Goal: Transaction & Acquisition: Purchase product/service

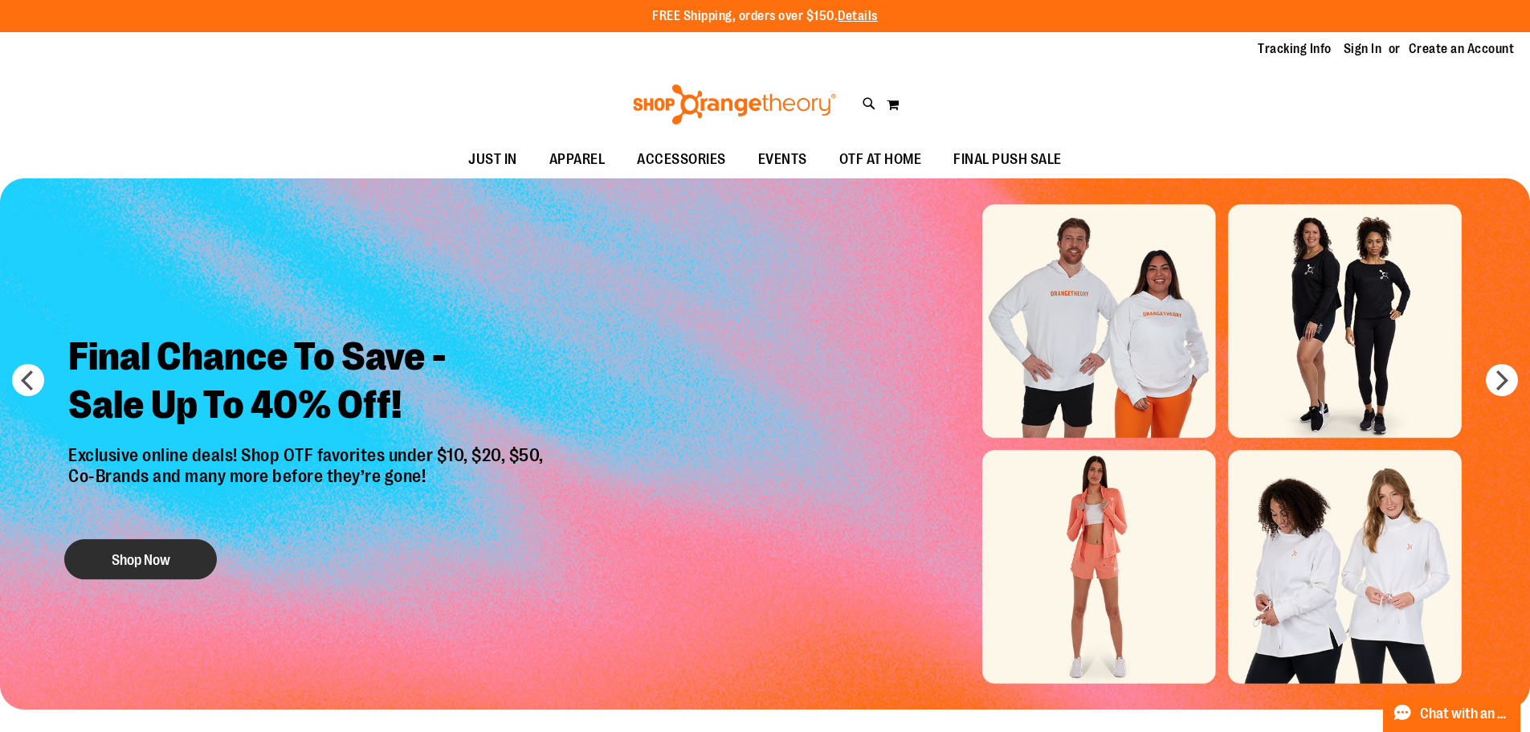
type input "**********"
click at [182, 549] on button "Shop Now" at bounding box center [140, 559] width 153 height 40
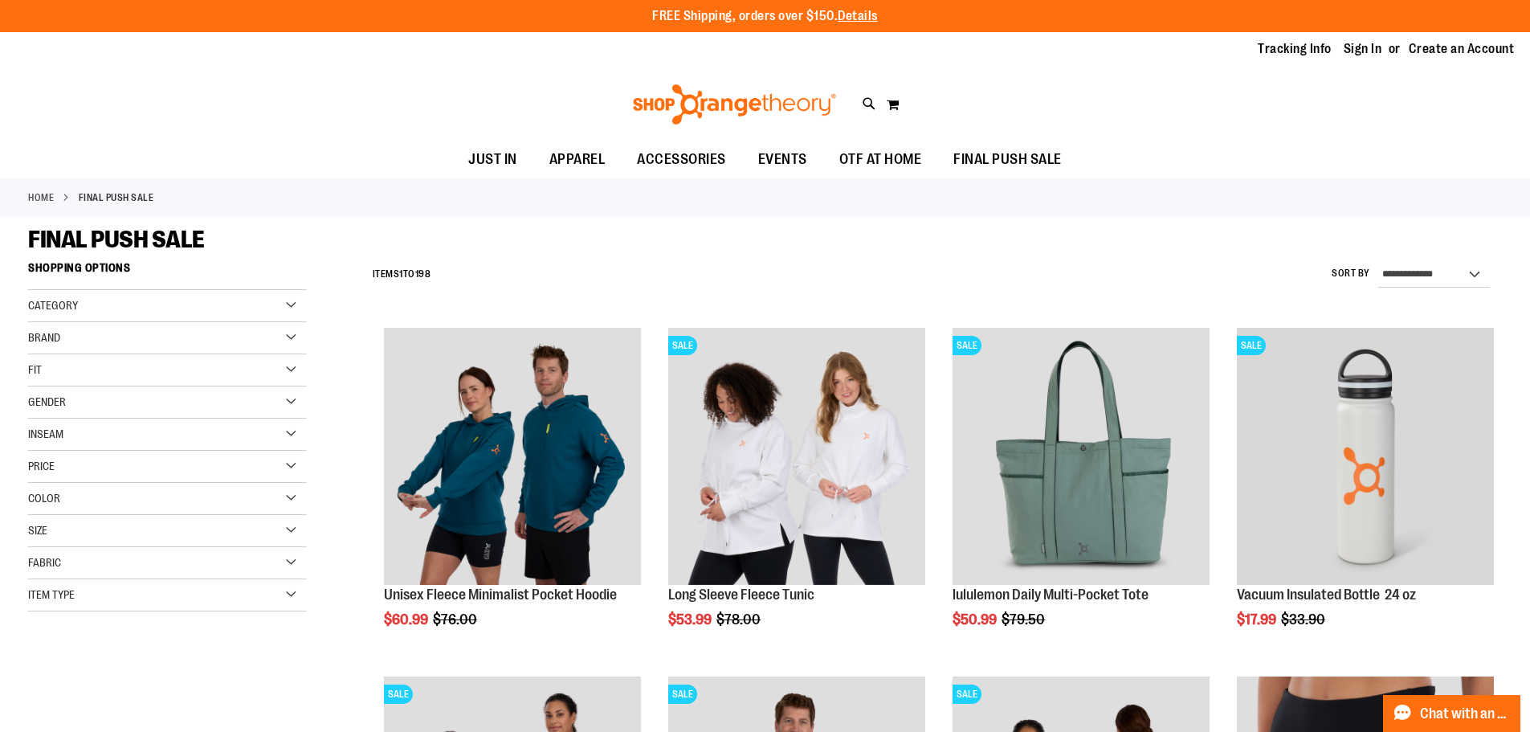
type input "**********"
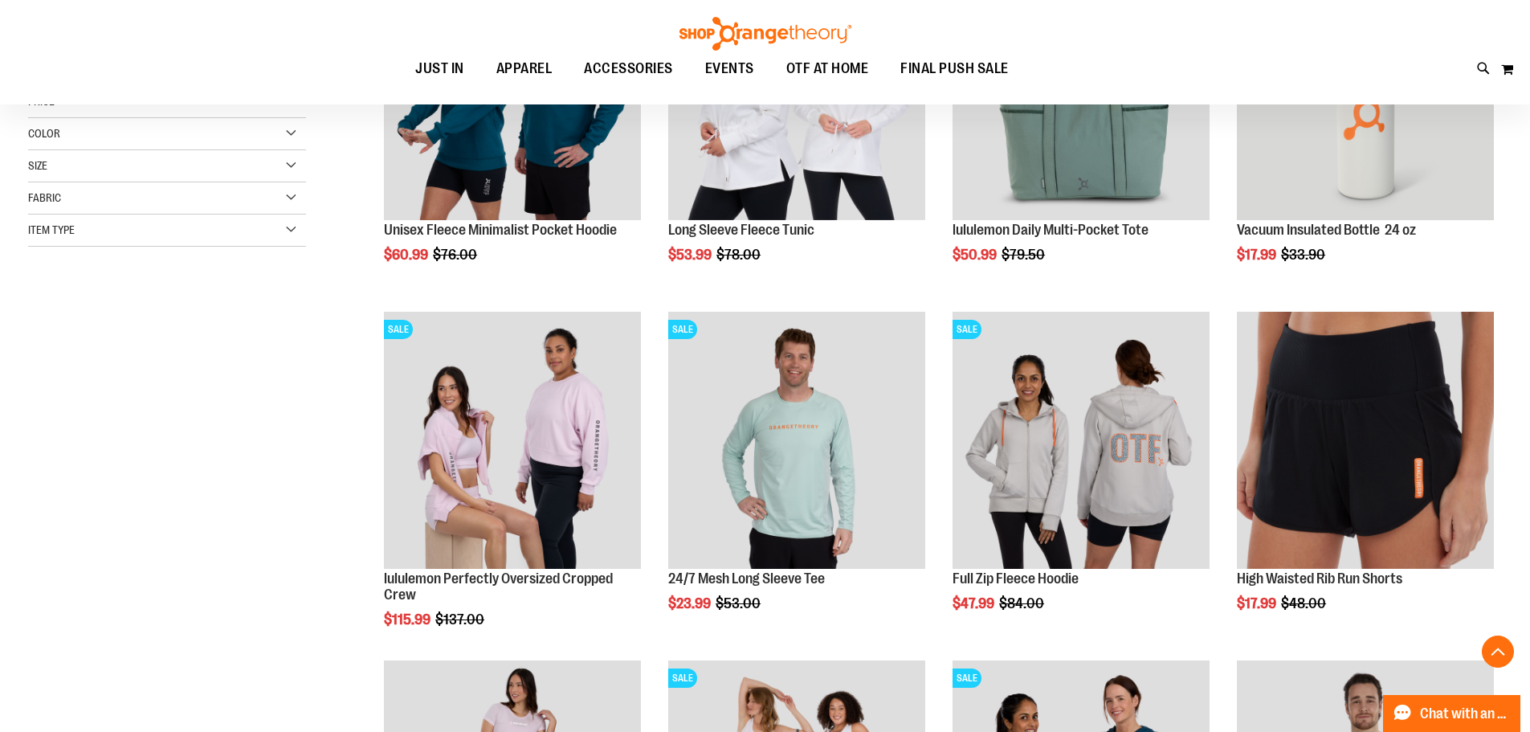
scroll to position [721, 0]
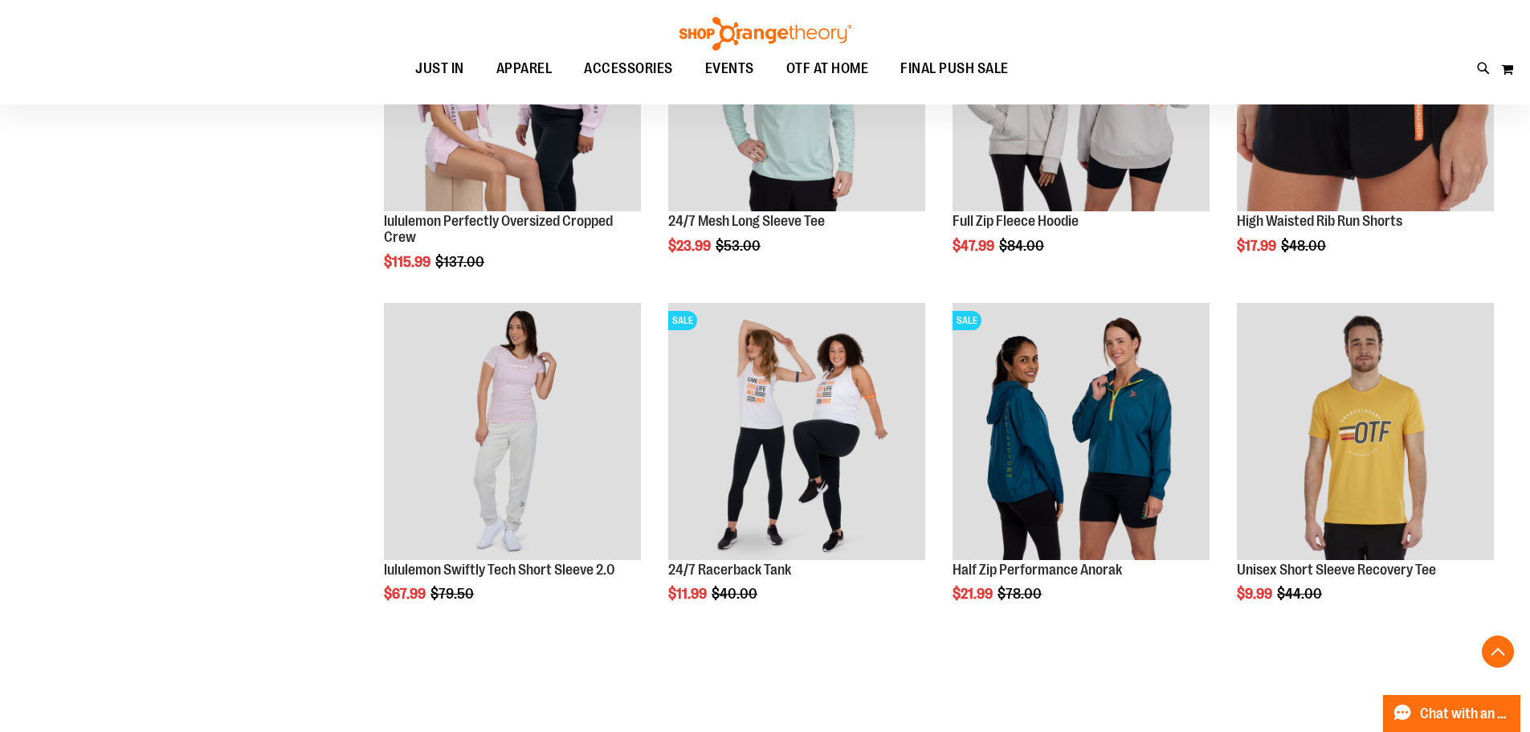
scroll to position [484, 0]
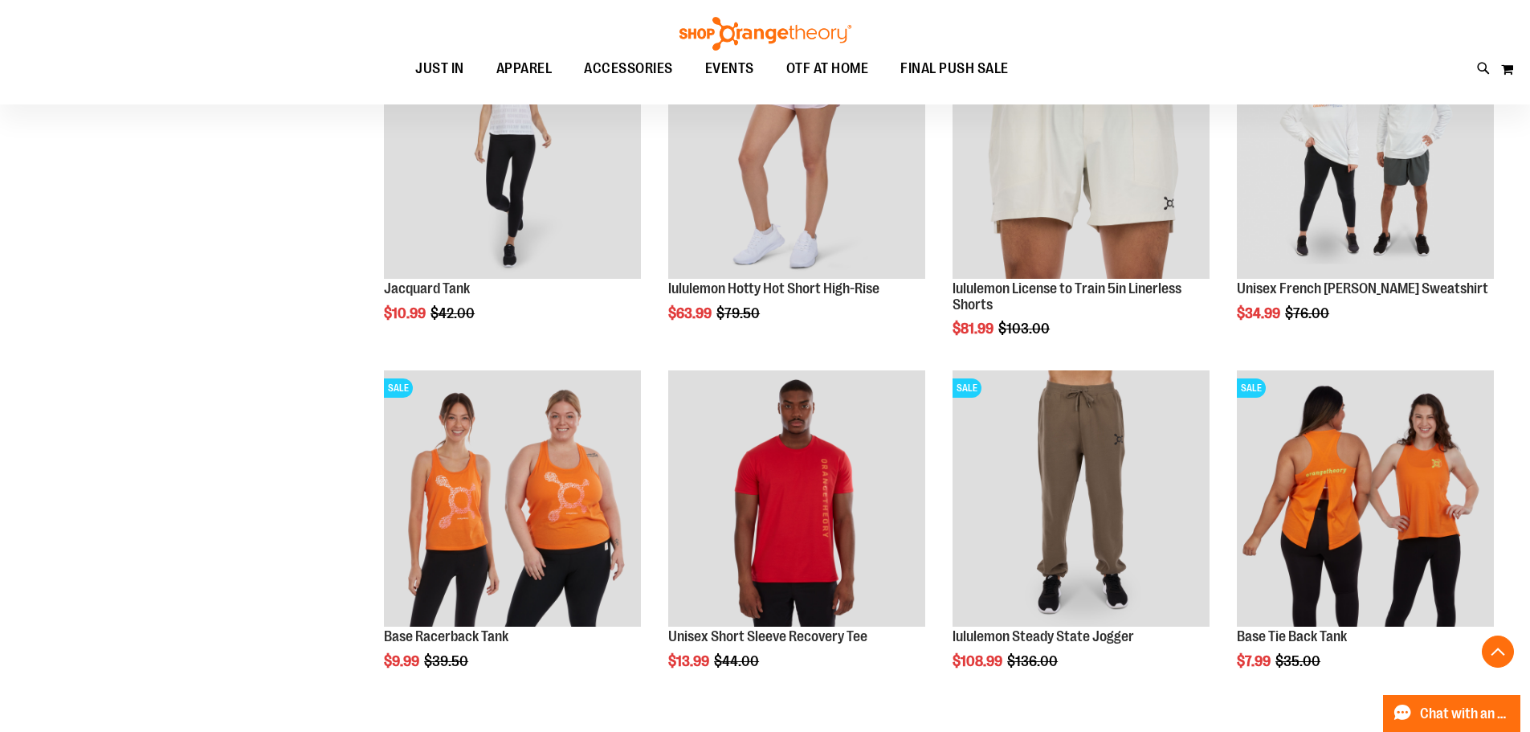
scroll to position [1806, 0]
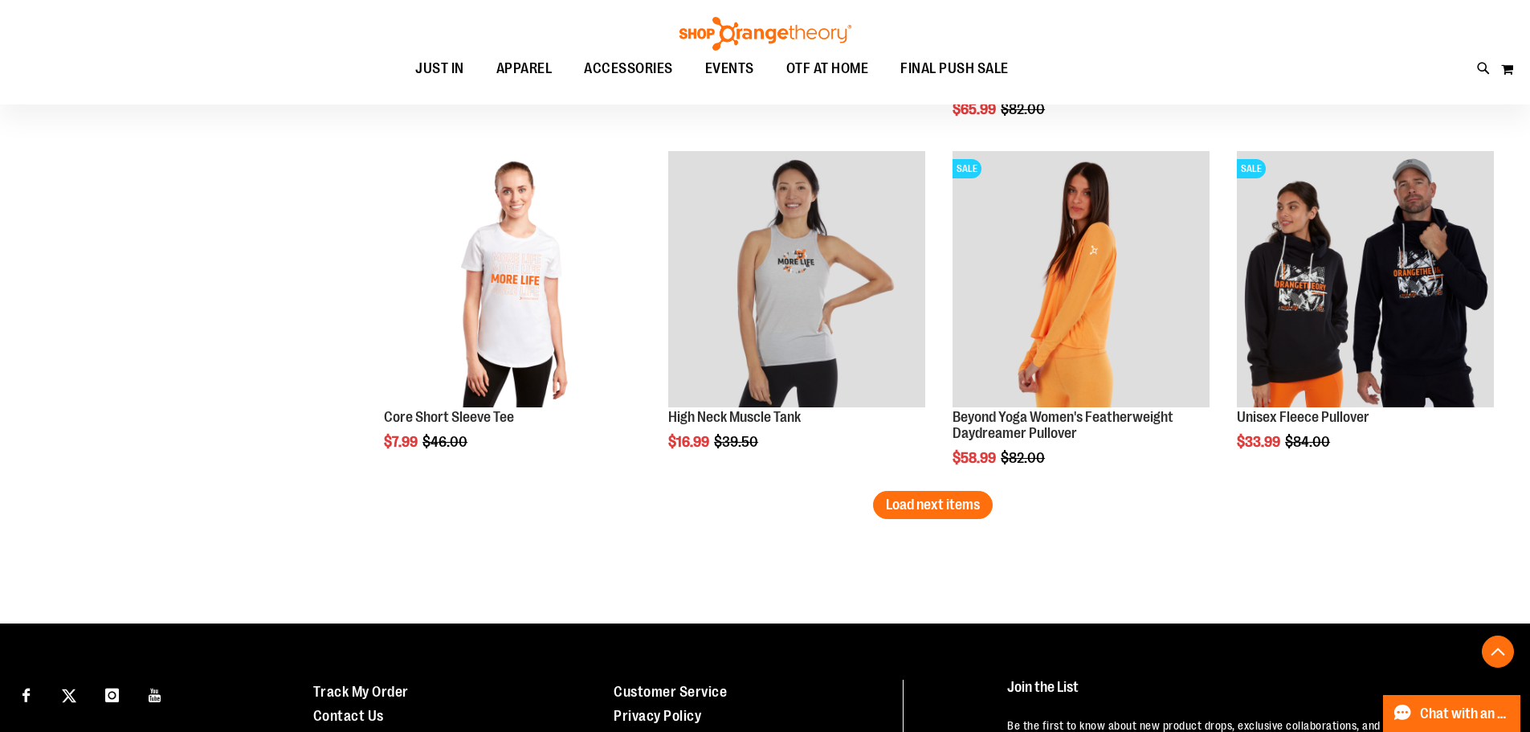
scroll to position [2972, 0]
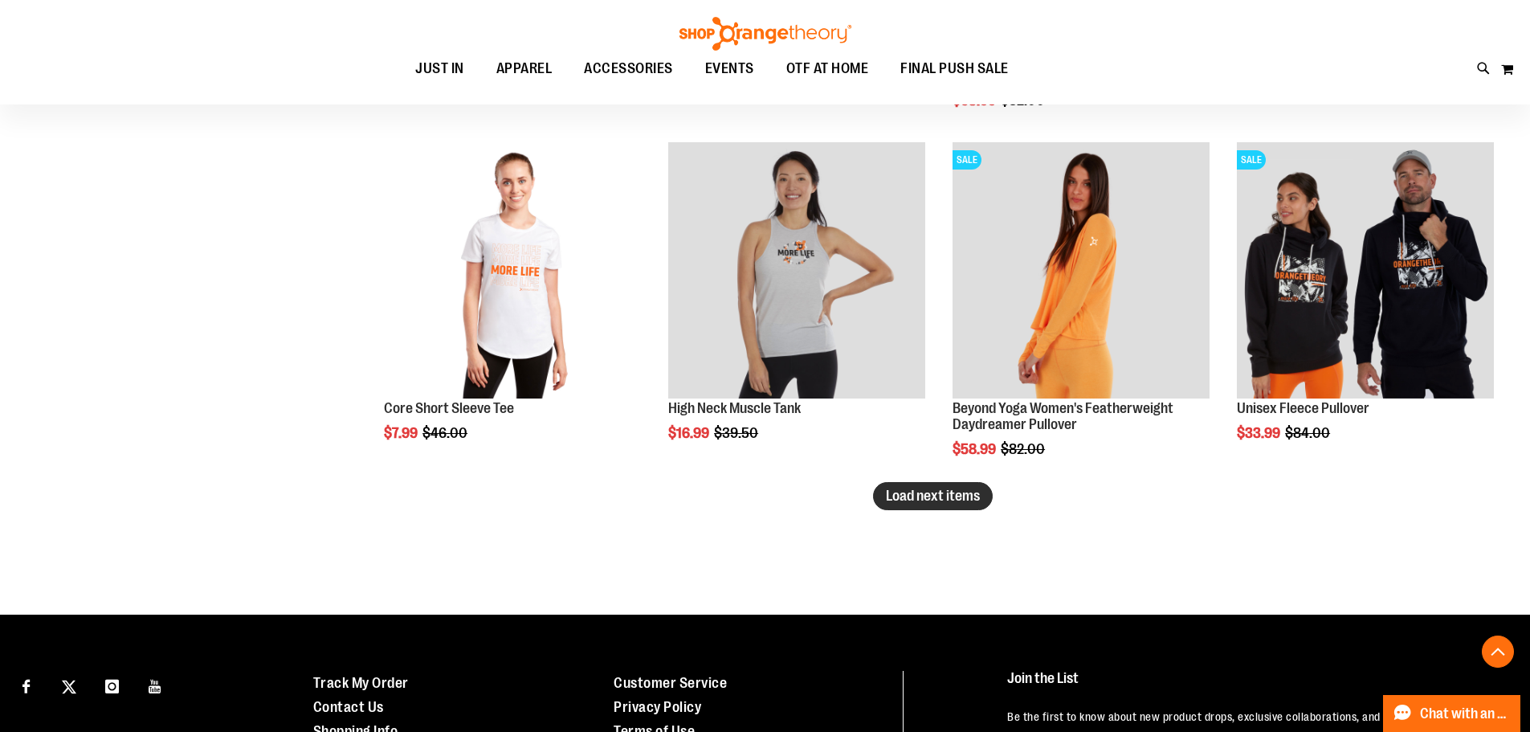
click at [946, 496] on span "Load next items" at bounding box center [933, 496] width 94 height 16
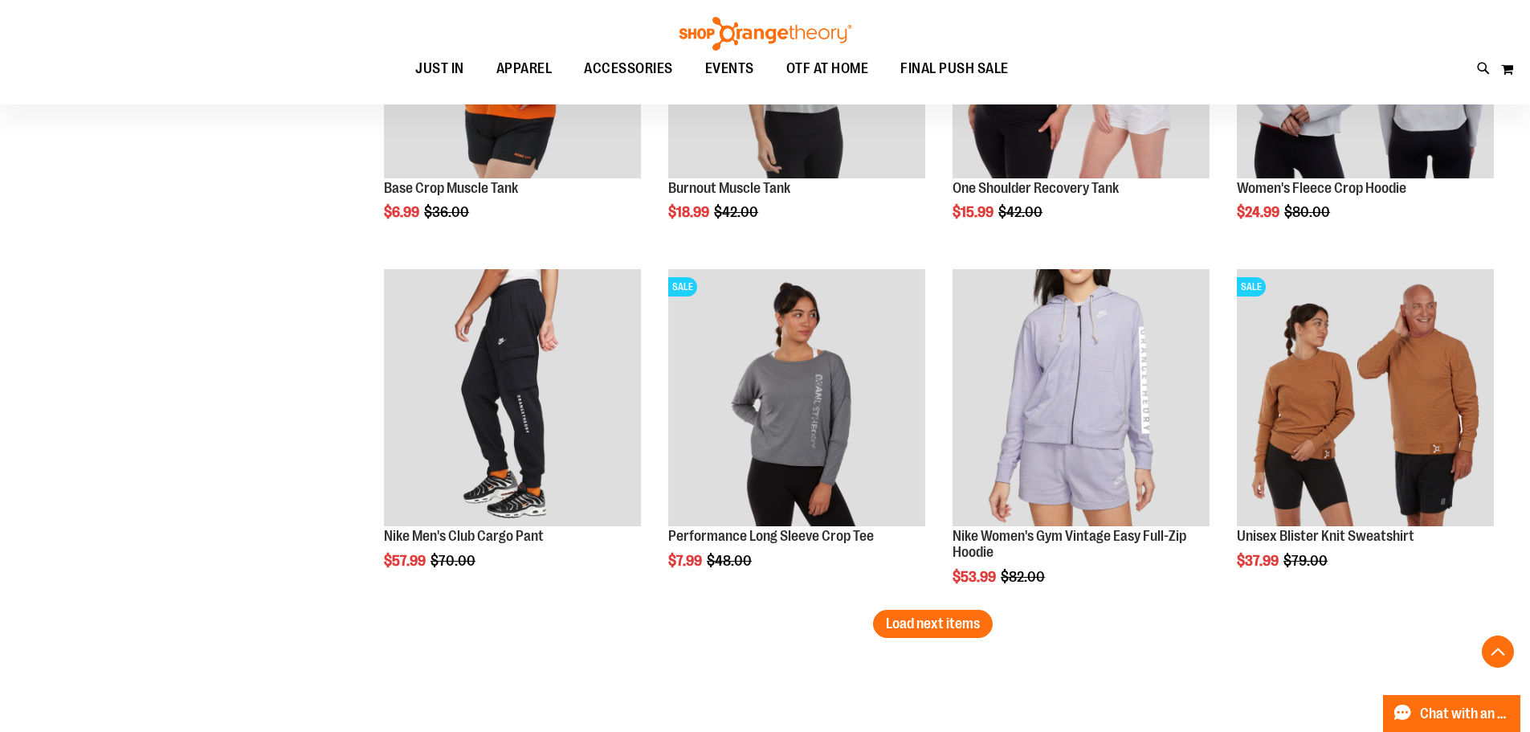
scroll to position [3952, 0]
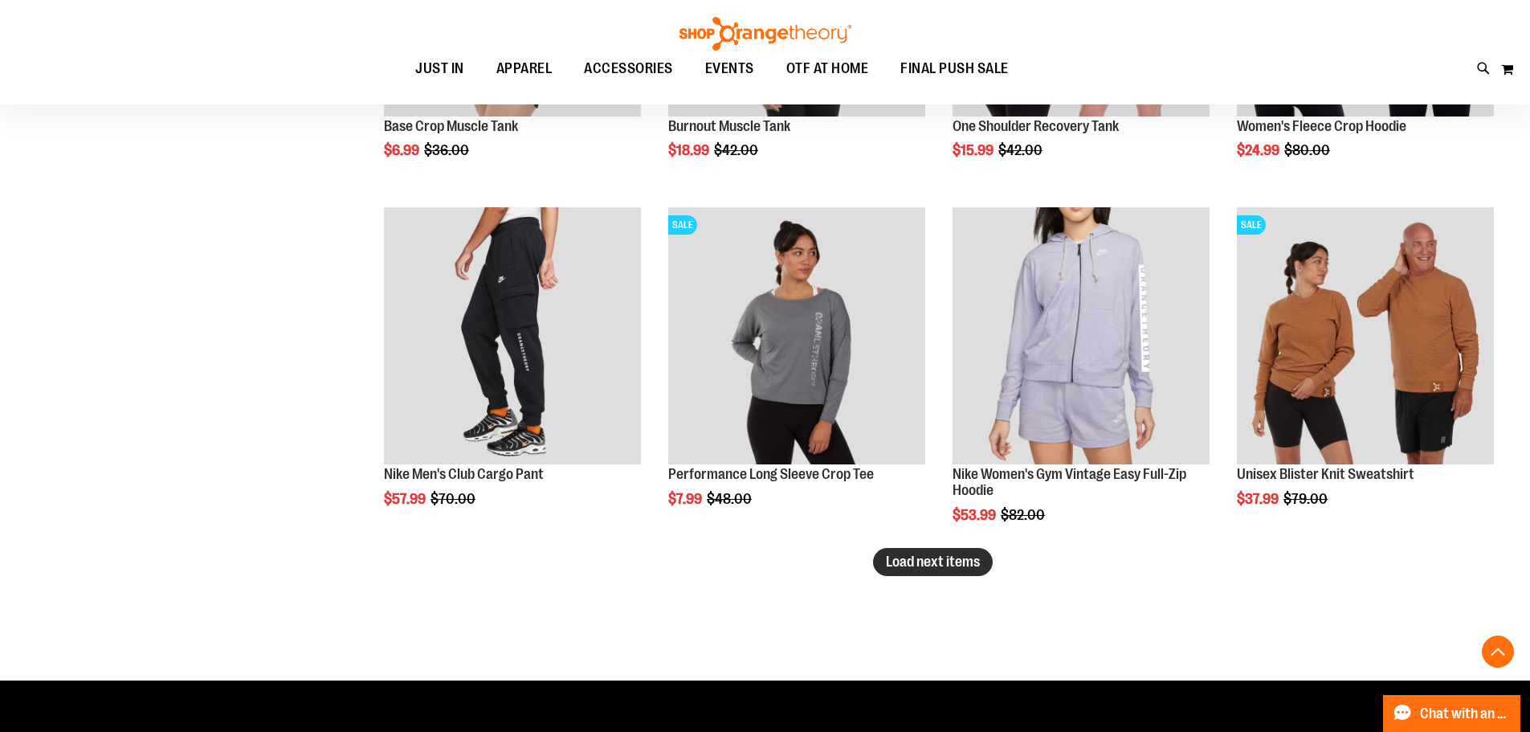
click at [953, 567] on span "Load next items" at bounding box center [933, 562] width 94 height 16
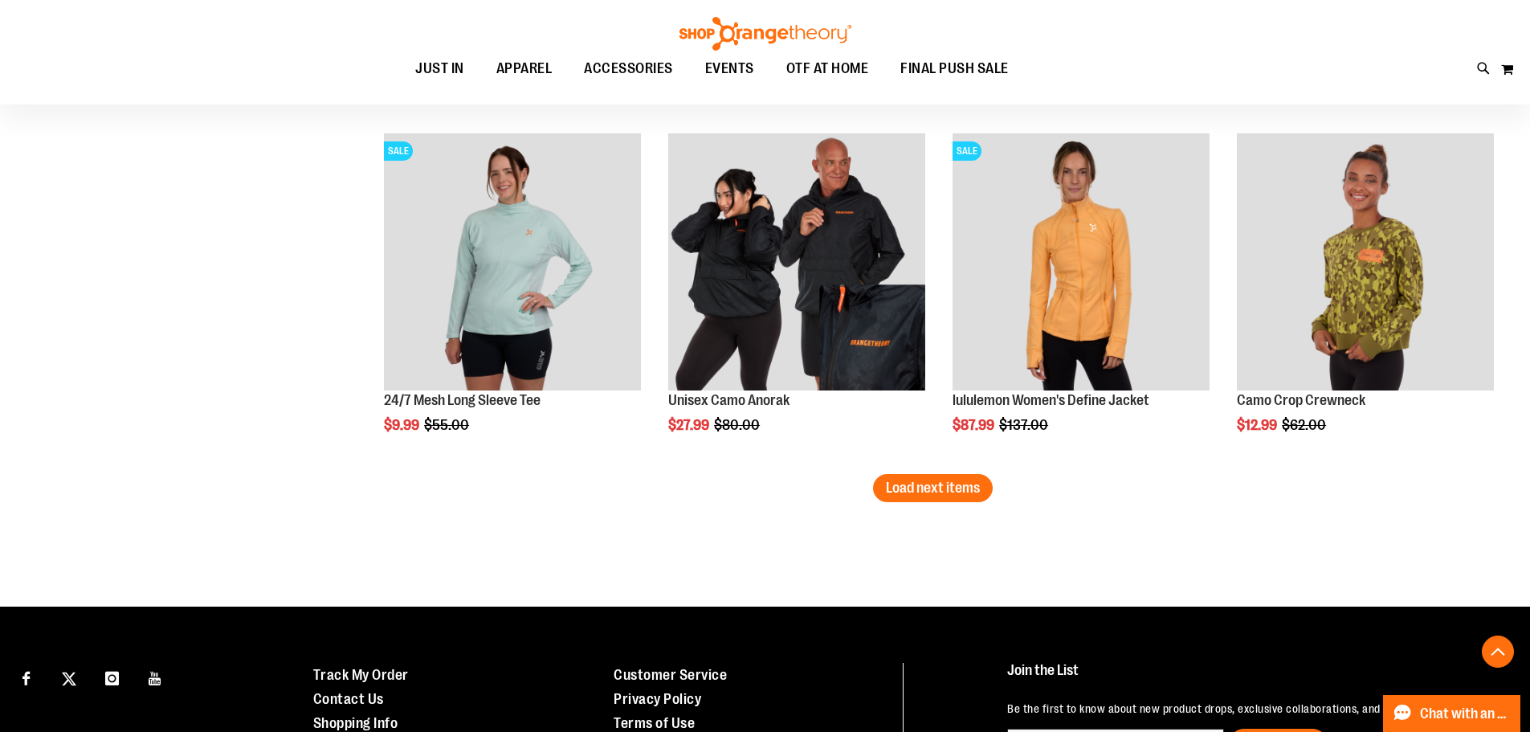
scroll to position [5261, 0]
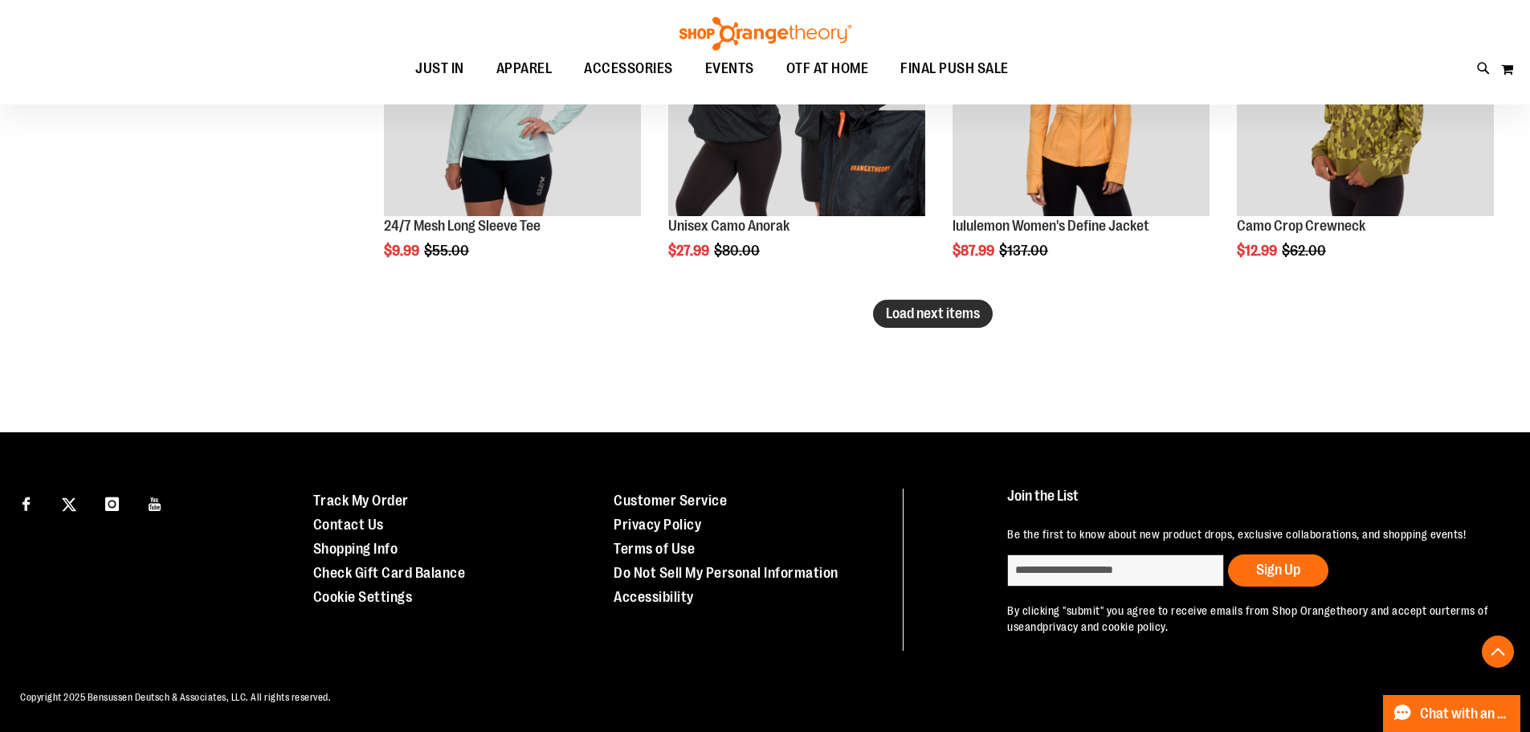
click at [962, 305] on span "Load next items" at bounding box center [933, 313] width 94 height 16
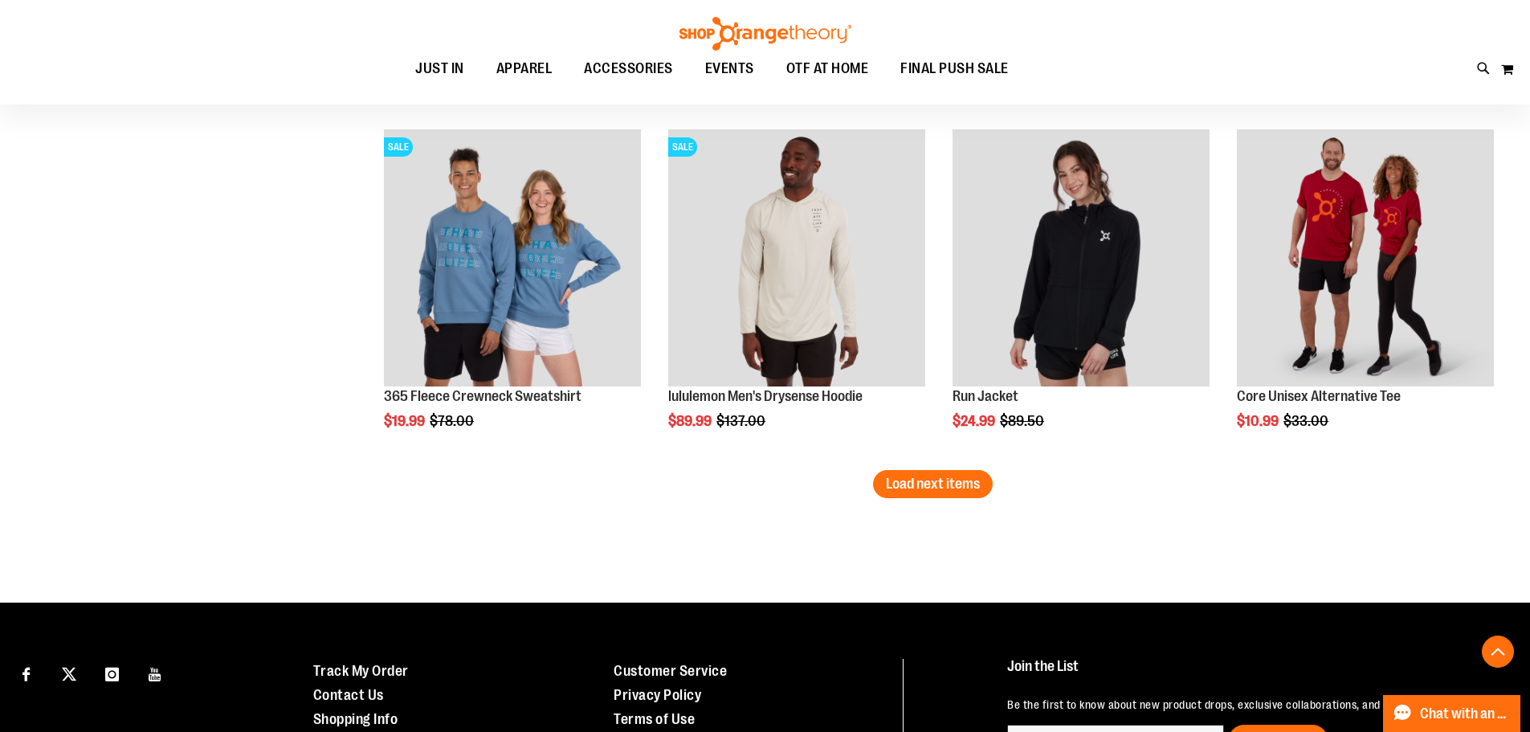
scroll to position [6152, 0]
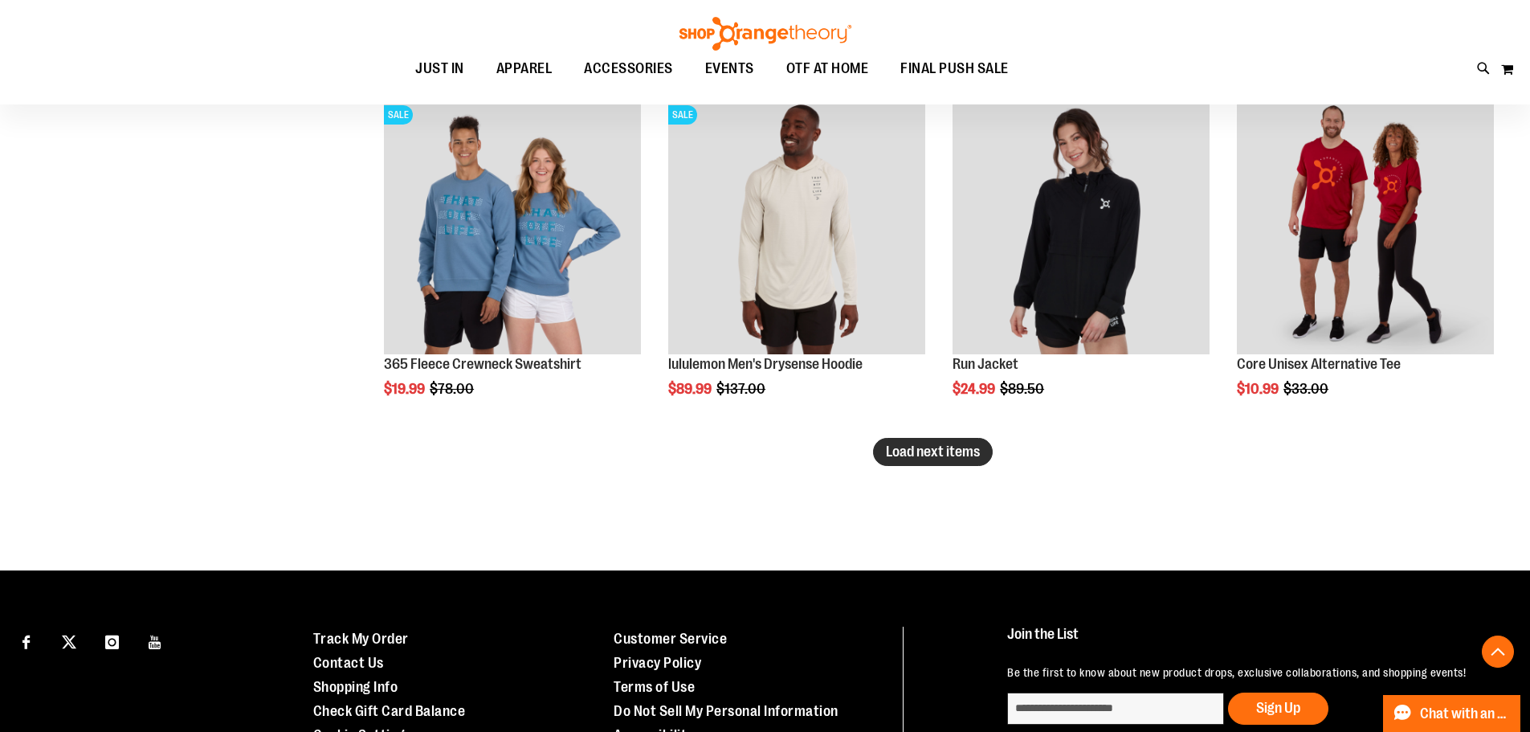
click at [917, 459] on span "Load next items" at bounding box center [933, 451] width 94 height 16
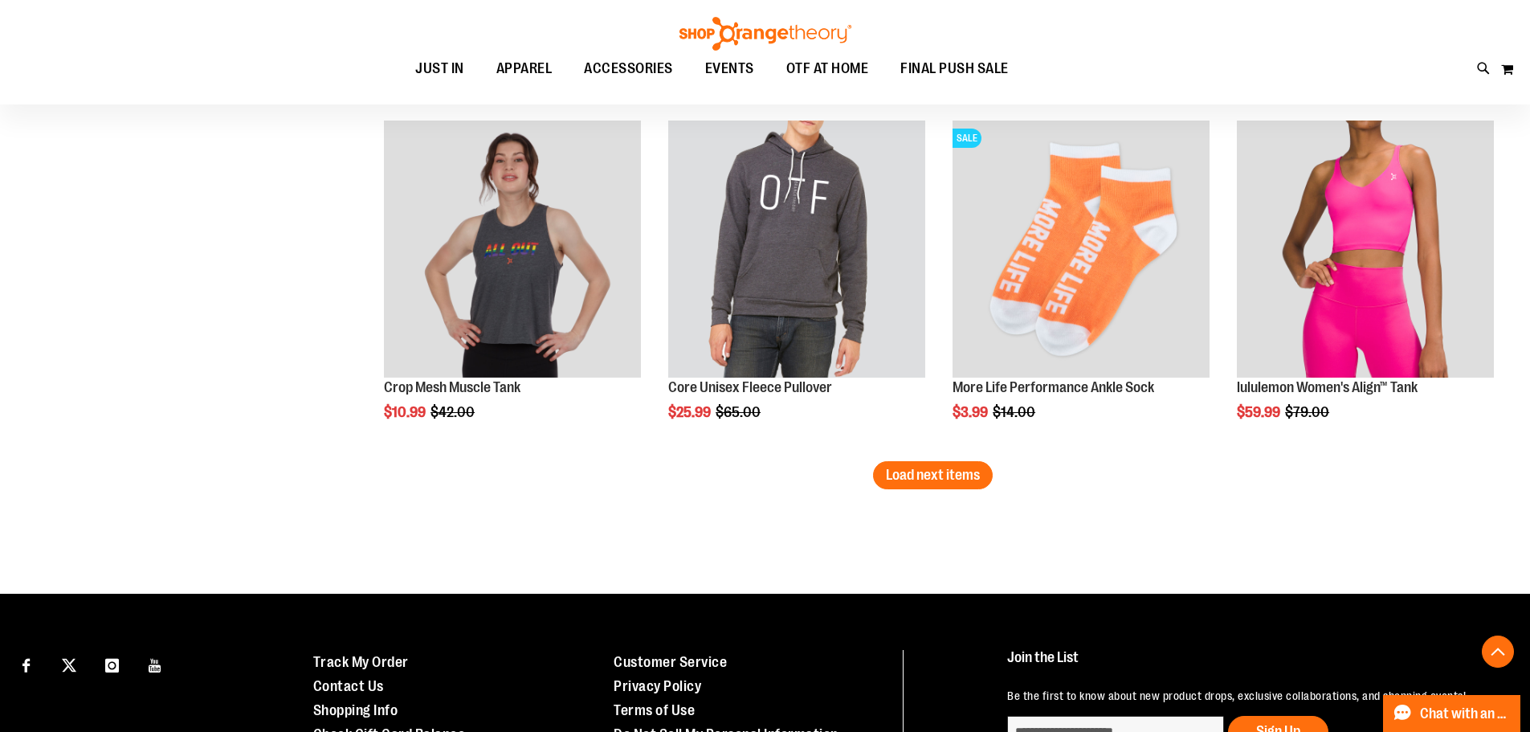
scroll to position [7137, 0]
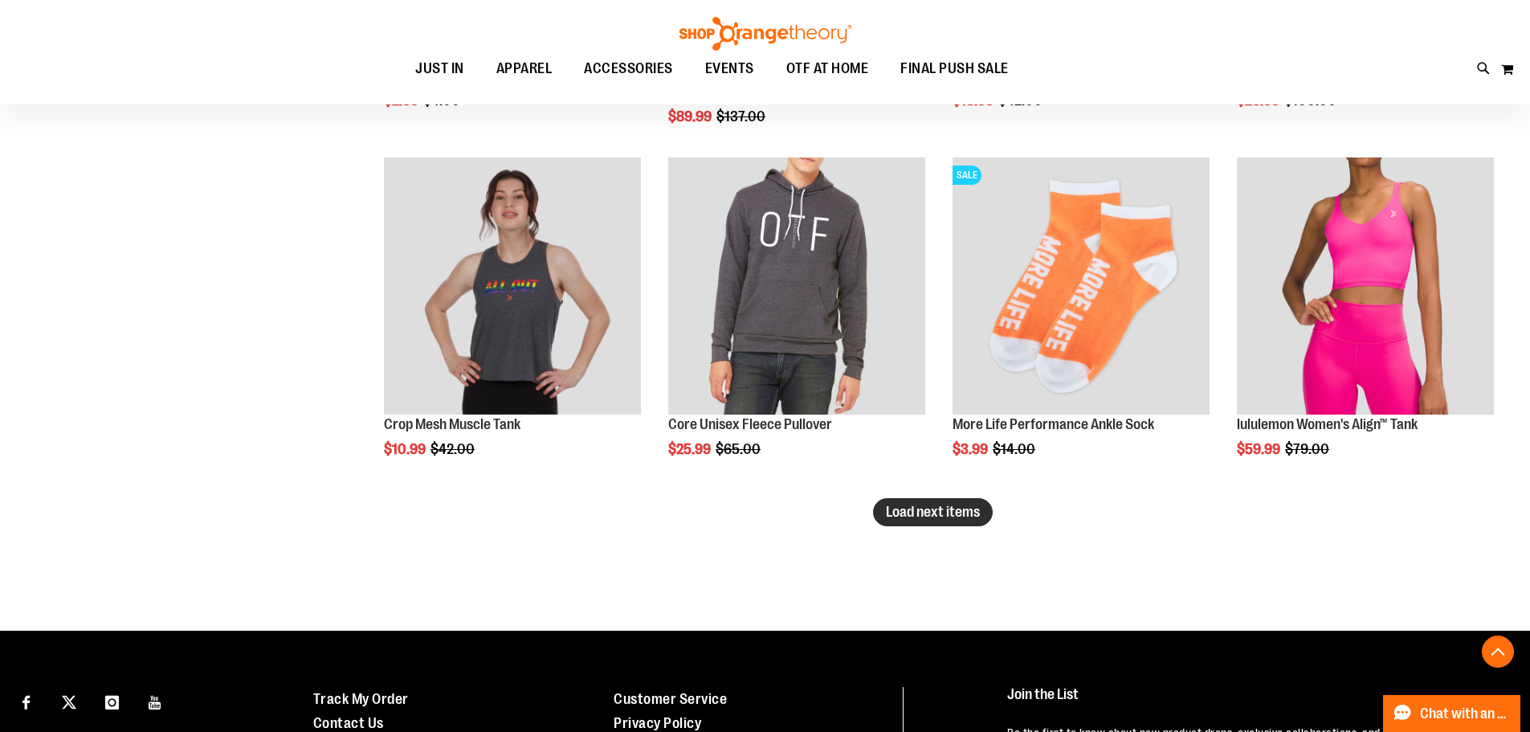
click at [987, 517] on button "Load next items" at bounding box center [933, 512] width 120 height 28
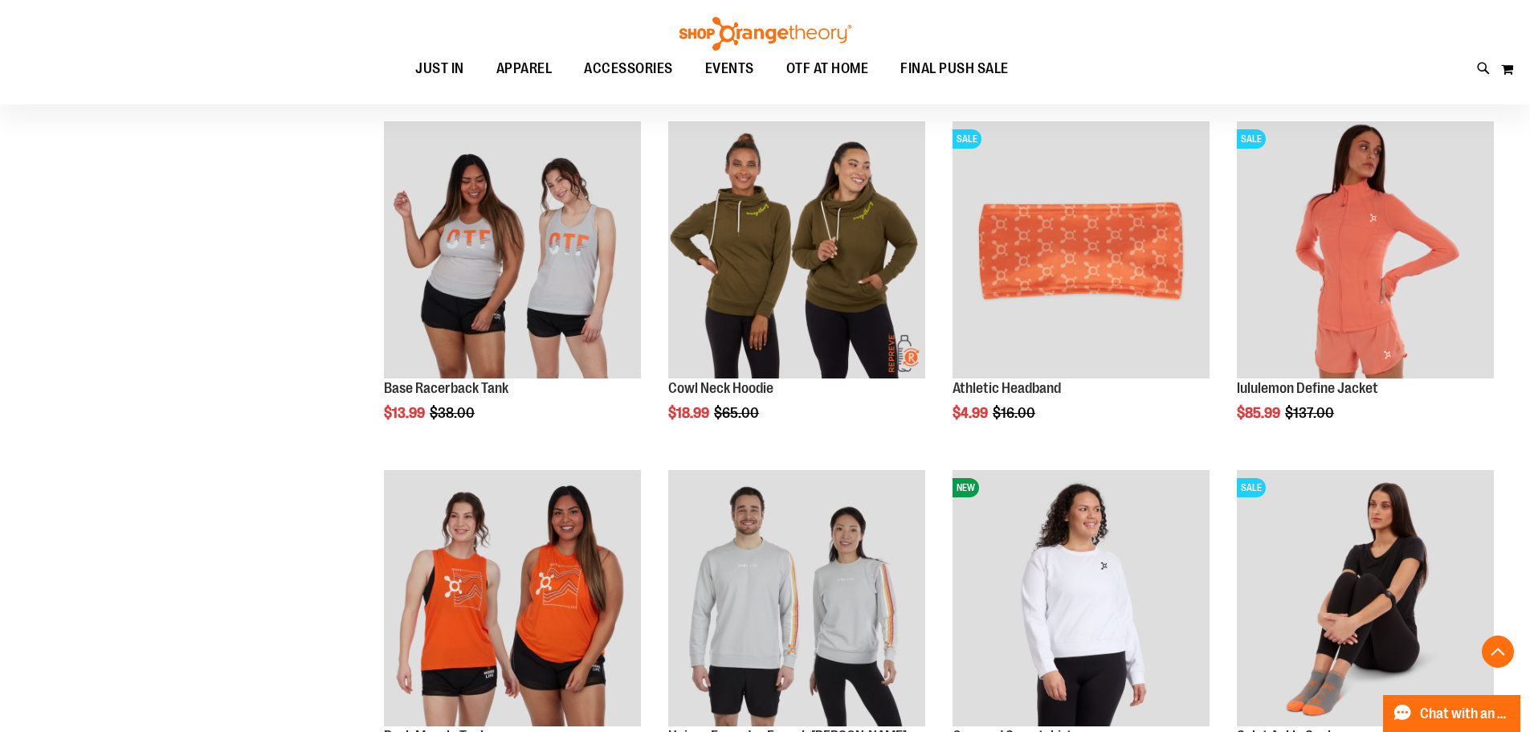
scroll to position [7532, 0]
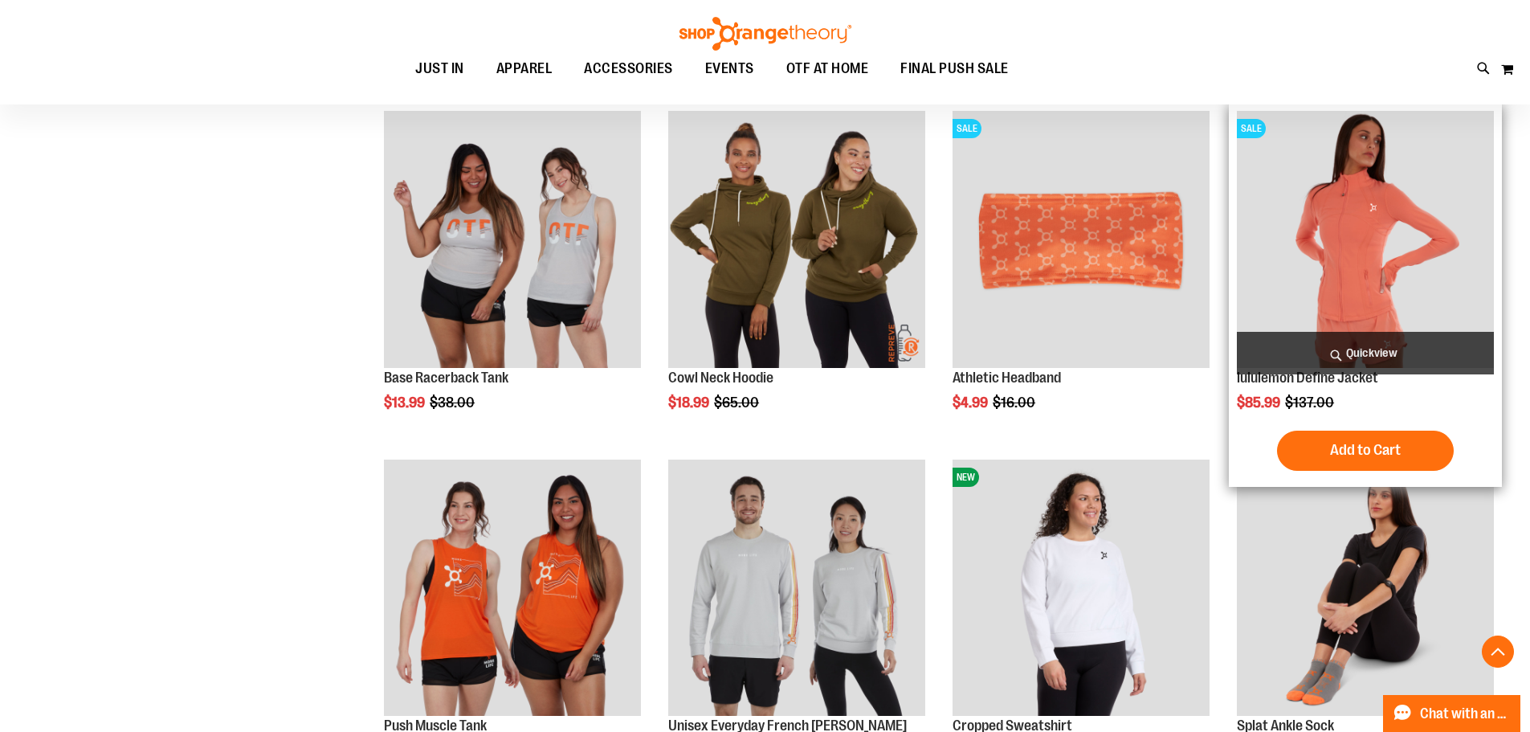
click at [1377, 280] on img "product" at bounding box center [1365, 239] width 257 height 257
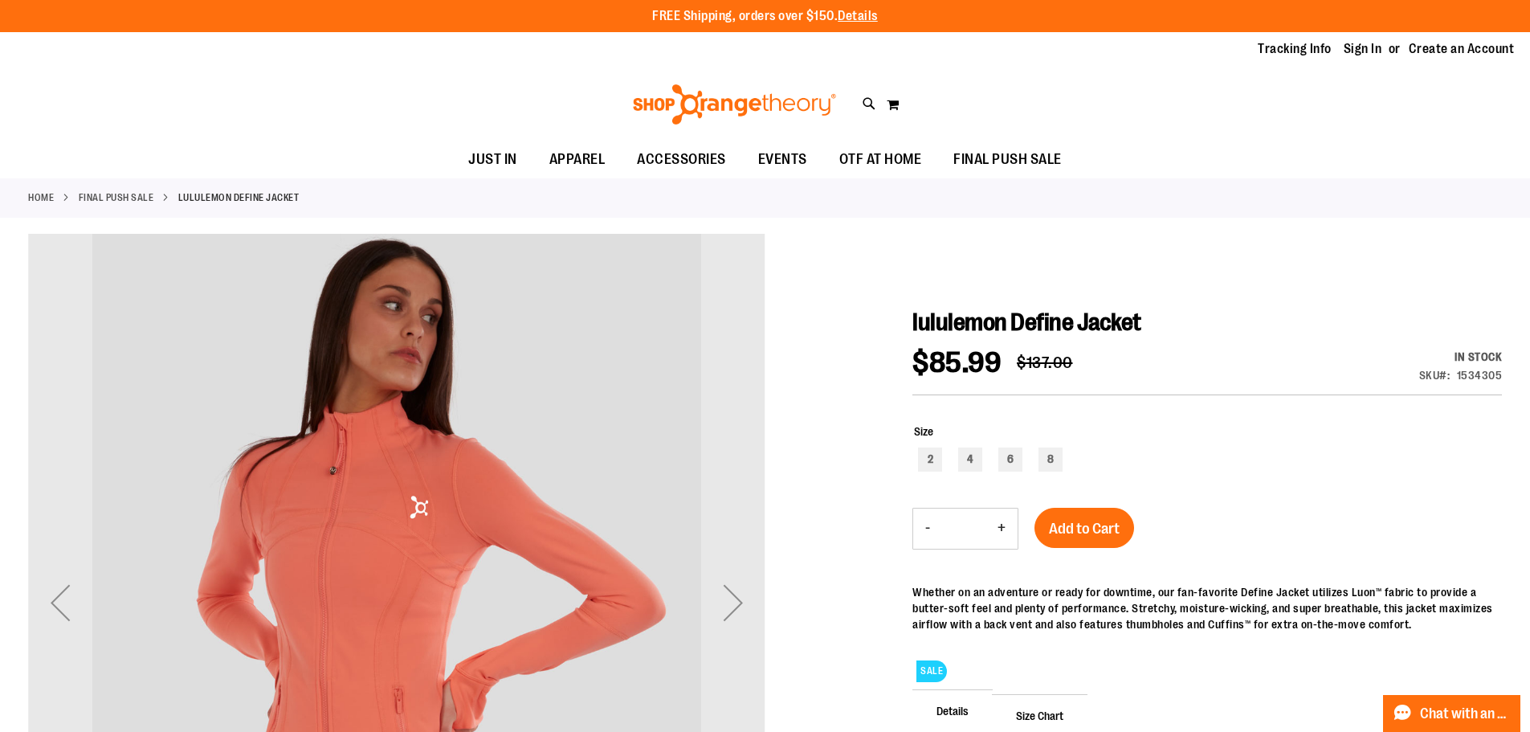
type input "**********"
click at [1355, 51] on link "Sign In" at bounding box center [1363, 49] width 39 height 18
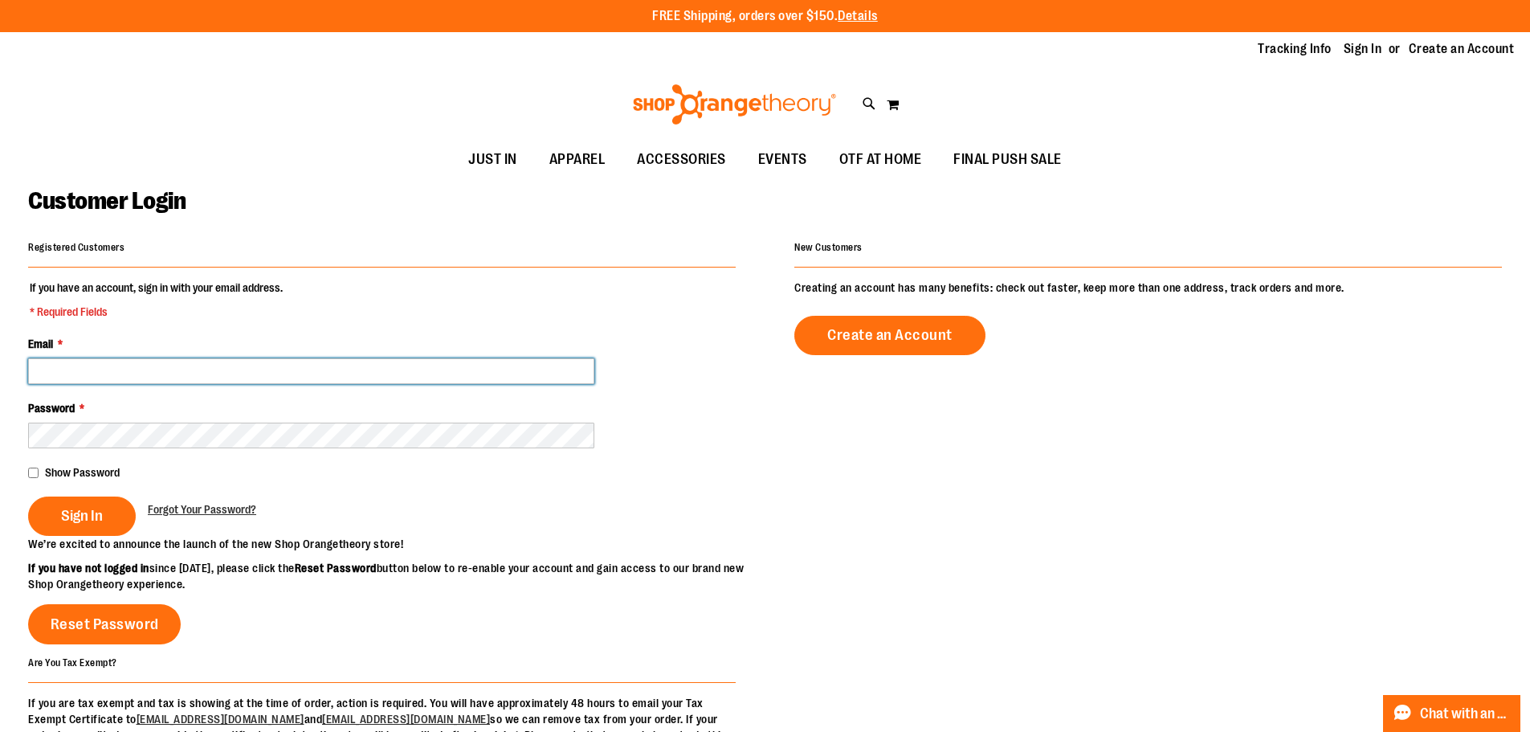
type input "**********"
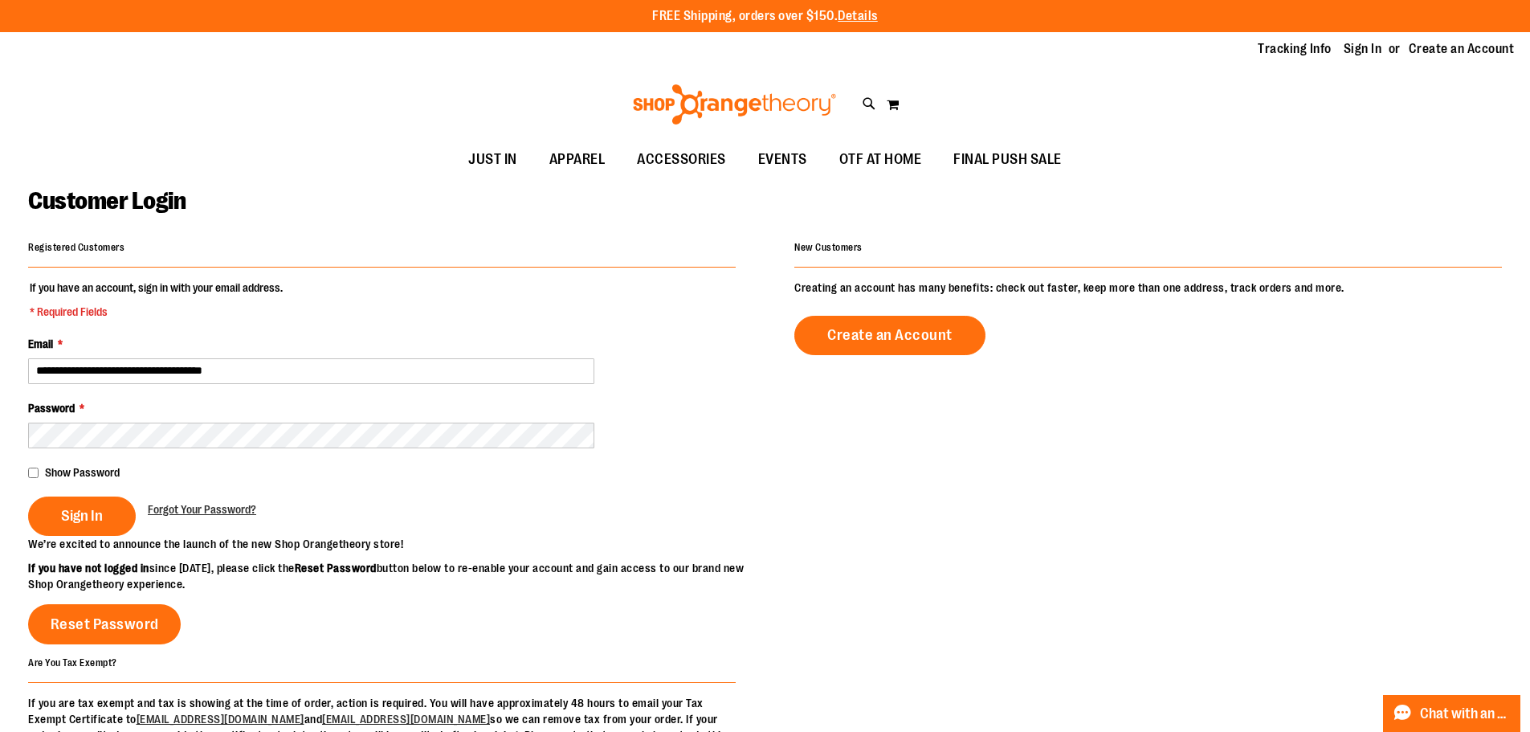
type input "**********"
click at [71, 536] on fieldset "**********" at bounding box center [382, 408] width 708 height 256
click at [76, 521] on span "Sign In" at bounding box center [82, 516] width 42 height 18
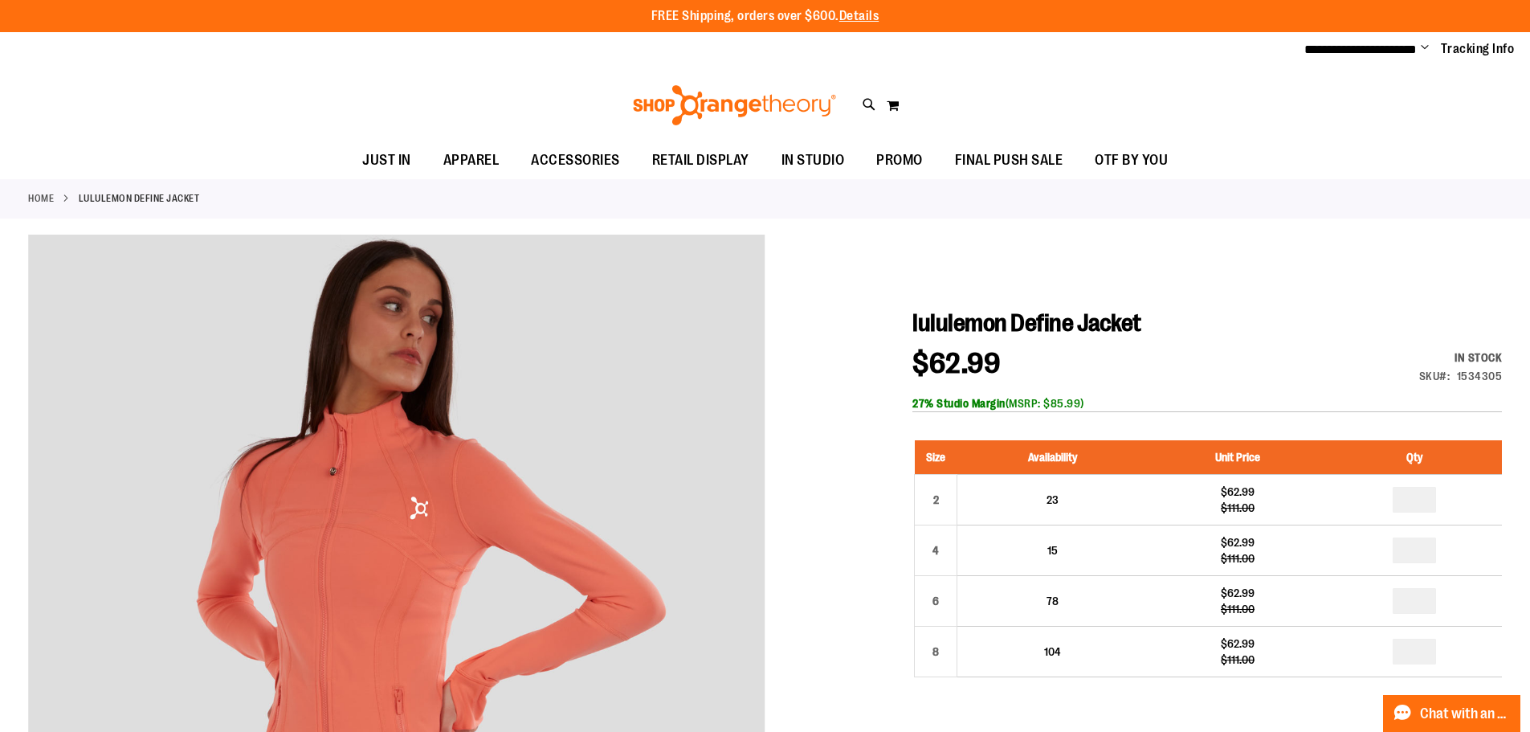
type input "**********"
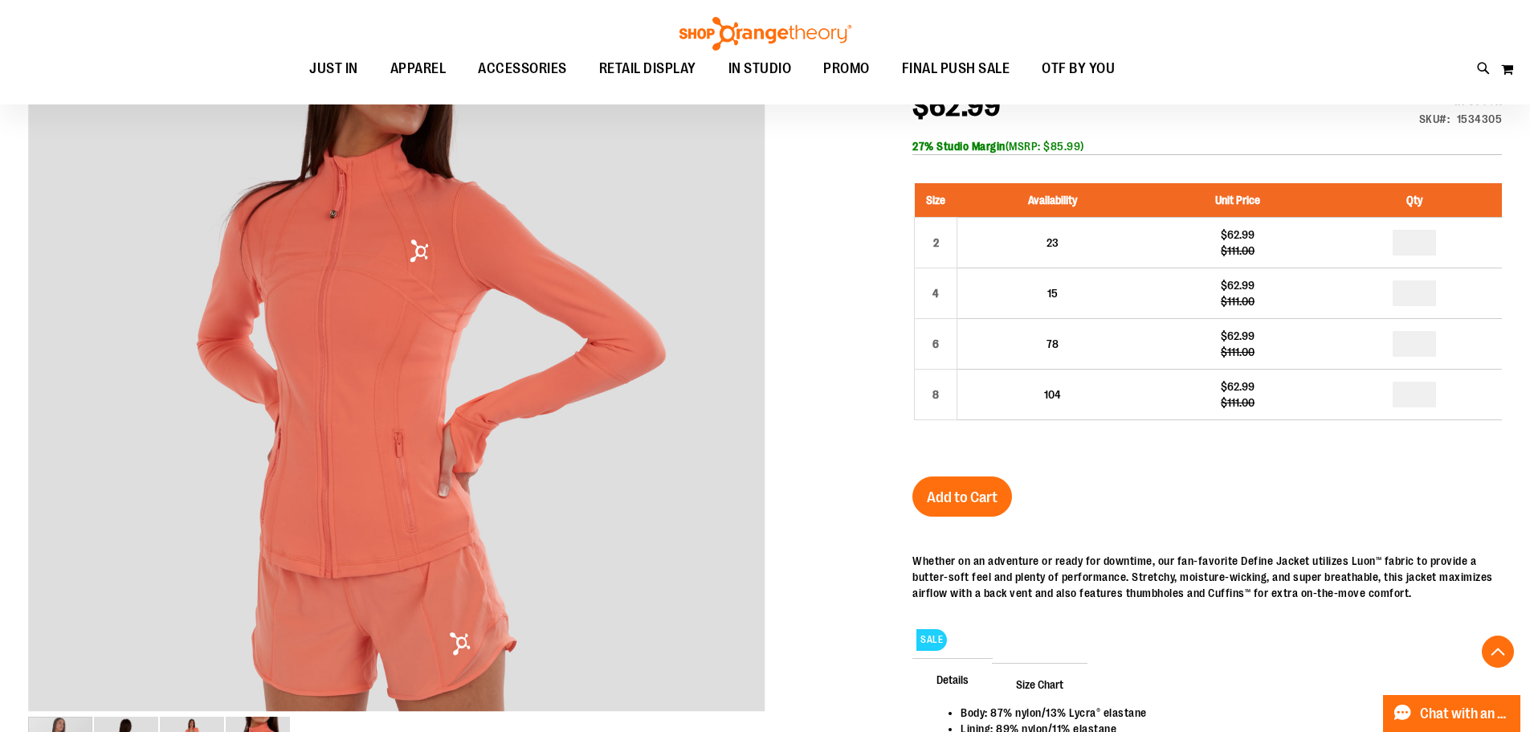
scroll to position [239, 0]
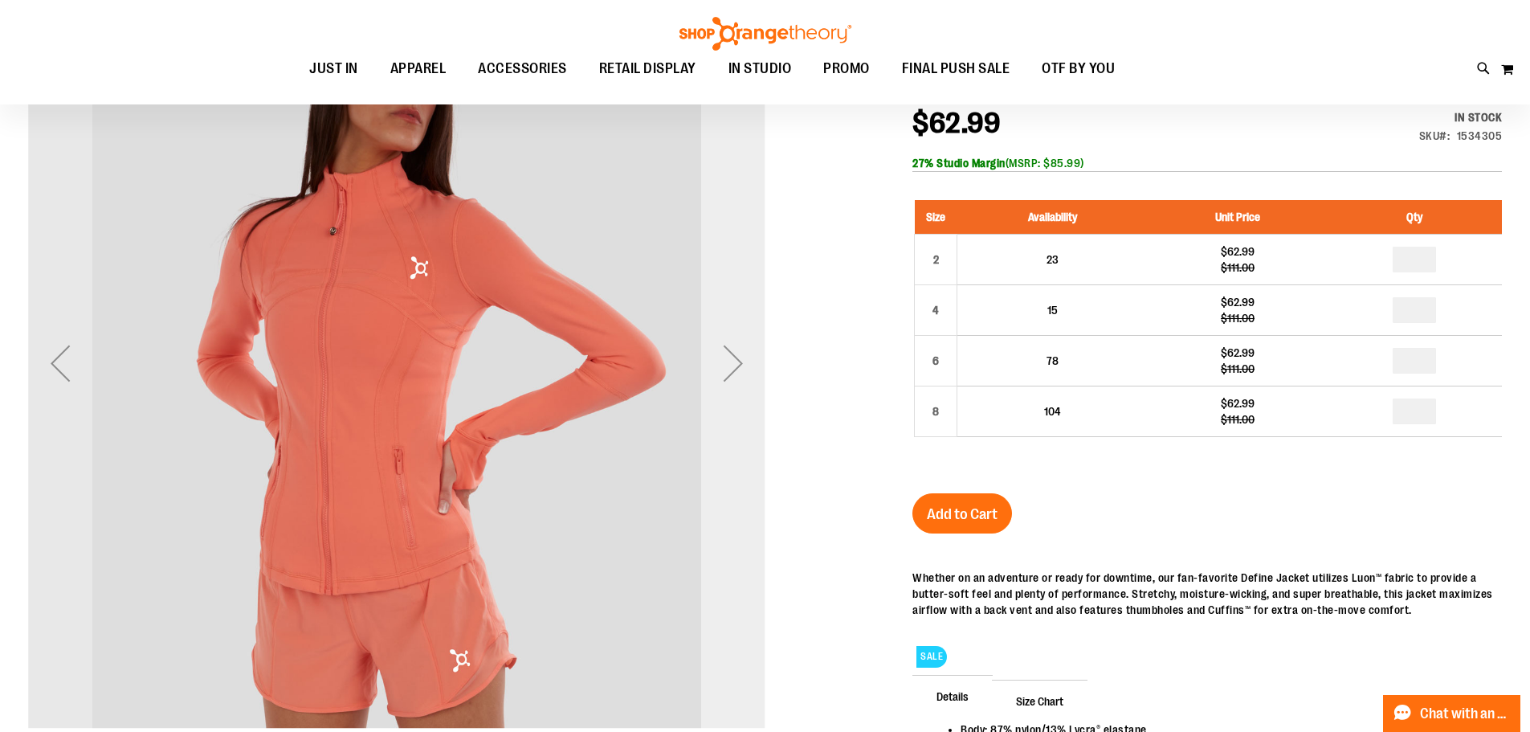
click at [711, 360] on div "Next" at bounding box center [733, 363] width 64 height 64
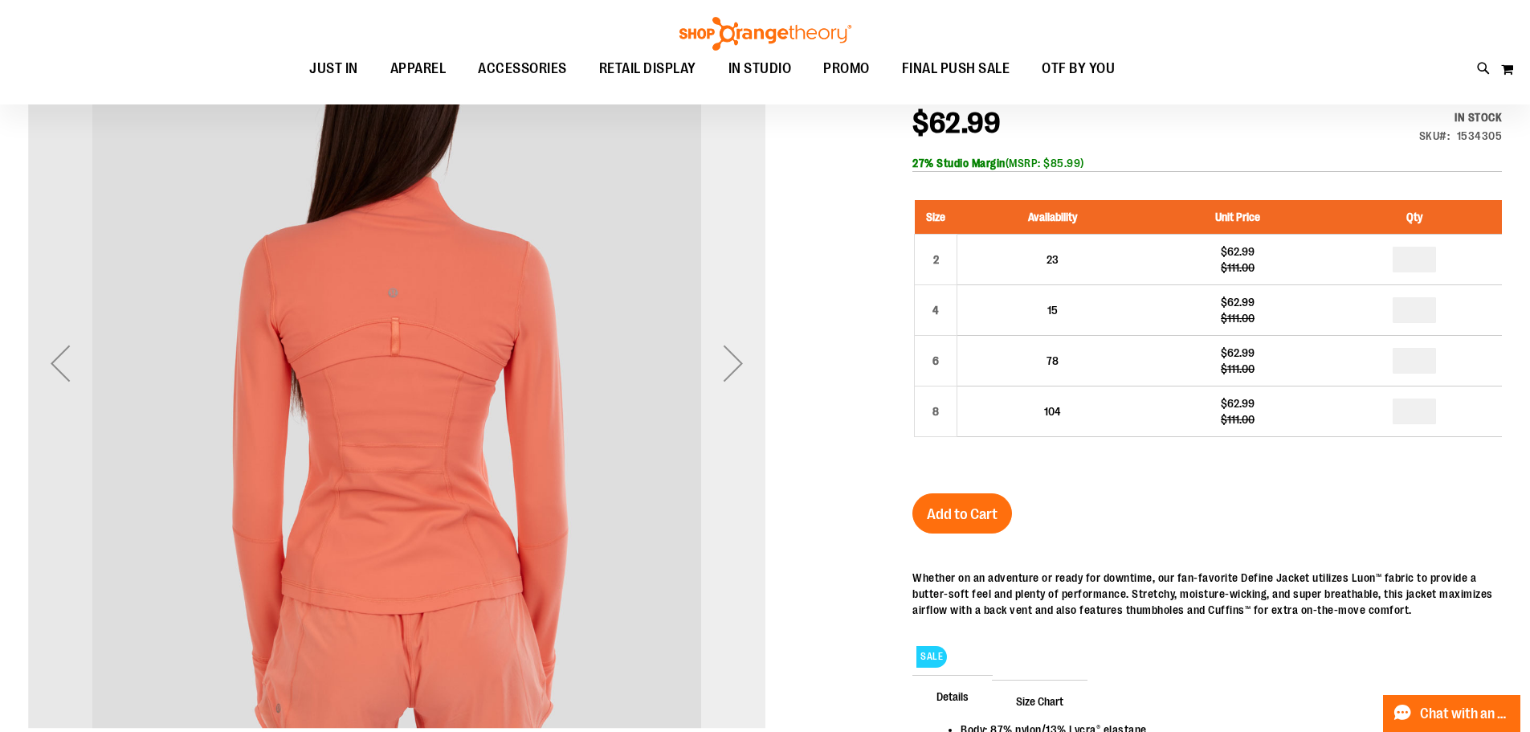
click at [711, 360] on div "Next" at bounding box center [733, 363] width 64 height 64
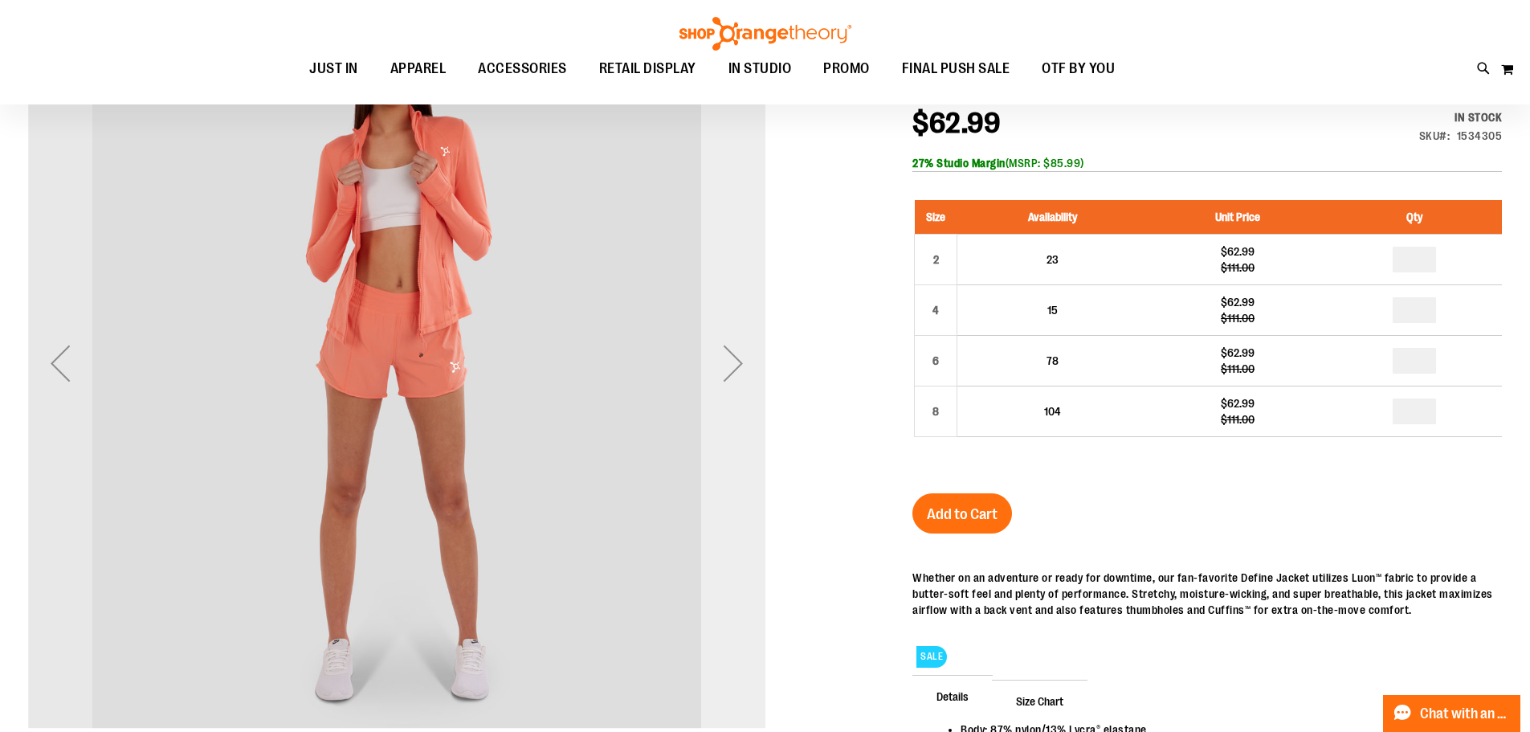
click at [712, 360] on div "Next" at bounding box center [733, 363] width 64 height 64
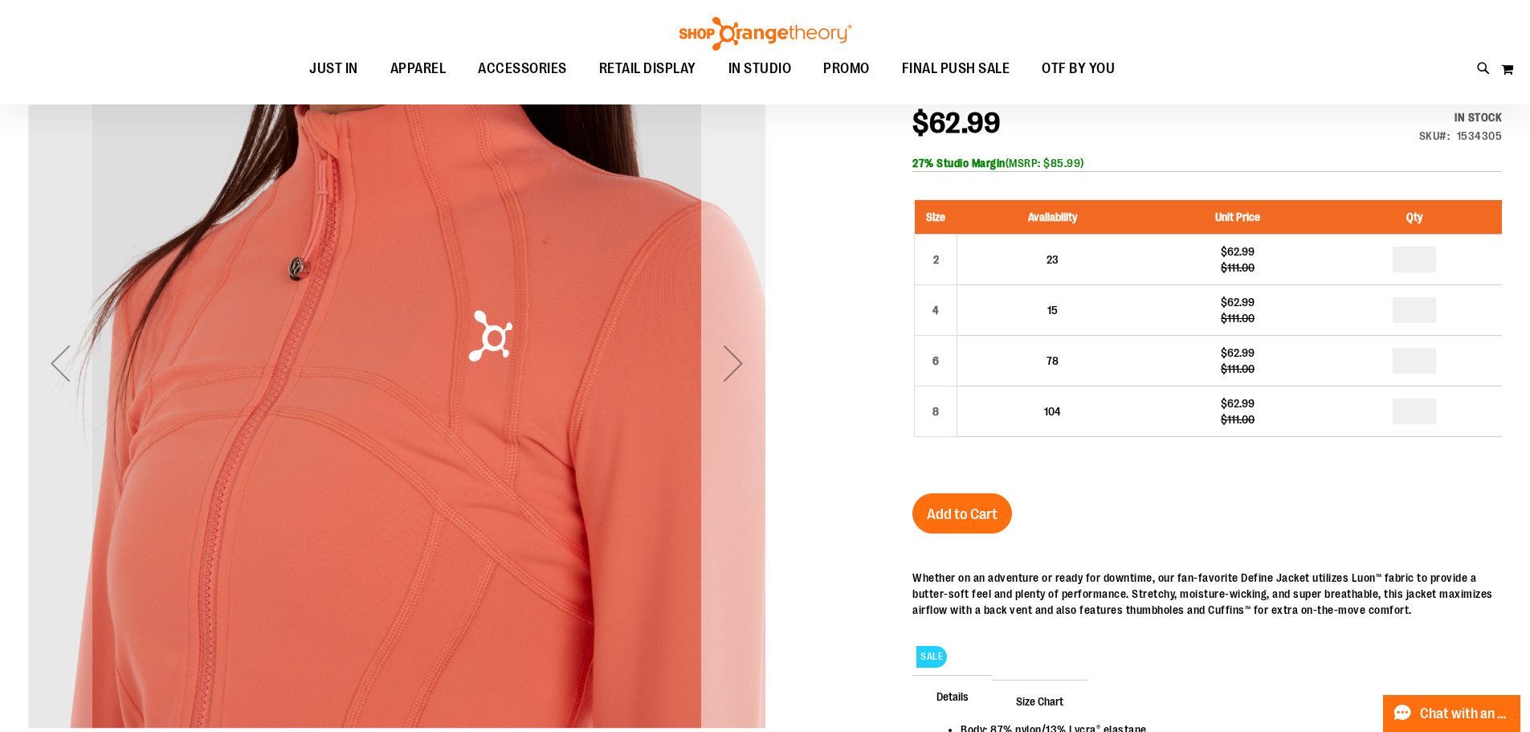
click at [712, 360] on div "Next" at bounding box center [733, 363] width 64 height 64
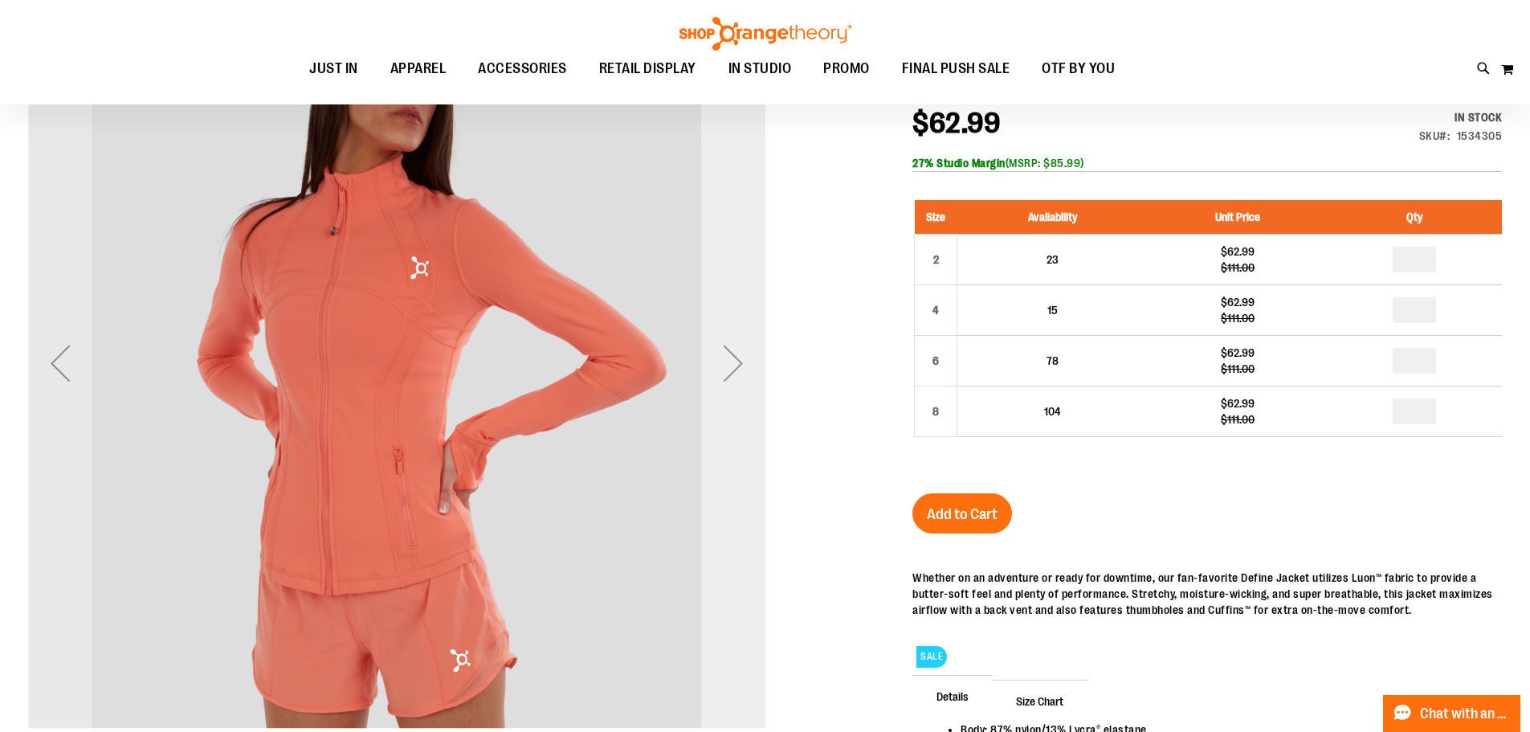
click at [712, 360] on div "Next" at bounding box center [733, 363] width 64 height 64
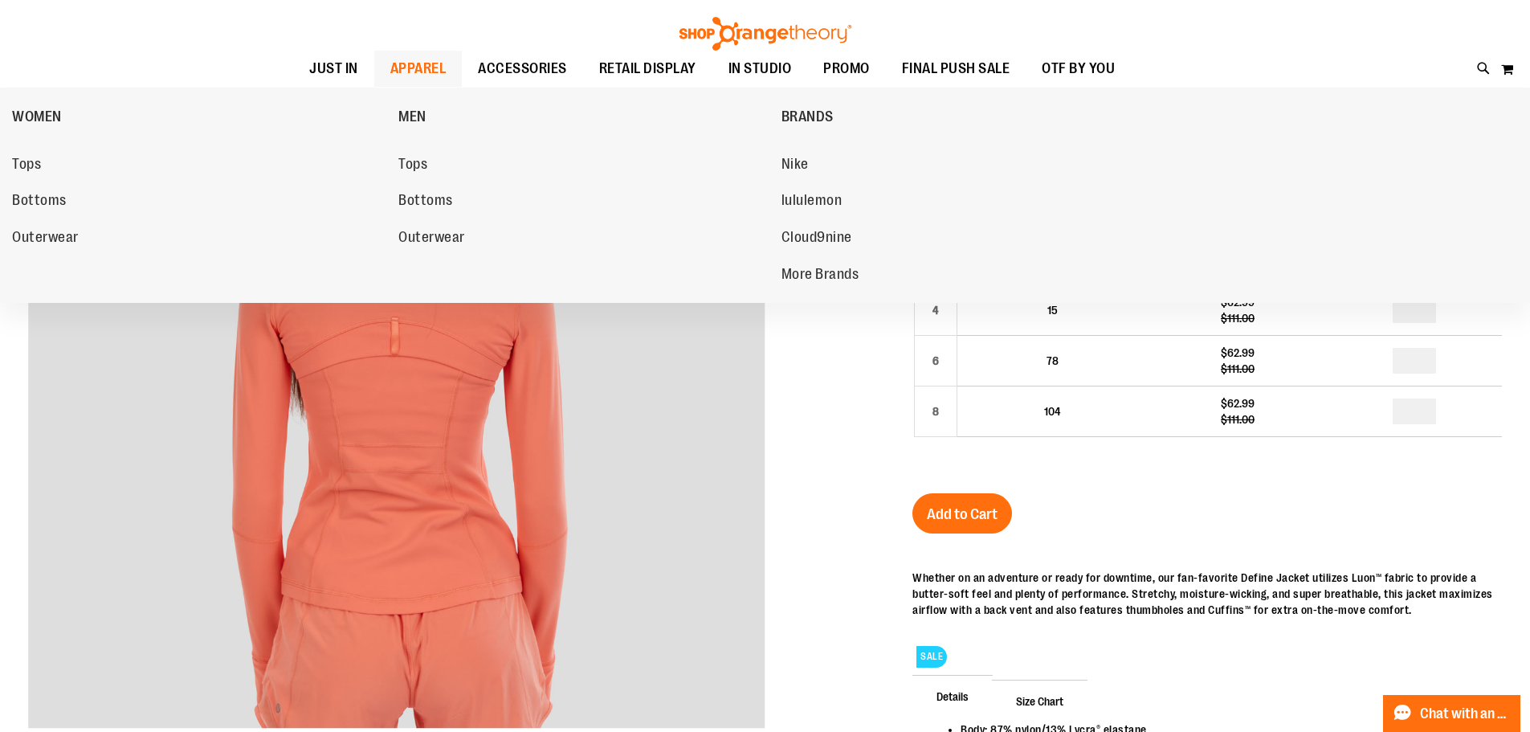
click at [402, 67] on span "APPAREL" at bounding box center [418, 69] width 56 height 36
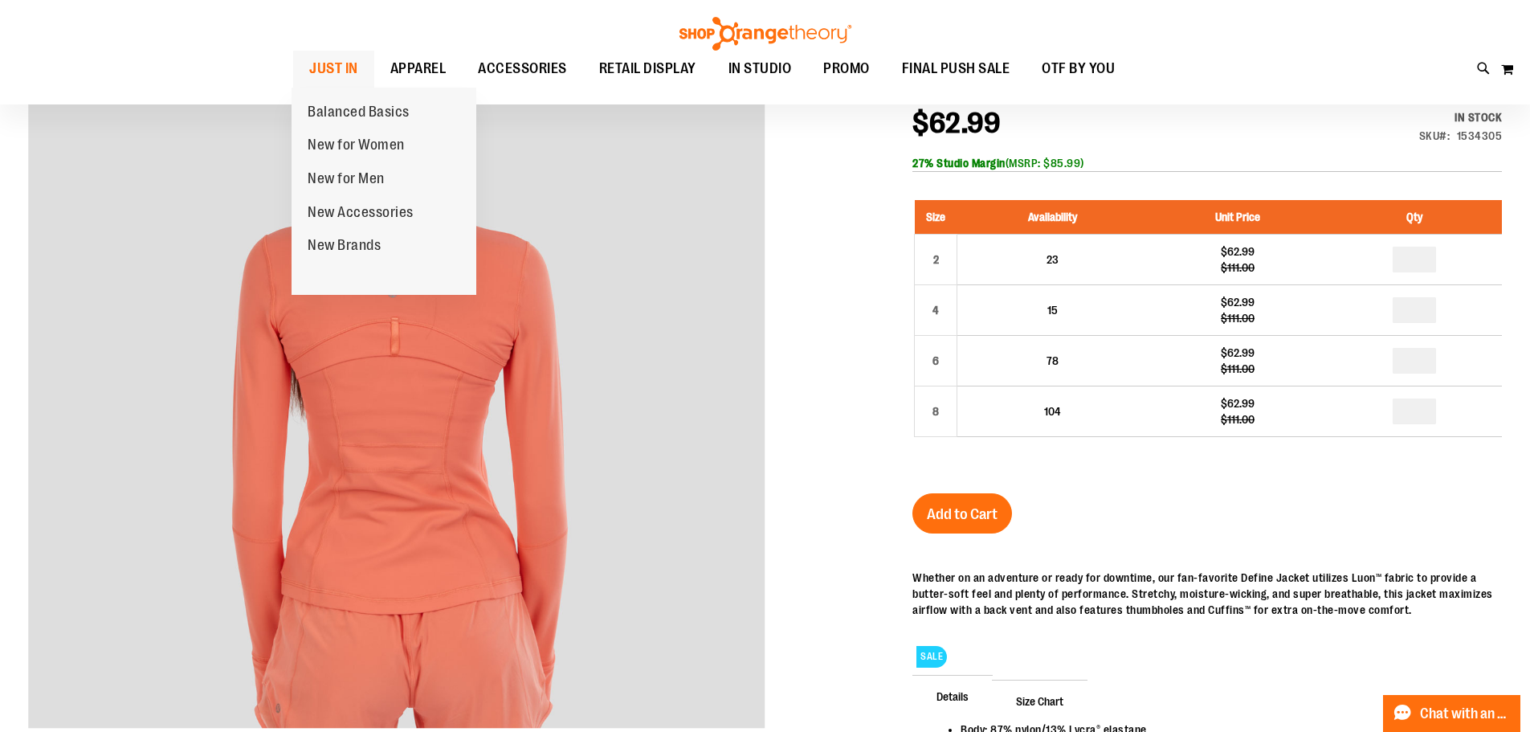
click at [344, 63] on span "JUST IN" at bounding box center [333, 69] width 49 height 36
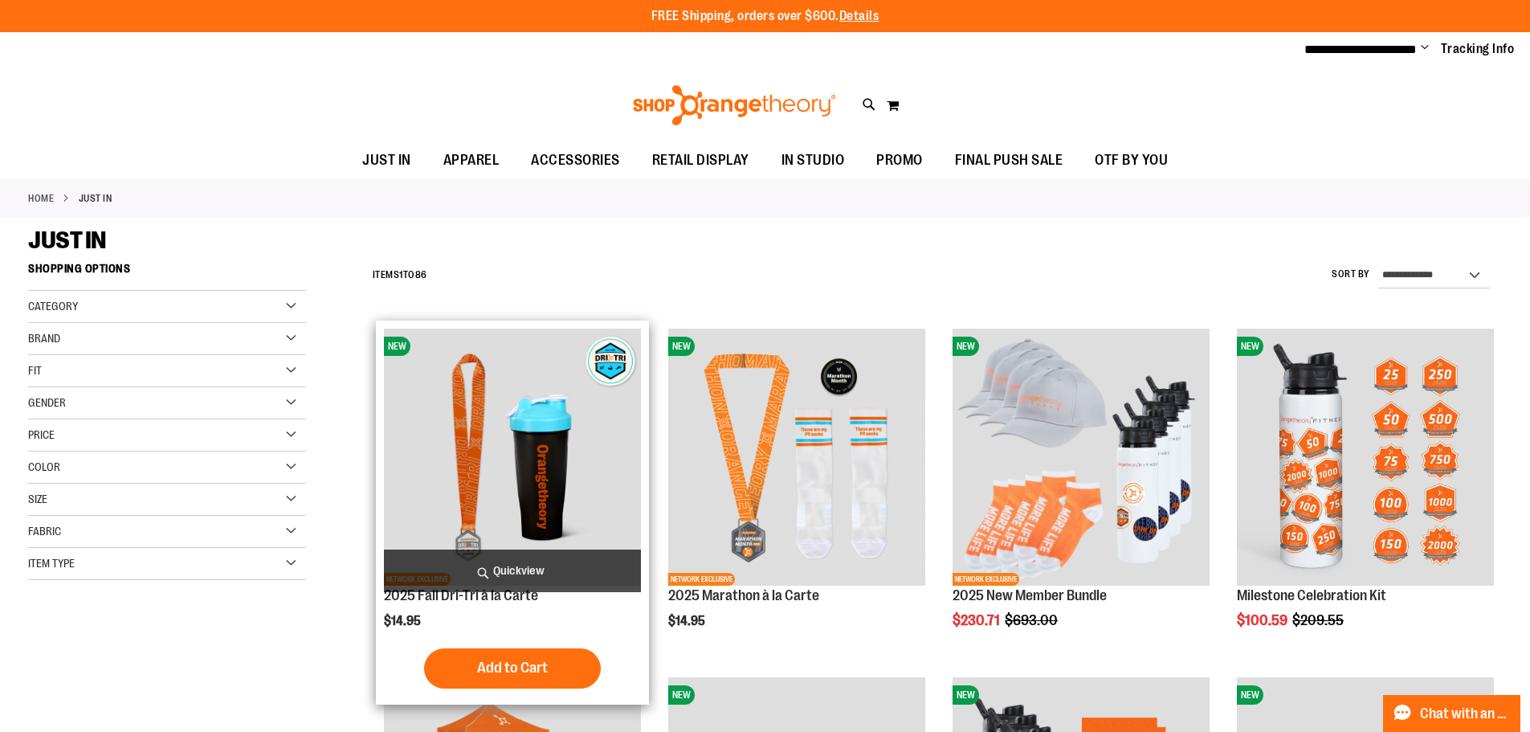
type input "**********"
click at [500, 445] on img "product" at bounding box center [512, 457] width 257 height 257
click at [543, 463] on img "product" at bounding box center [512, 457] width 257 height 257
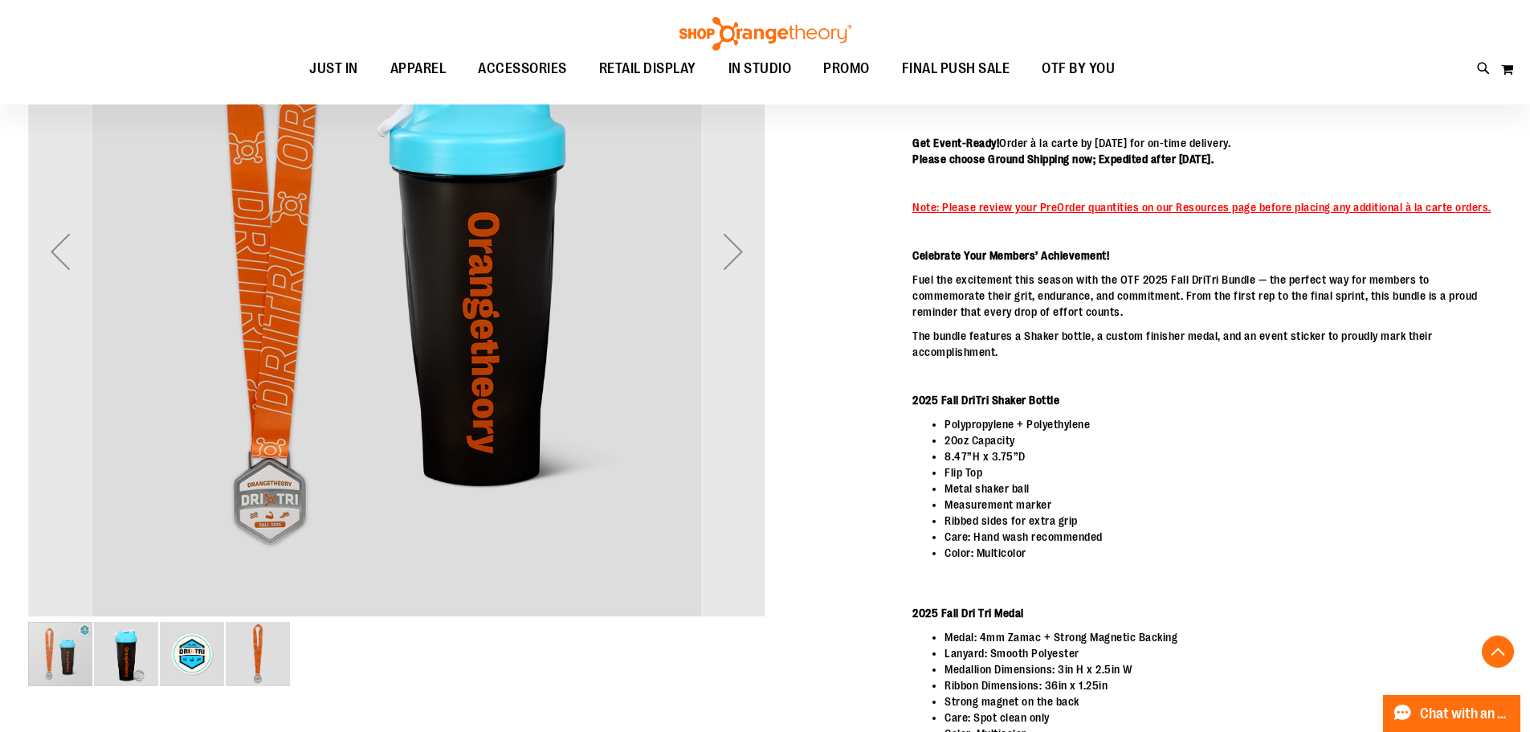
scroll to position [321, 0]
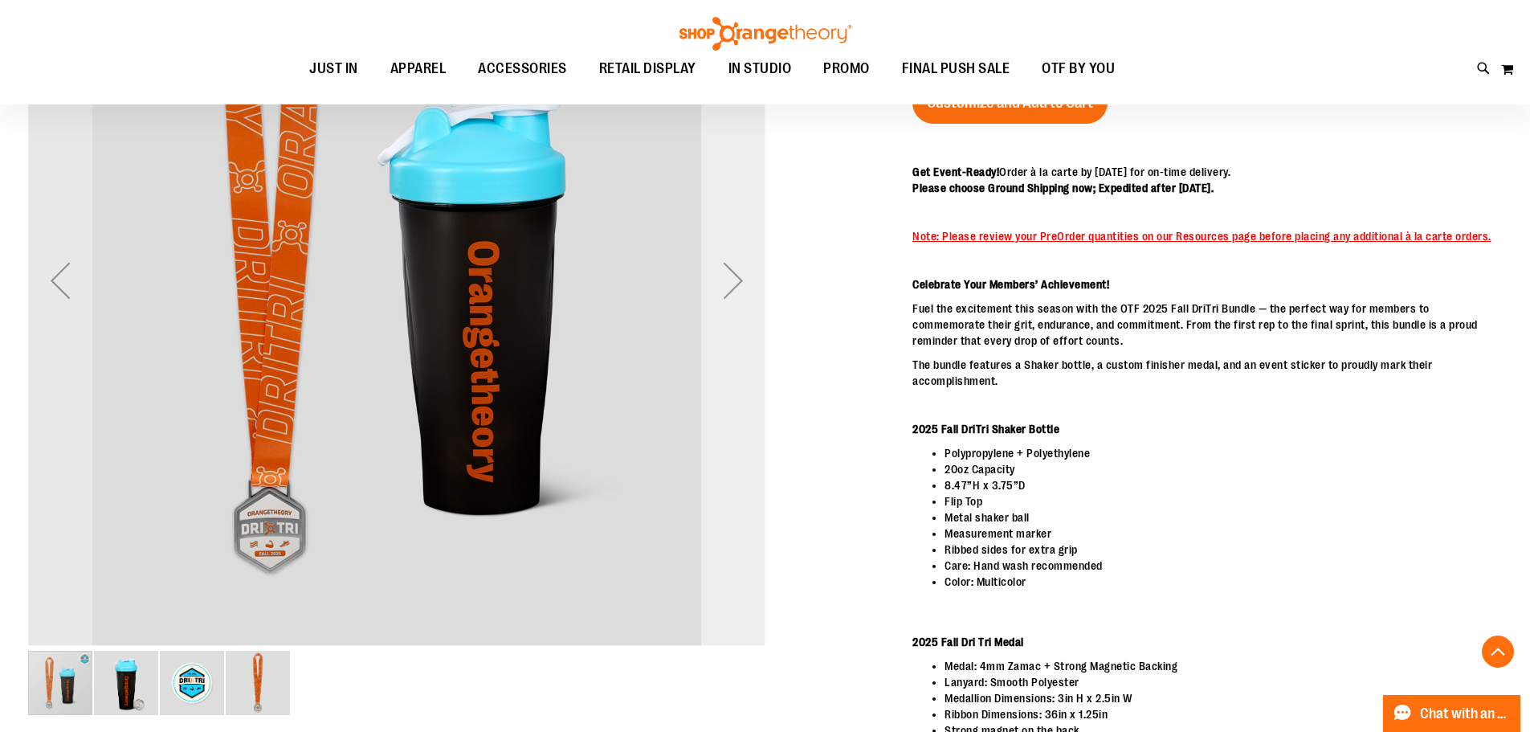
type input "**********"
drag, startPoint x: 732, startPoint y: 289, endPoint x: 729, endPoint y: 317, distance: 28.3
click at [732, 307] on div "Next" at bounding box center [733, 280] width 64 height 64
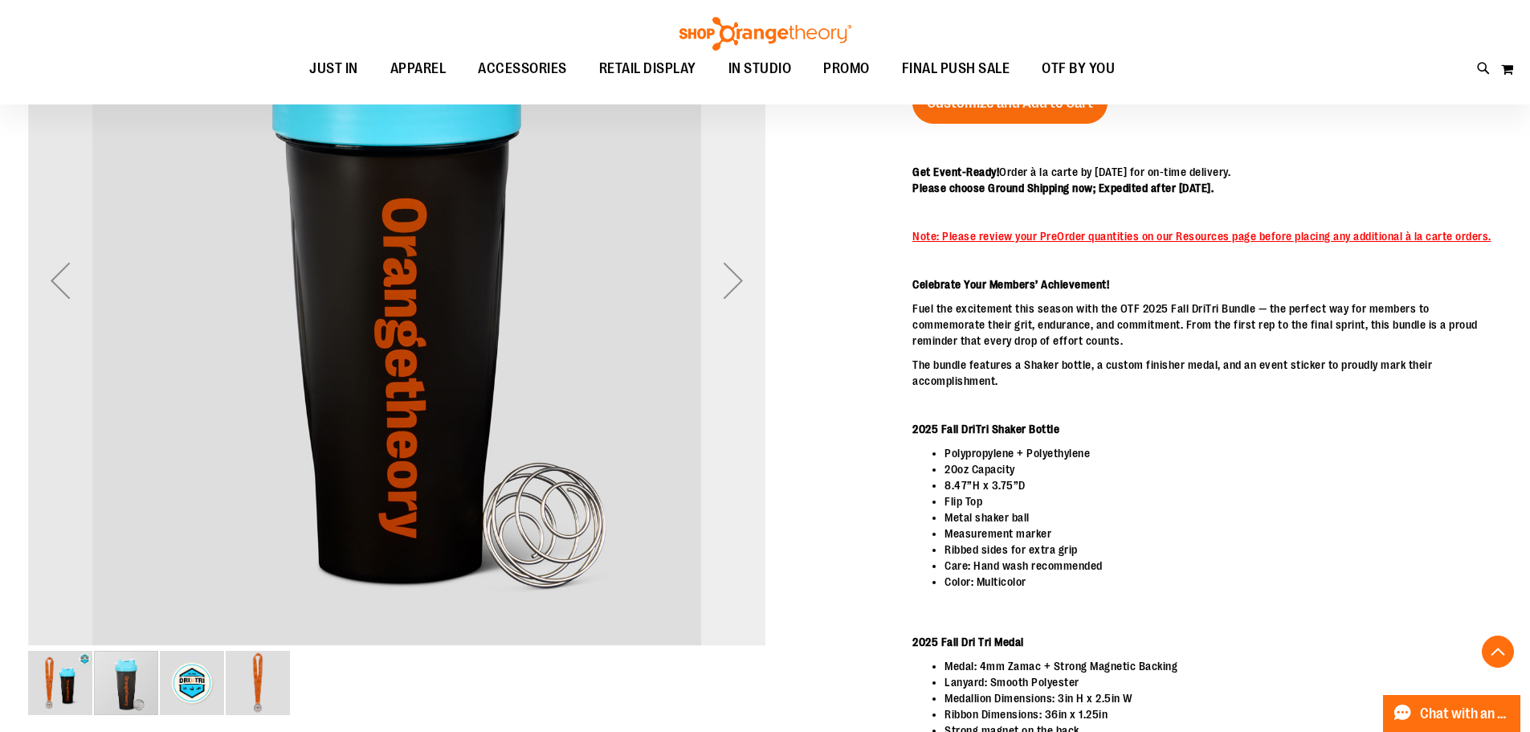
click at [725, 288] on div "Next" at bounding box center [733, 280] width 64 height 64
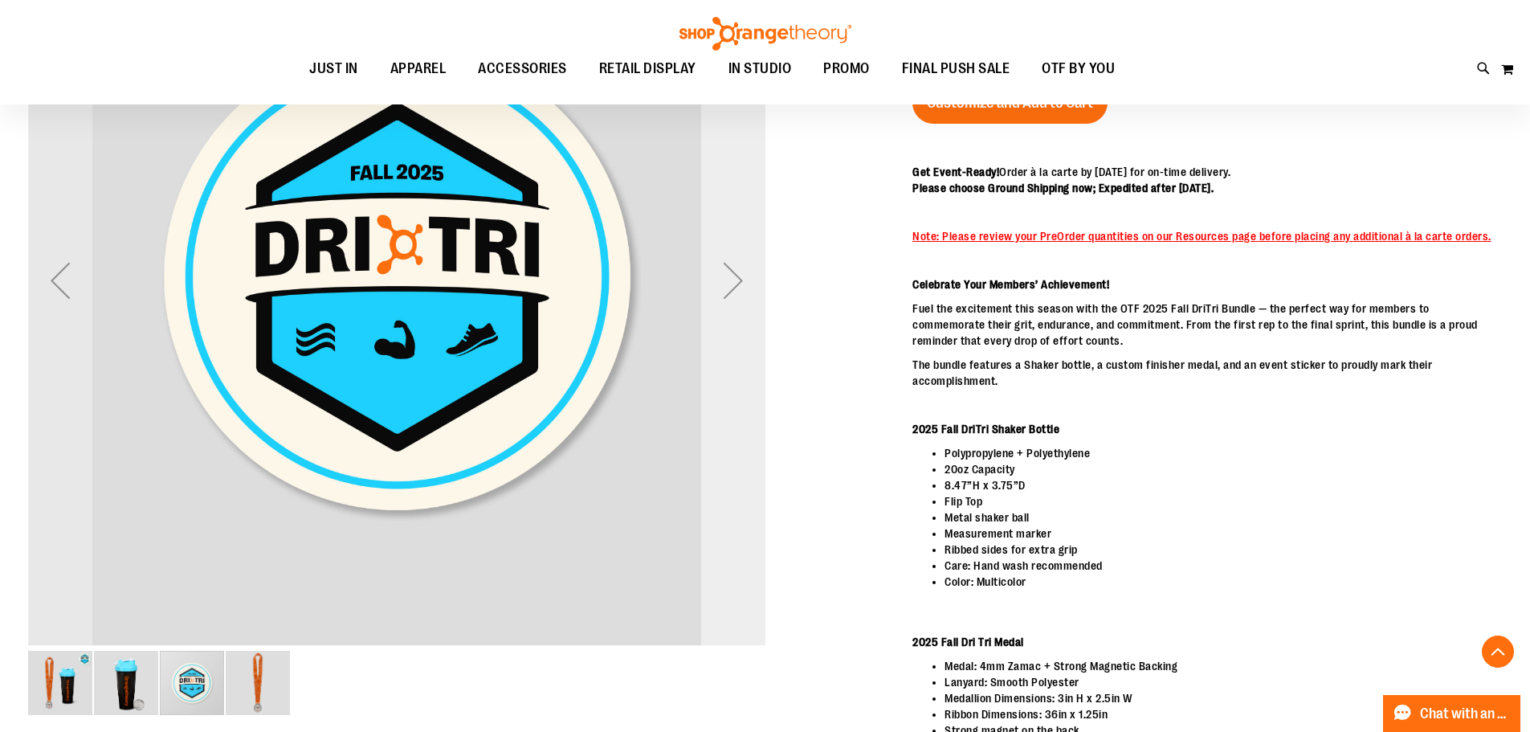
click at [720, 293] on div "Next" at bounding box center [733, 280] width 64 height 64
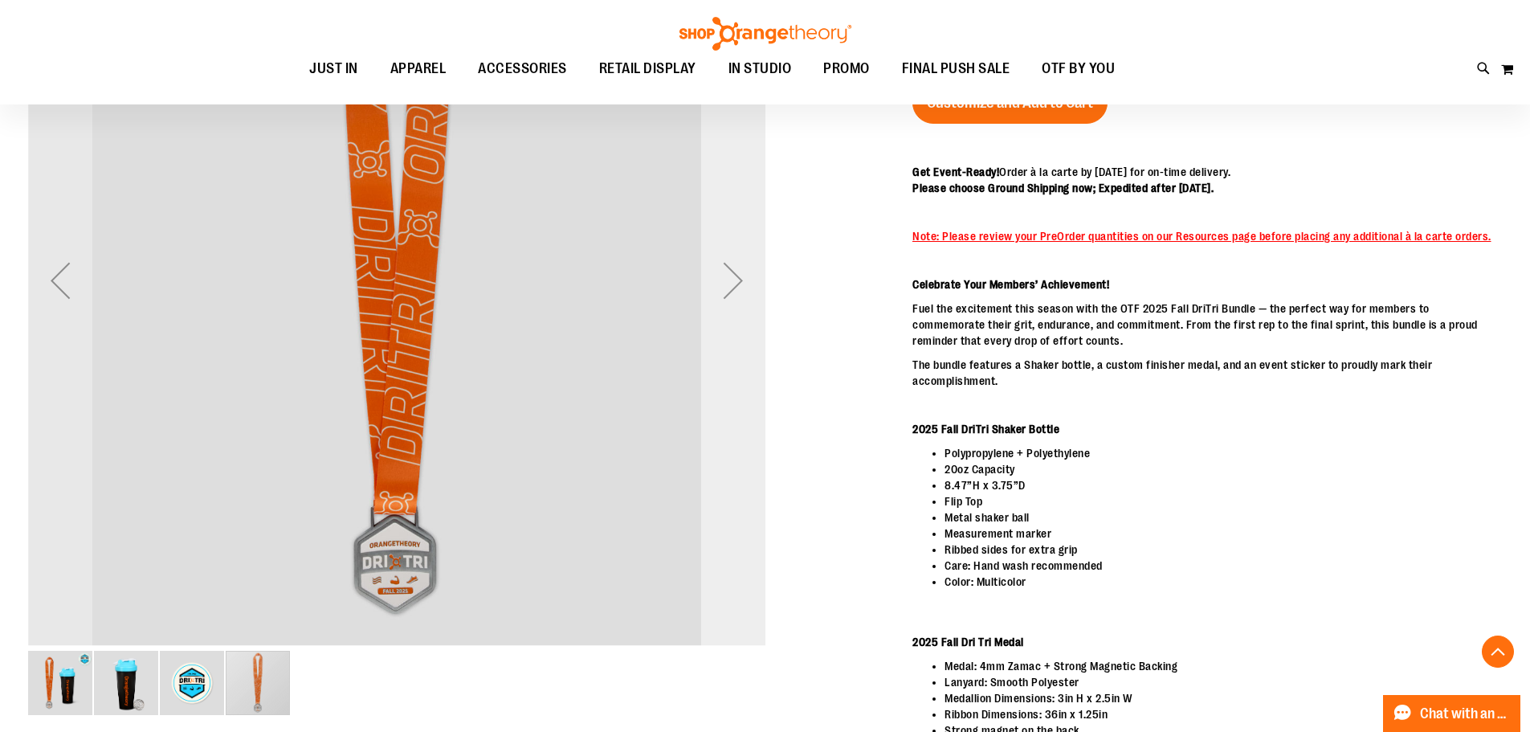
click at [720, 287] on div "Next" at bounding box center [733, 280] width 64 height 64
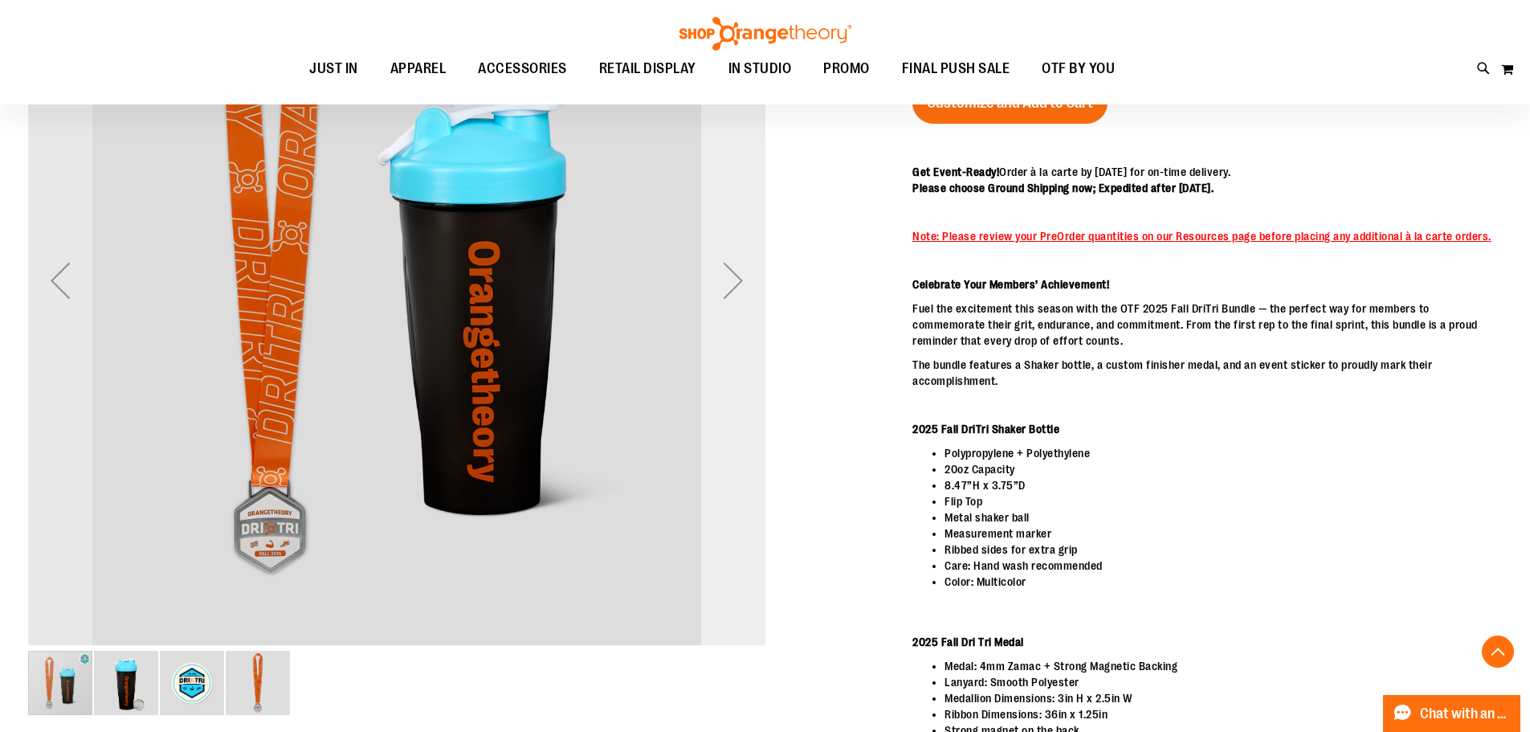
click at [720, 287] on div "Next" at bounding box center [733, 280] width 64 height 64
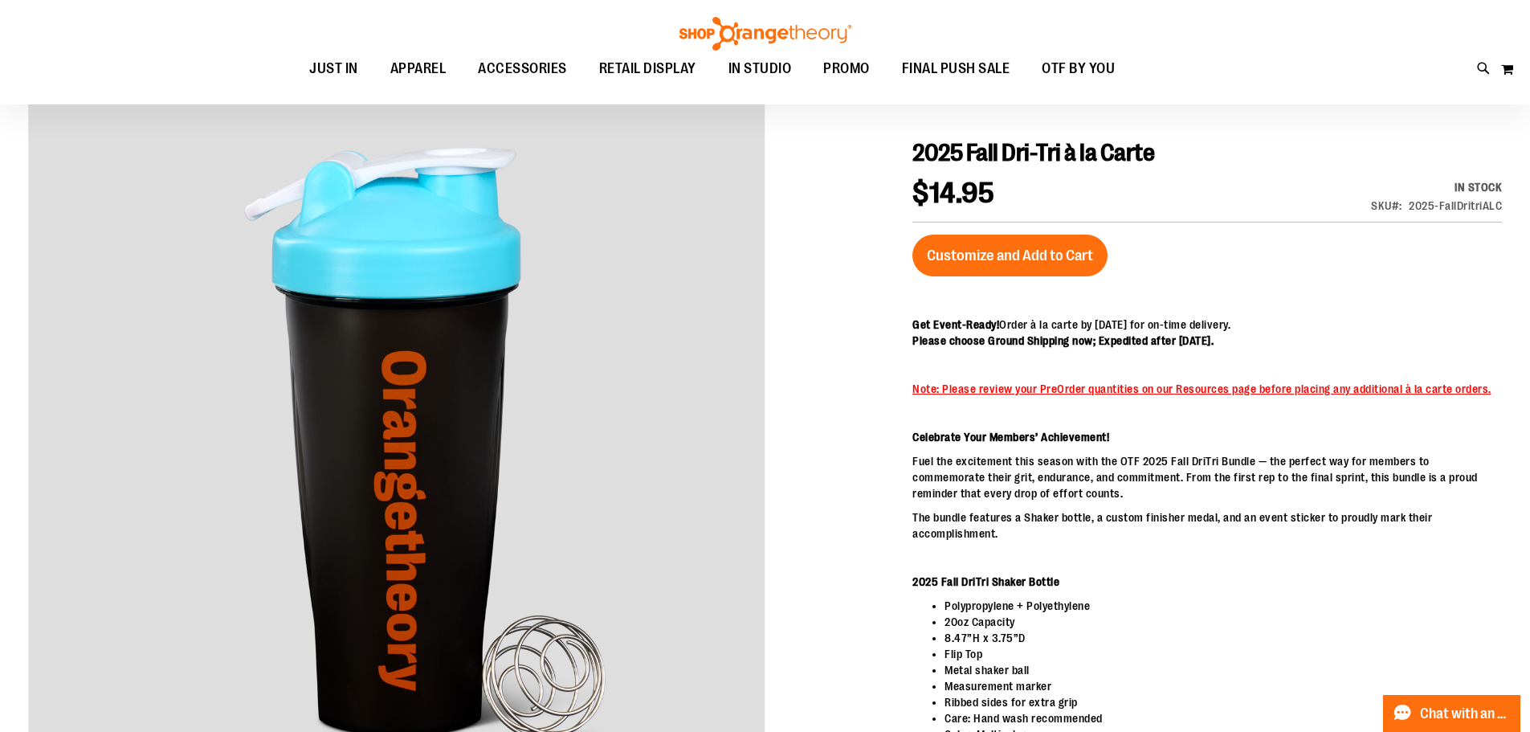
scroll to position [187, 0]
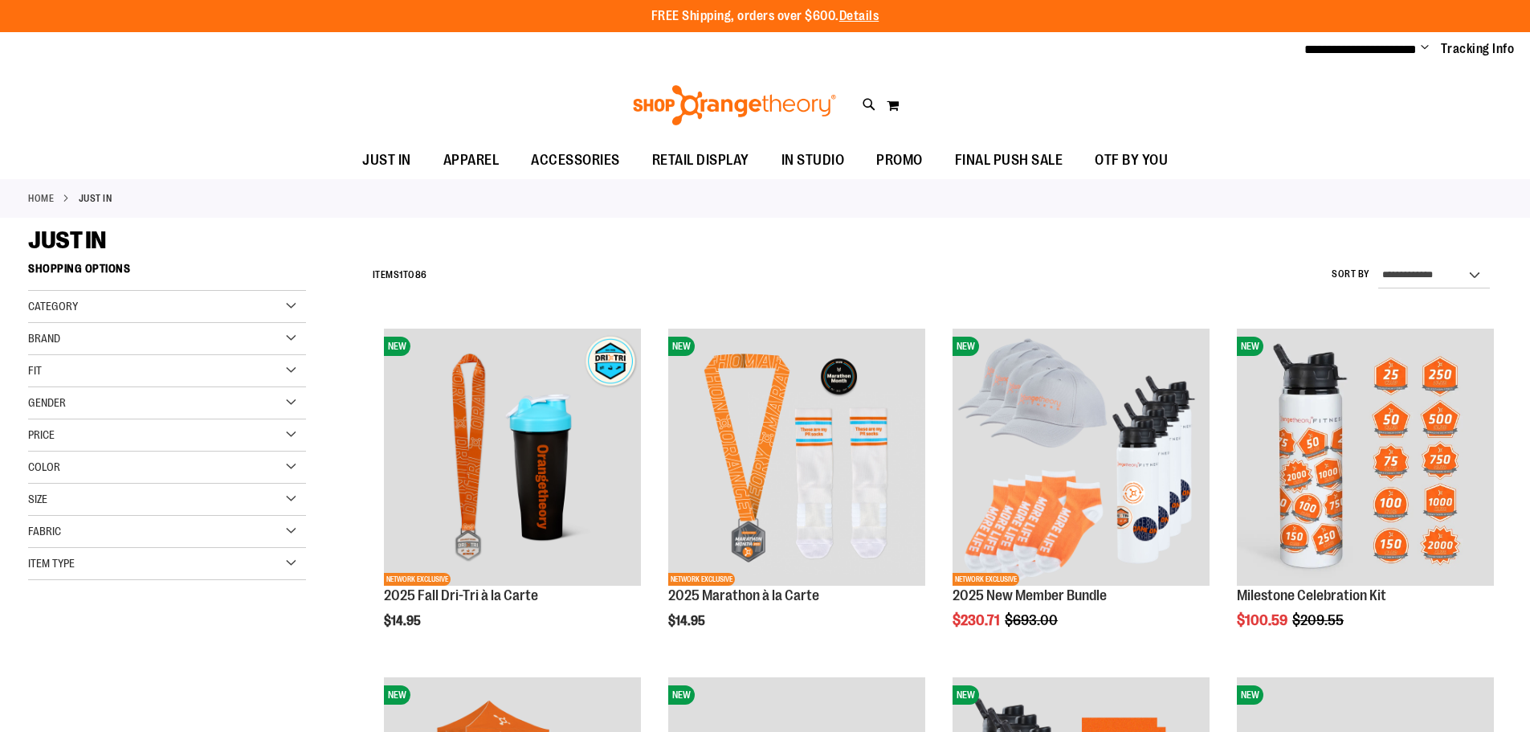
type input "**********"
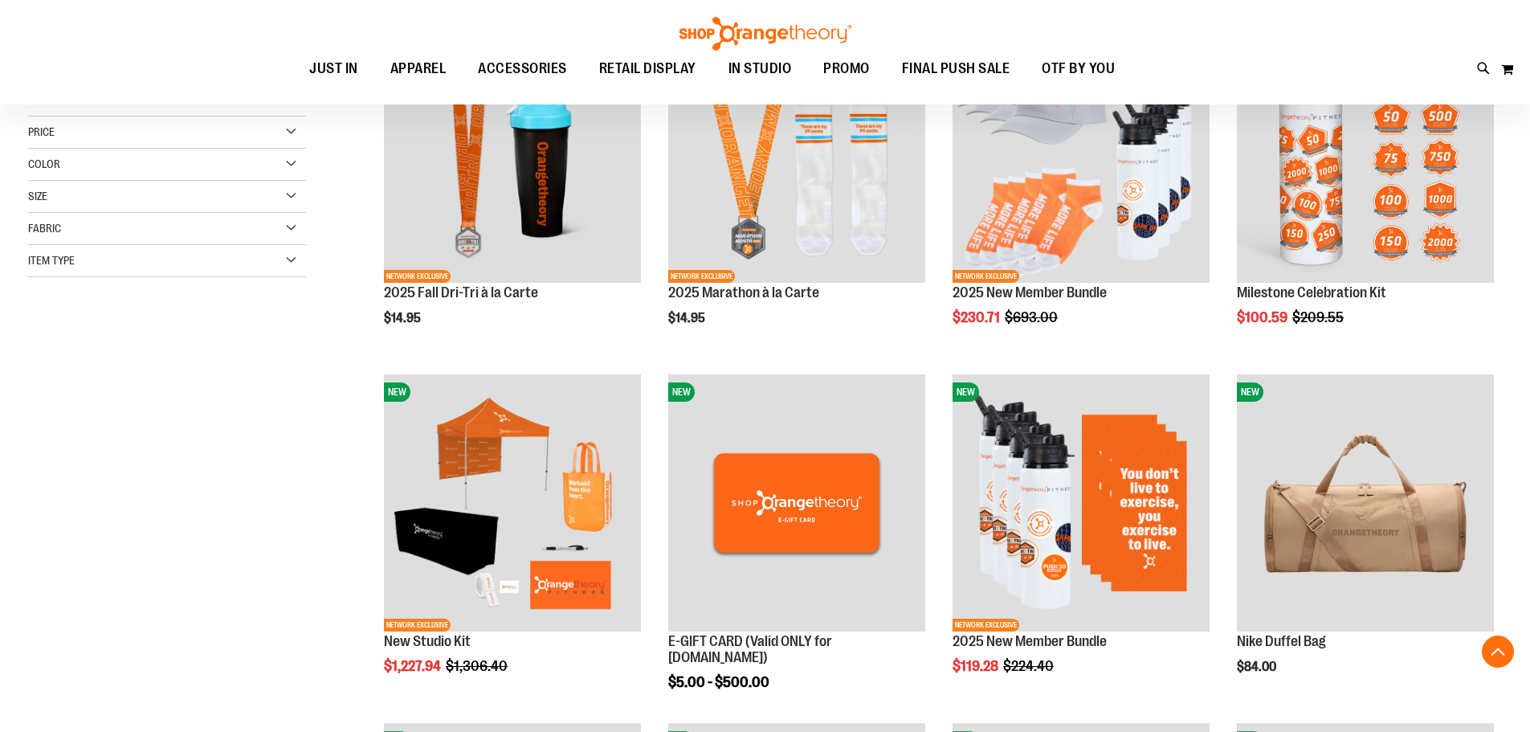
scroll to position [303, 0]
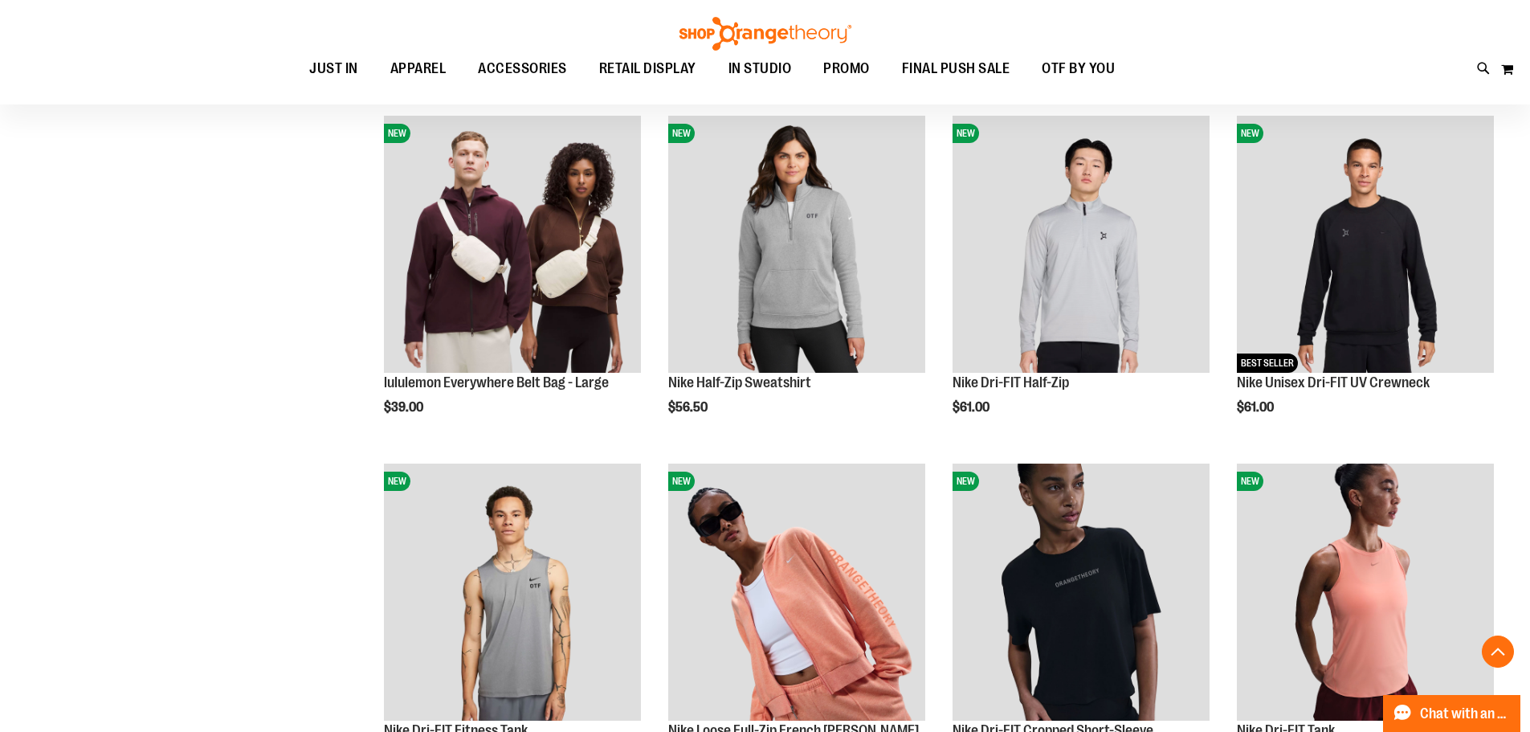
scroll to position [835, 0]
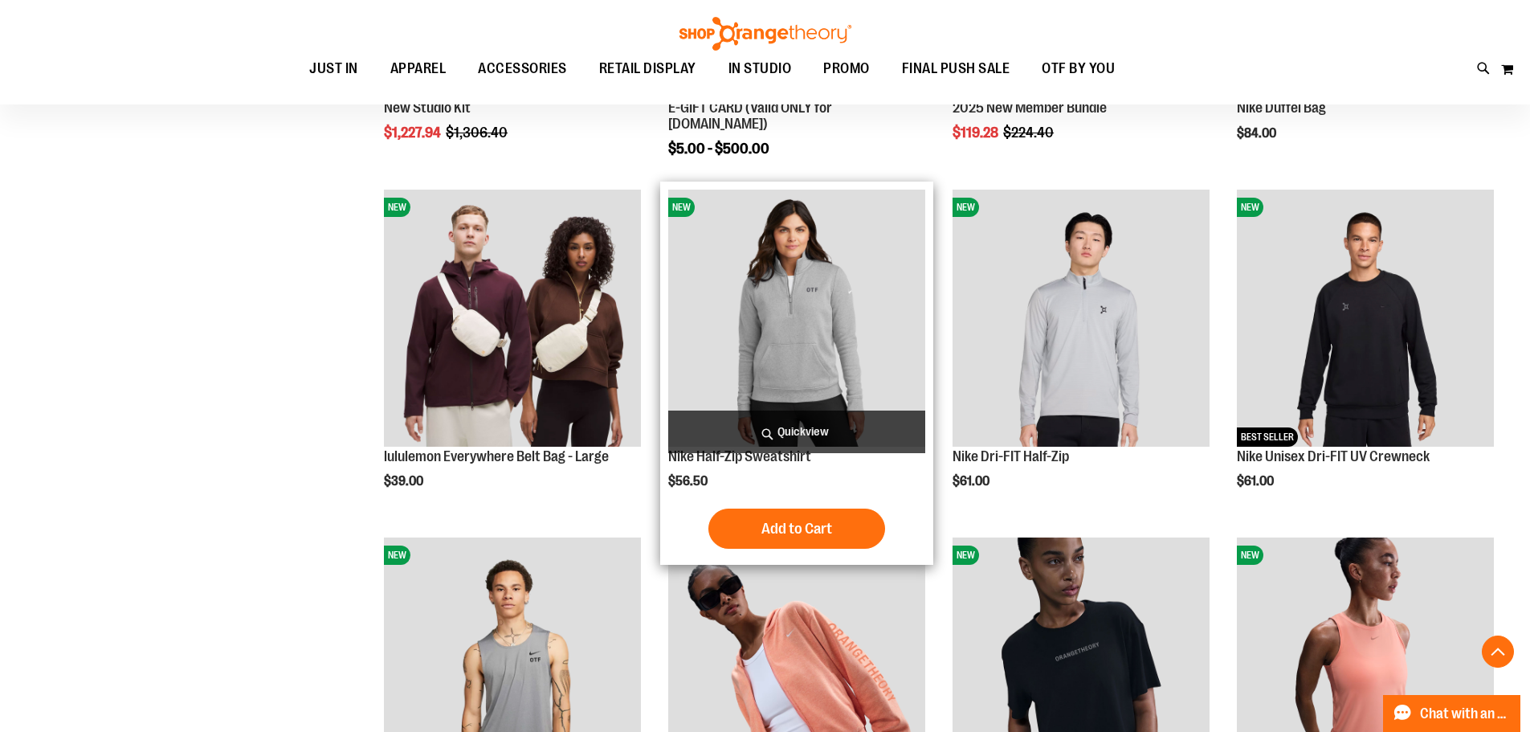
click at [775, 332] on img "product" at bounding box center [796, 318] width 257 height 257
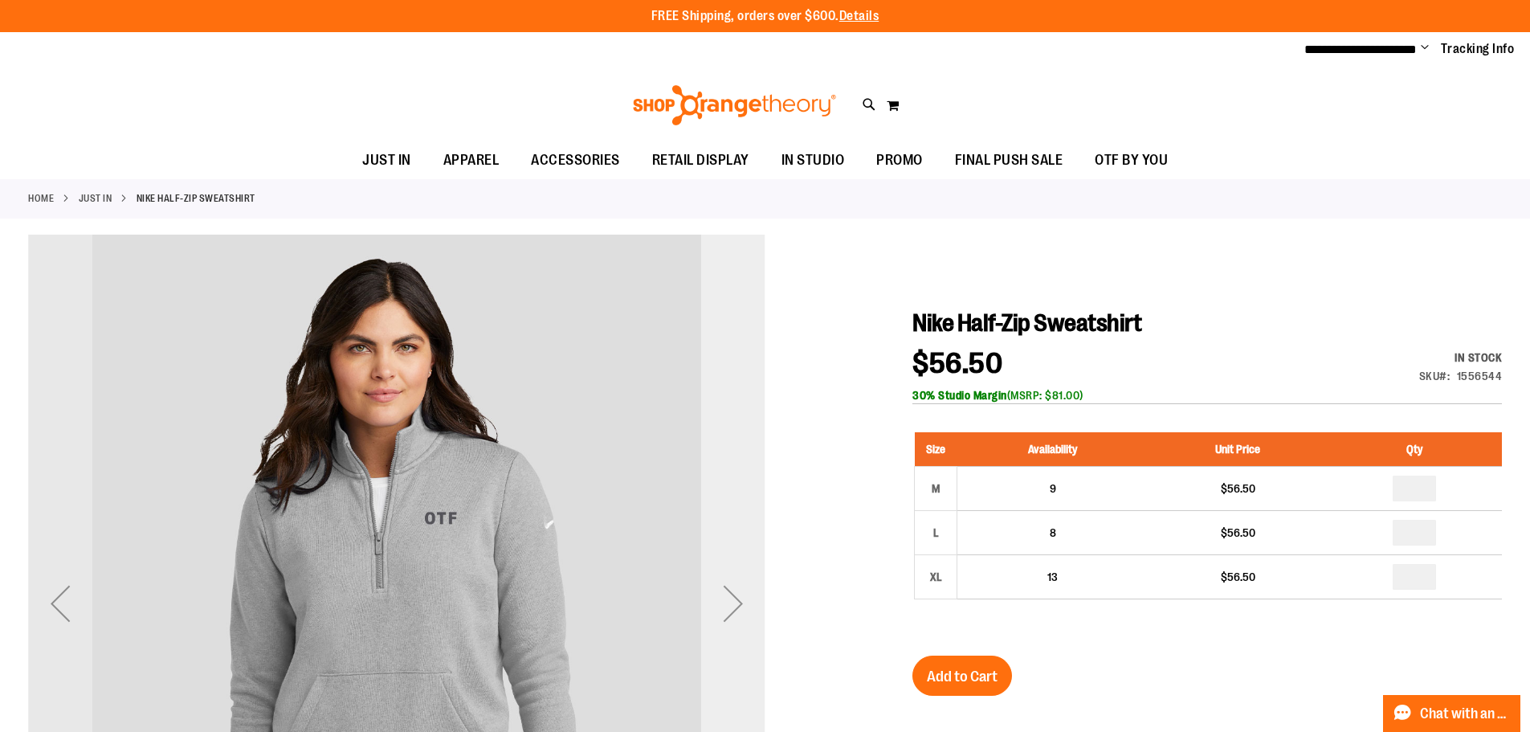
type input "**********"
click at [741, 578] on div "Next" at bounding box center [733, 603] width 64 height 64
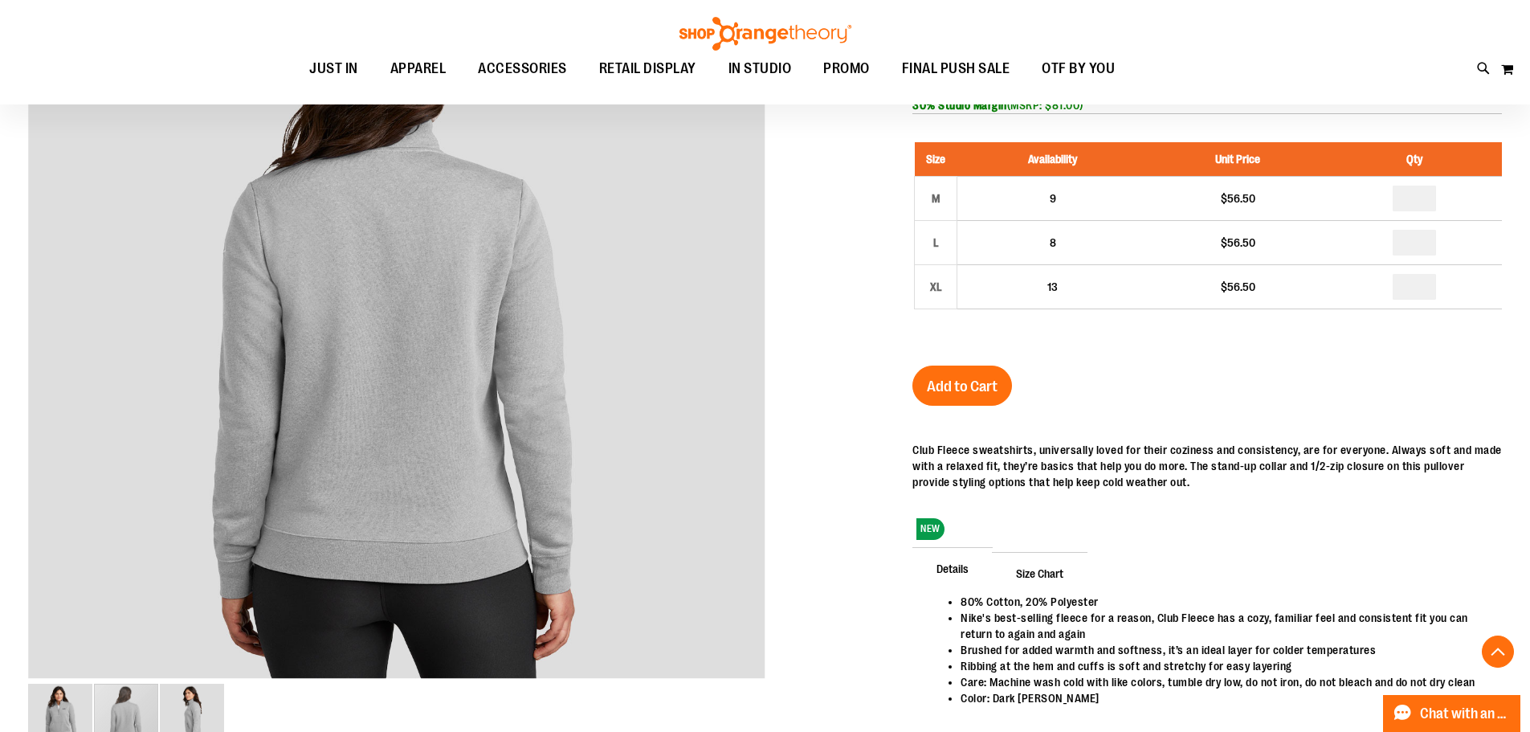
scroll to position [300, 0]
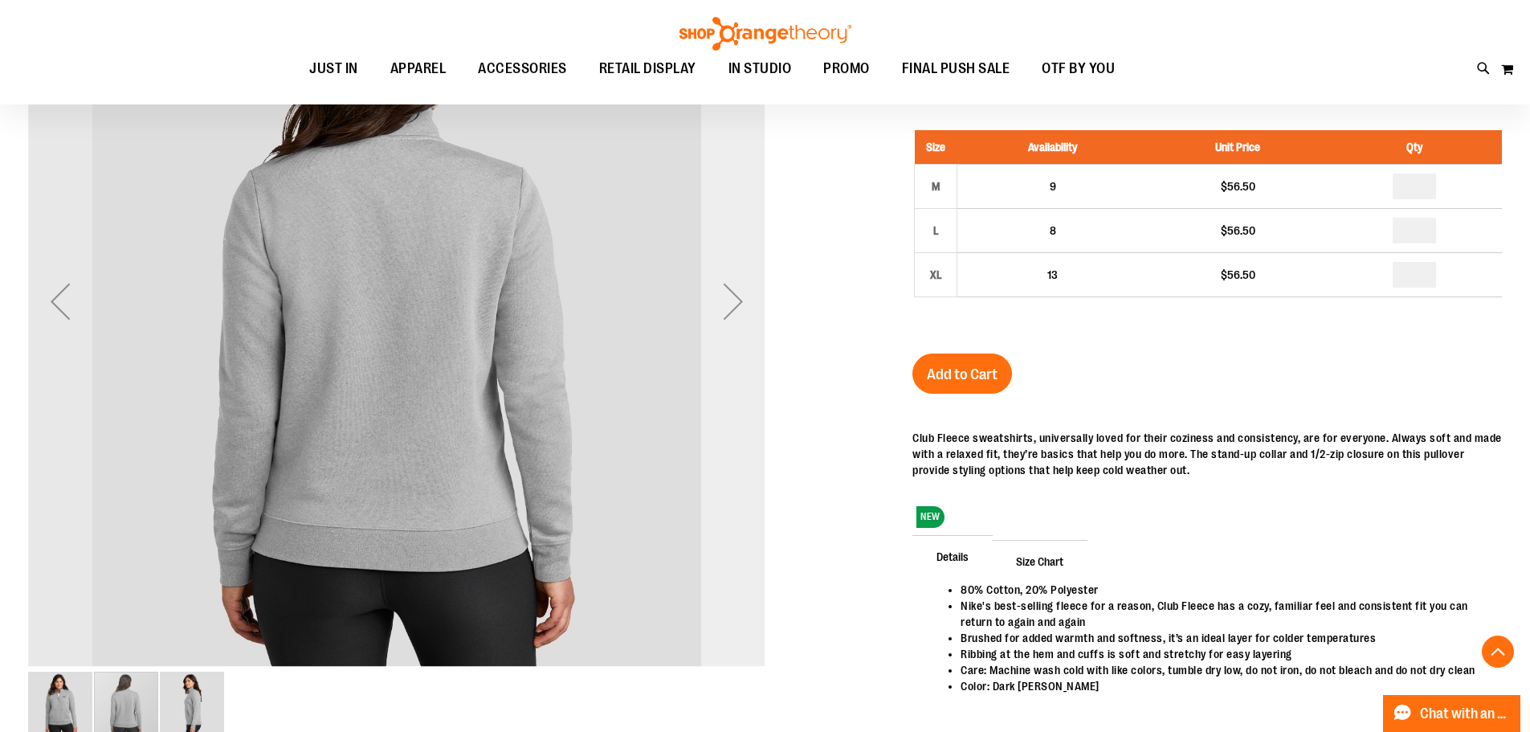
click at [710, 320] on div "Next" at bounding box center [733, 301] width 64 height 64
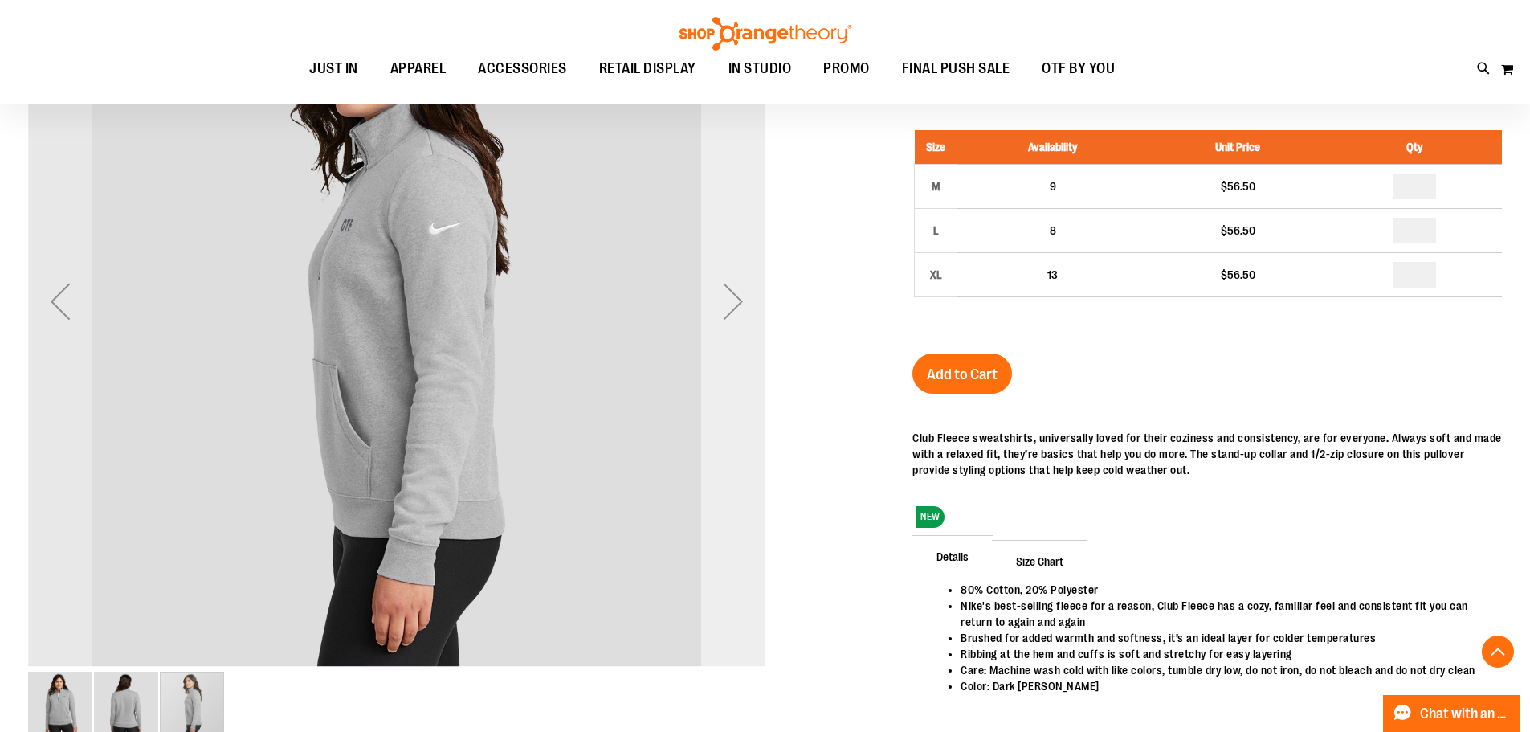
click at [710, 320] on div "Next" at bounding box center [733, 301] width 64 height 64
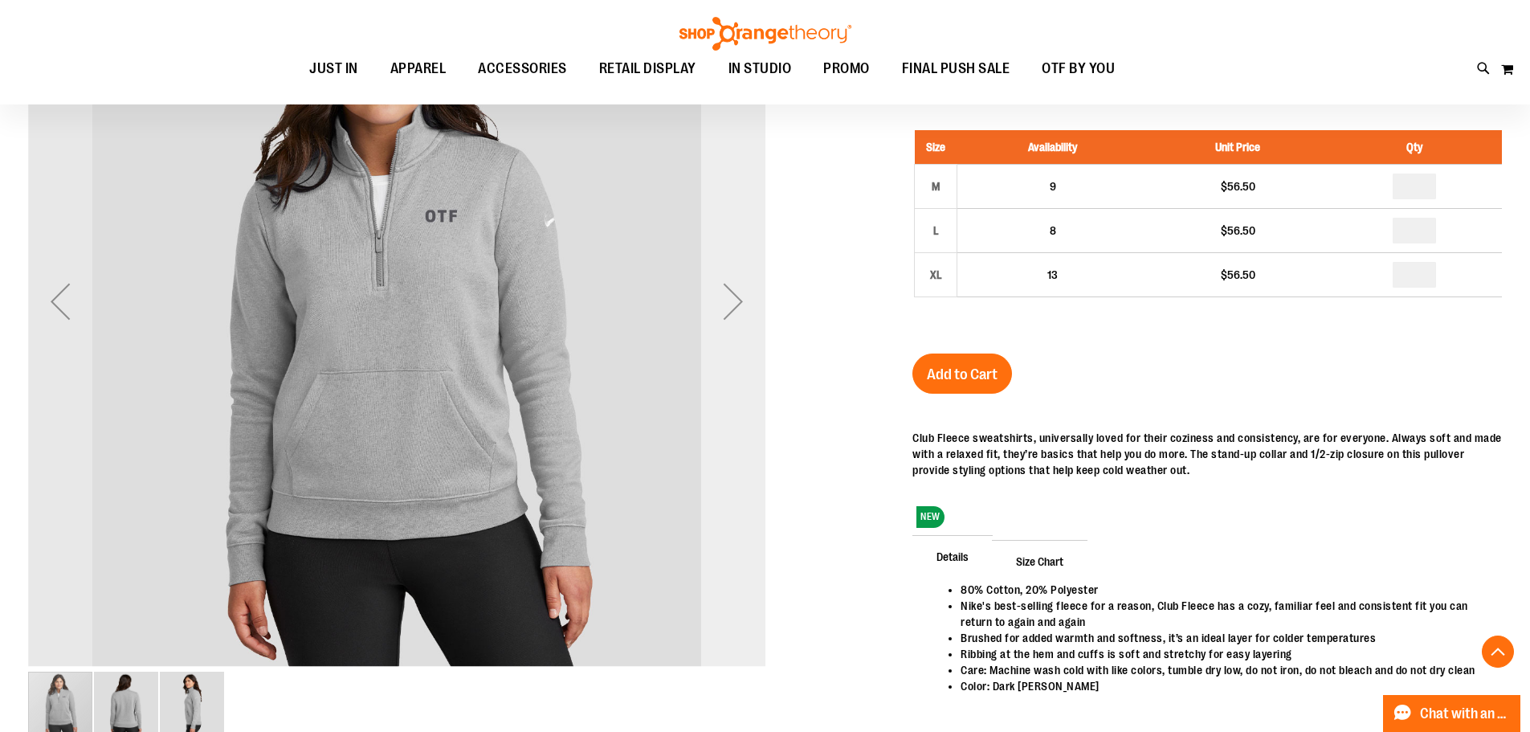
click at [710, 320] on div "Next" at bounding box center [733, 301] width 64 height 64
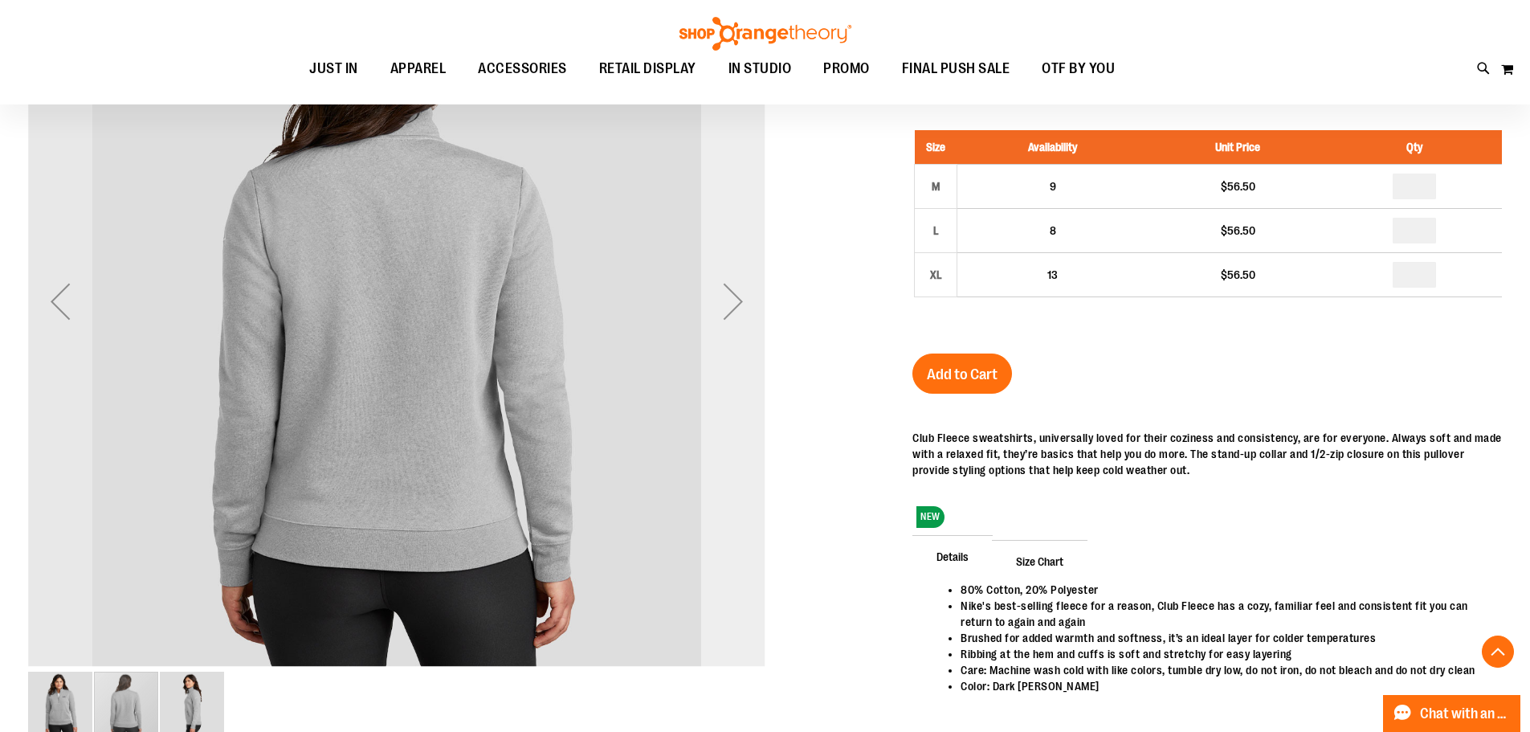
click at [748, 301] on div "Next" at bounding box center [733, 301] width 64 height 64
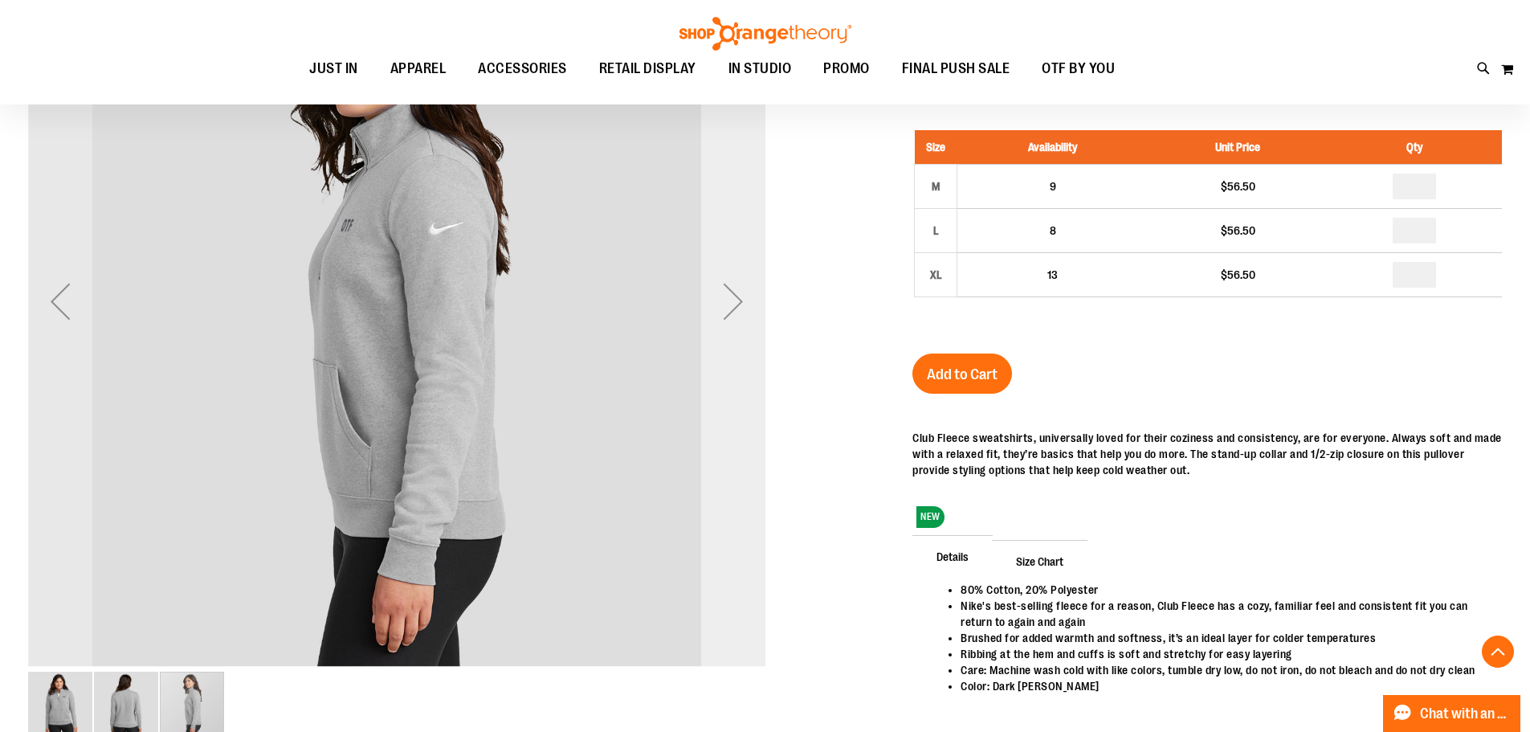
click at [739, 312] on div "Next" at bounding box center [733, 301] width 64 height 64
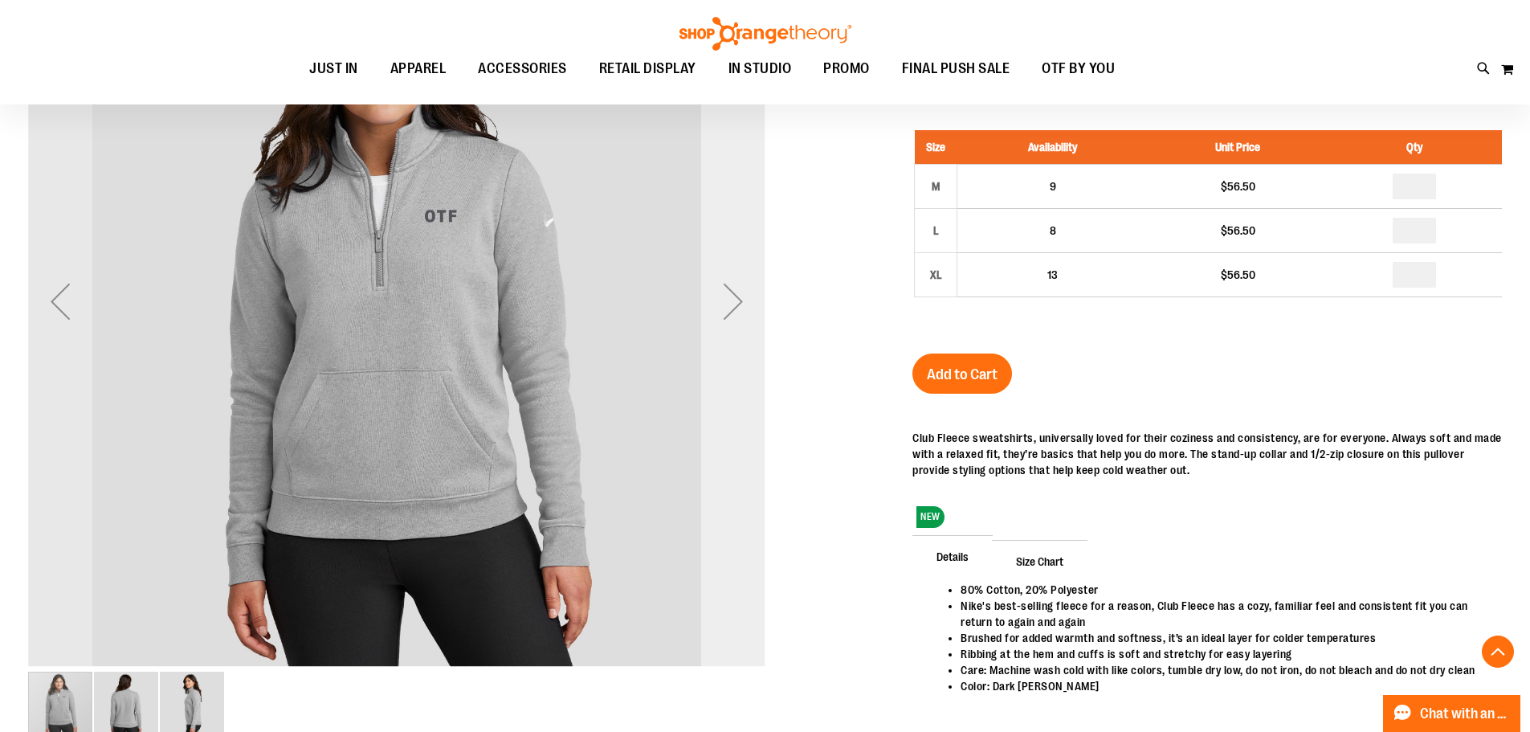
click at [736, 312] on div "Next" at bounding box center [733, 301] width 64 height 64
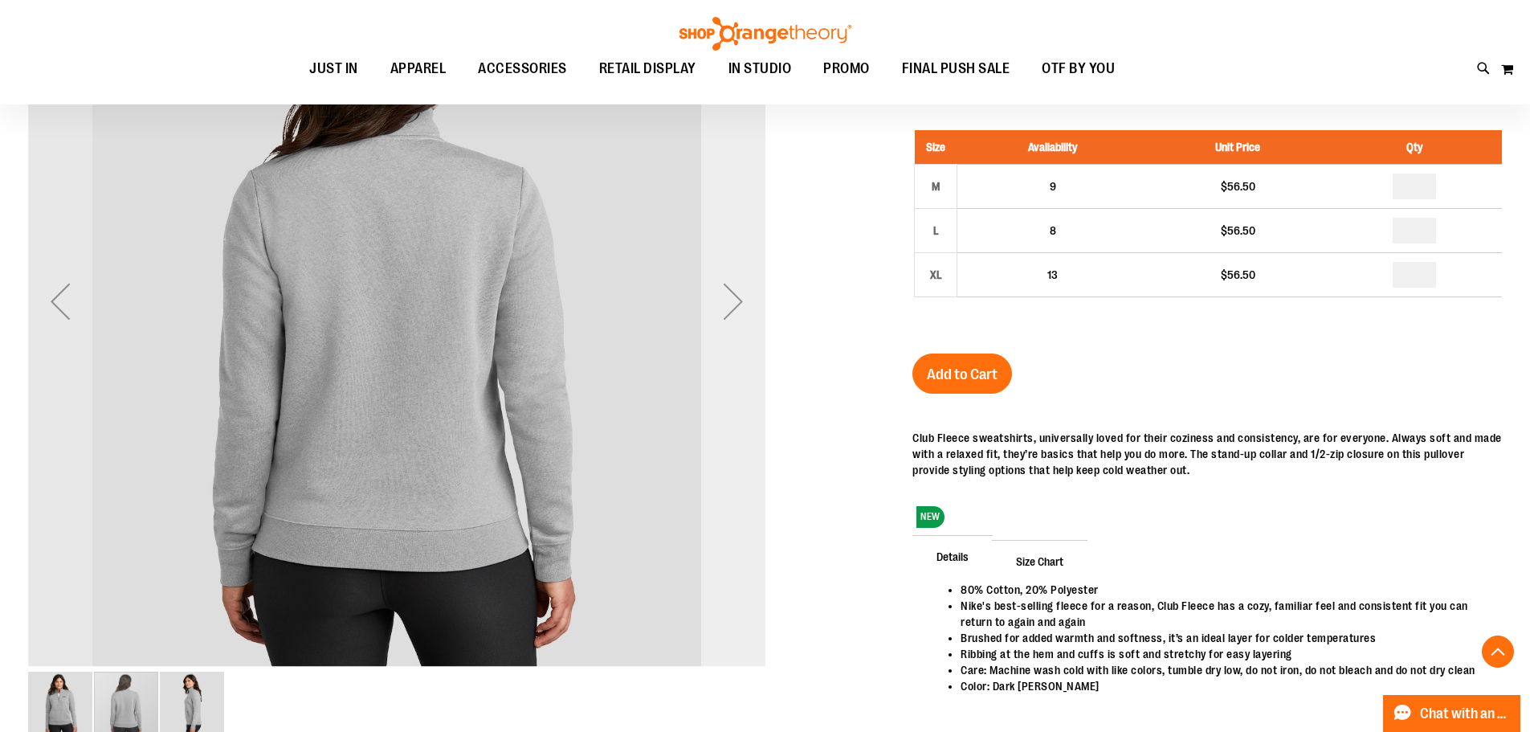
click at [736, 312] on div "Next" at bounding box center [733, 301] width 64 height 64
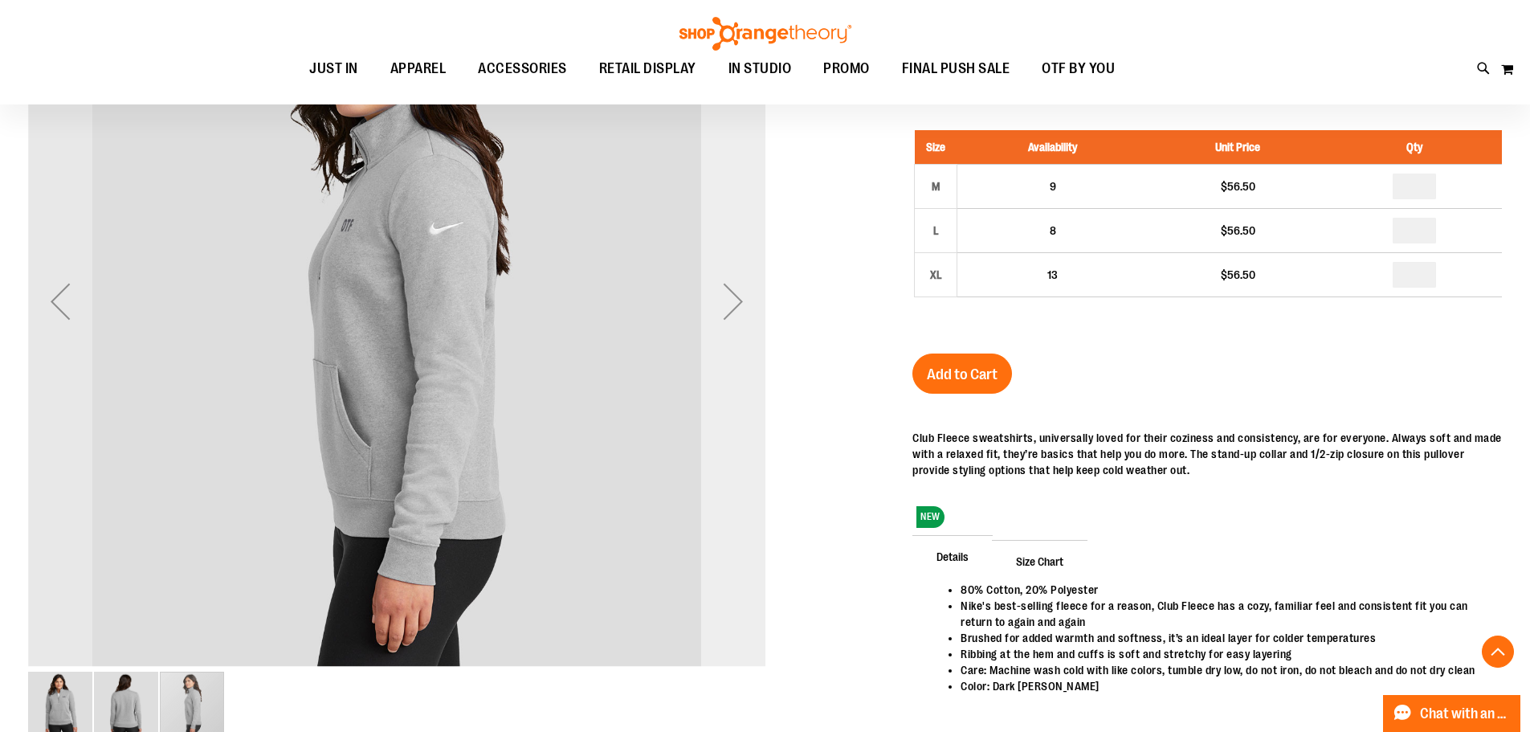
click at [736, 312] on div "Next" at bounding box center [733, 301] width 64 height 64
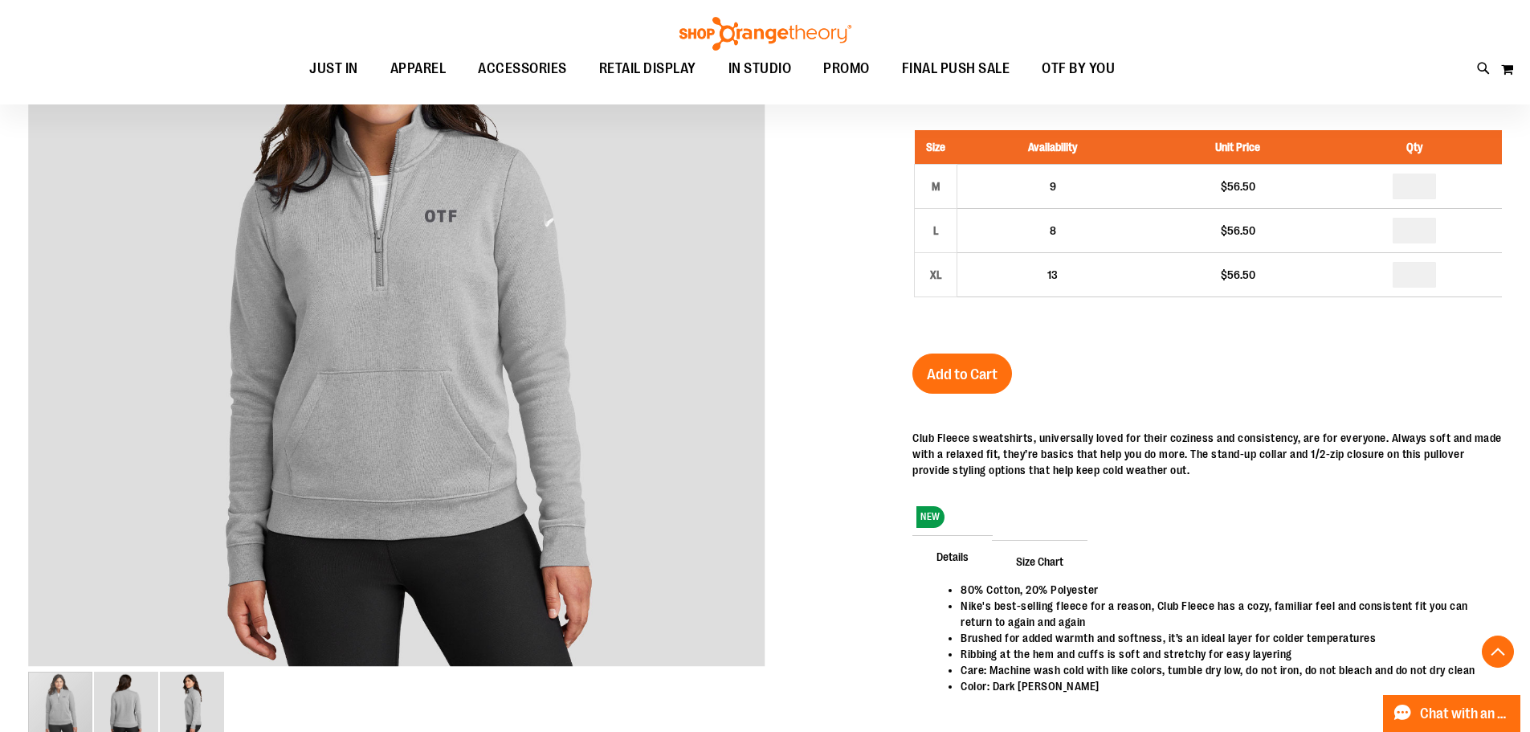
click at [950, 404] on div "Add to Cart" at bounding box center [963, 383] width 100 height 60
click at [950, 388] on button "Add to Cart" at bounding box center [963, 373] width 100 height 40
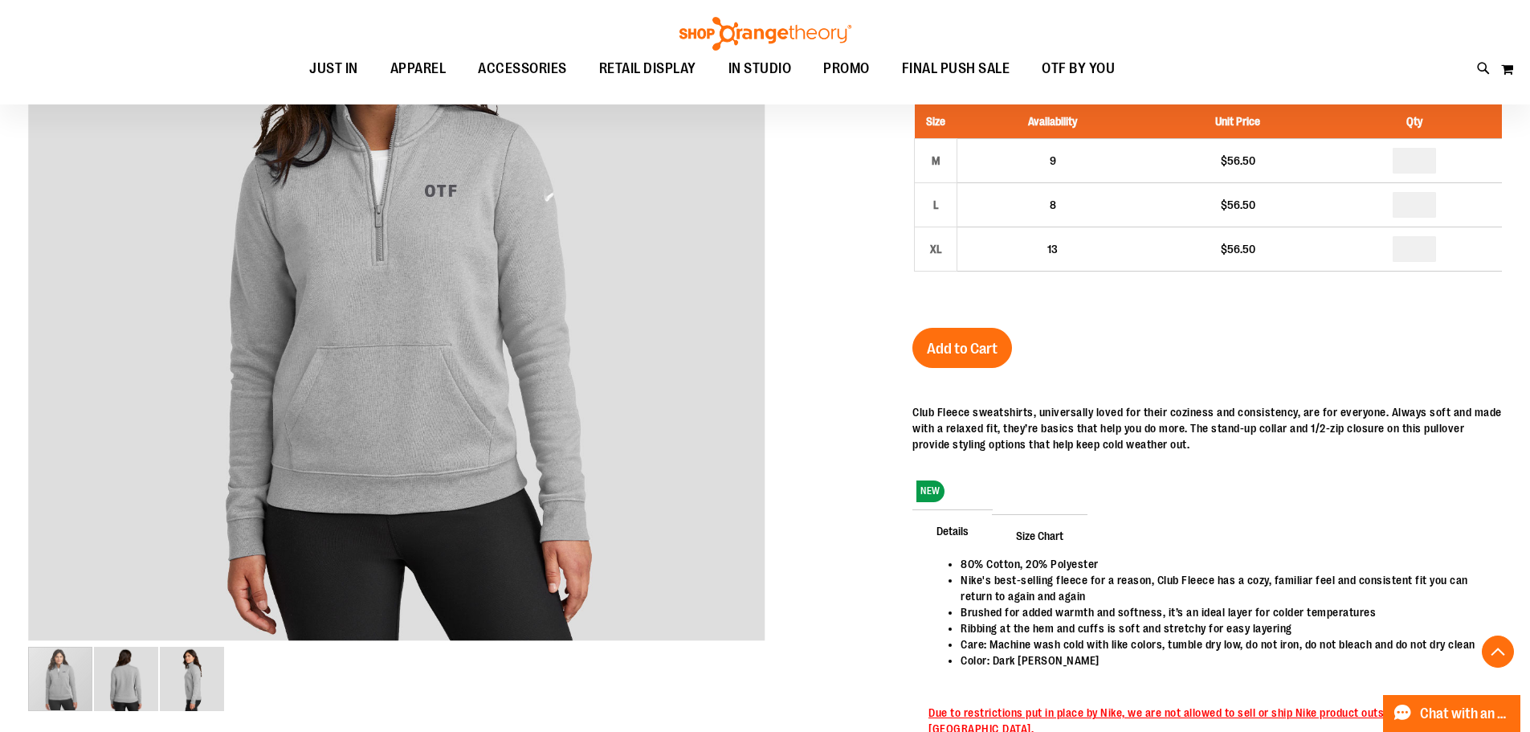
scroll to position [358, 0]
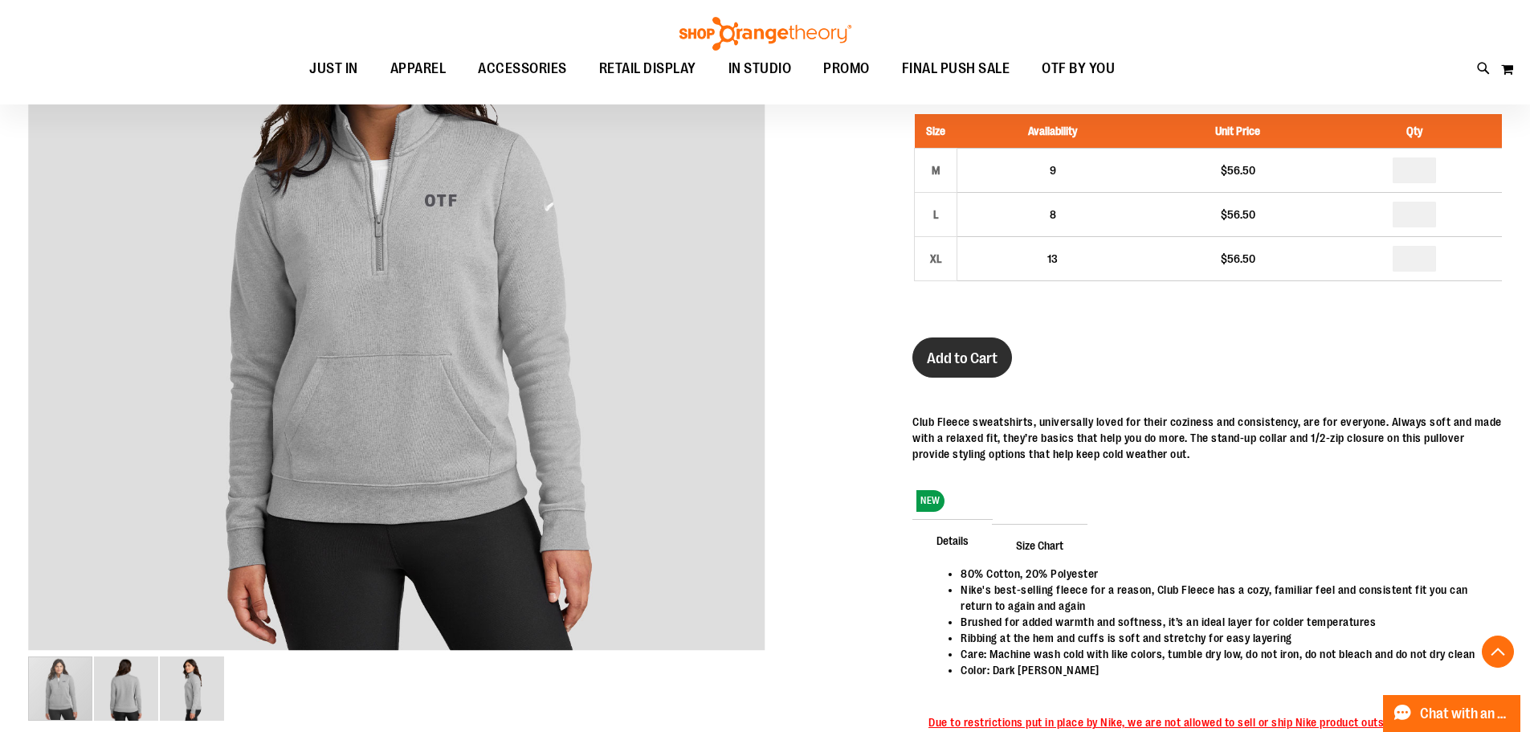
click at [946, 367] on span "Add to Cart" at bounding box center [962, 358] width 71 height 18
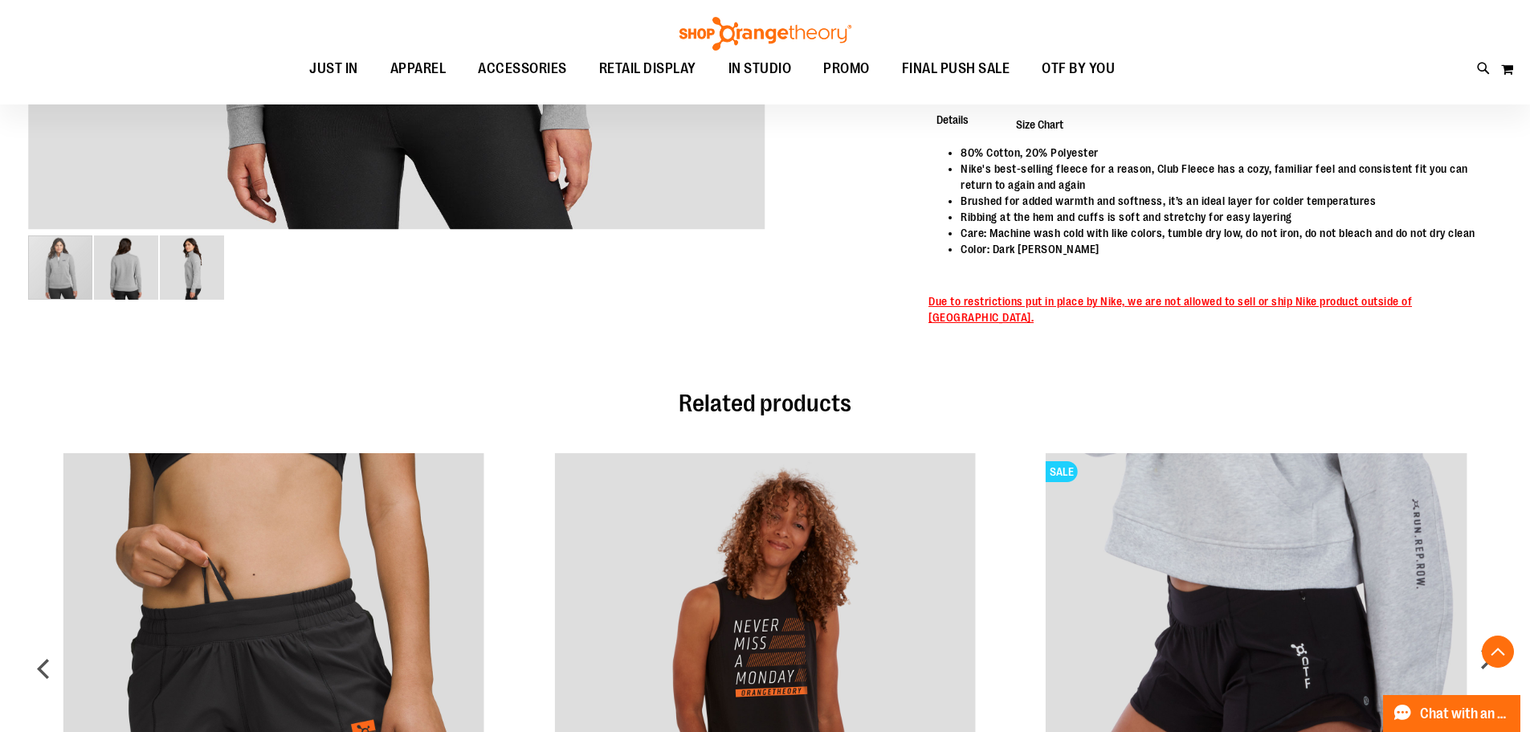
scroll to position [1048, 0]
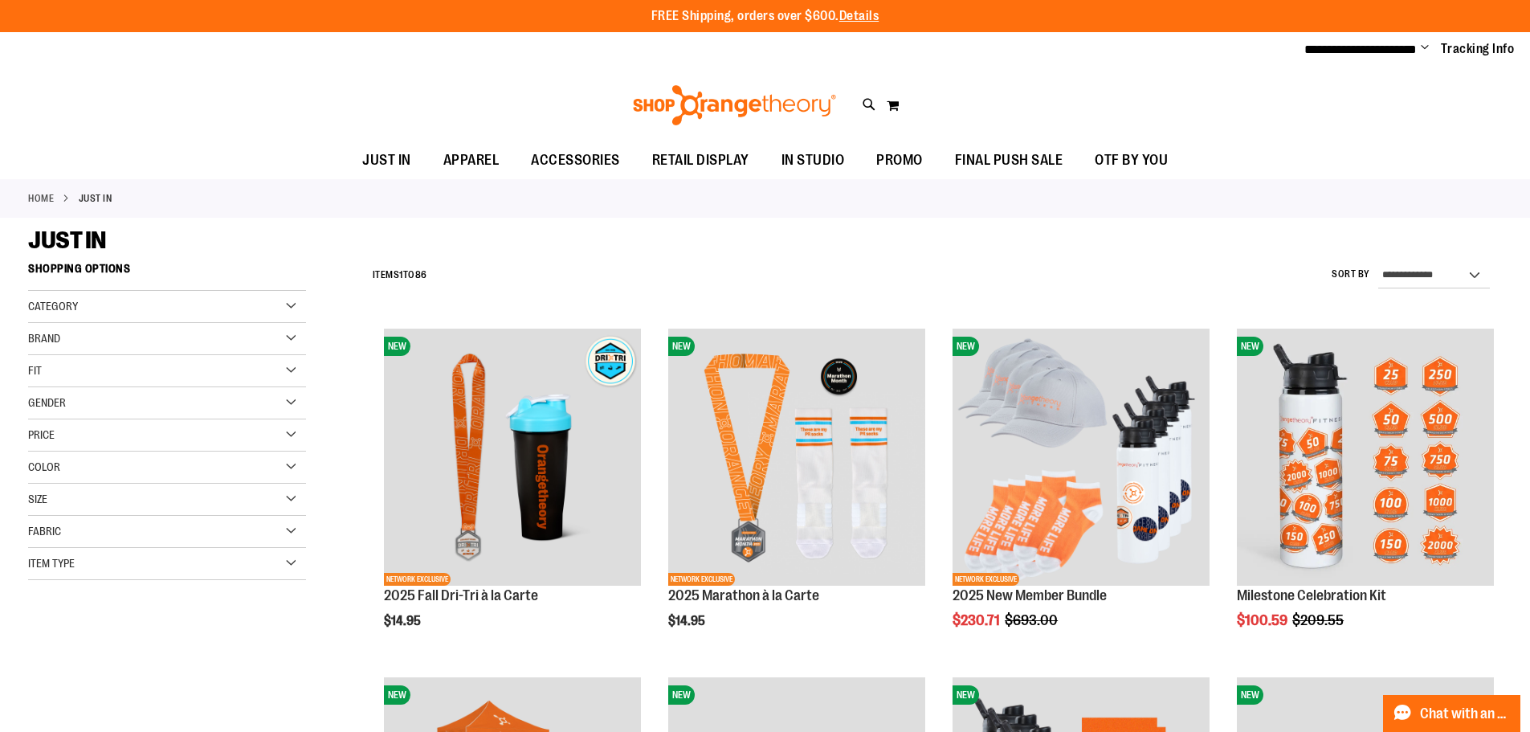
scroll to position [963, 0]
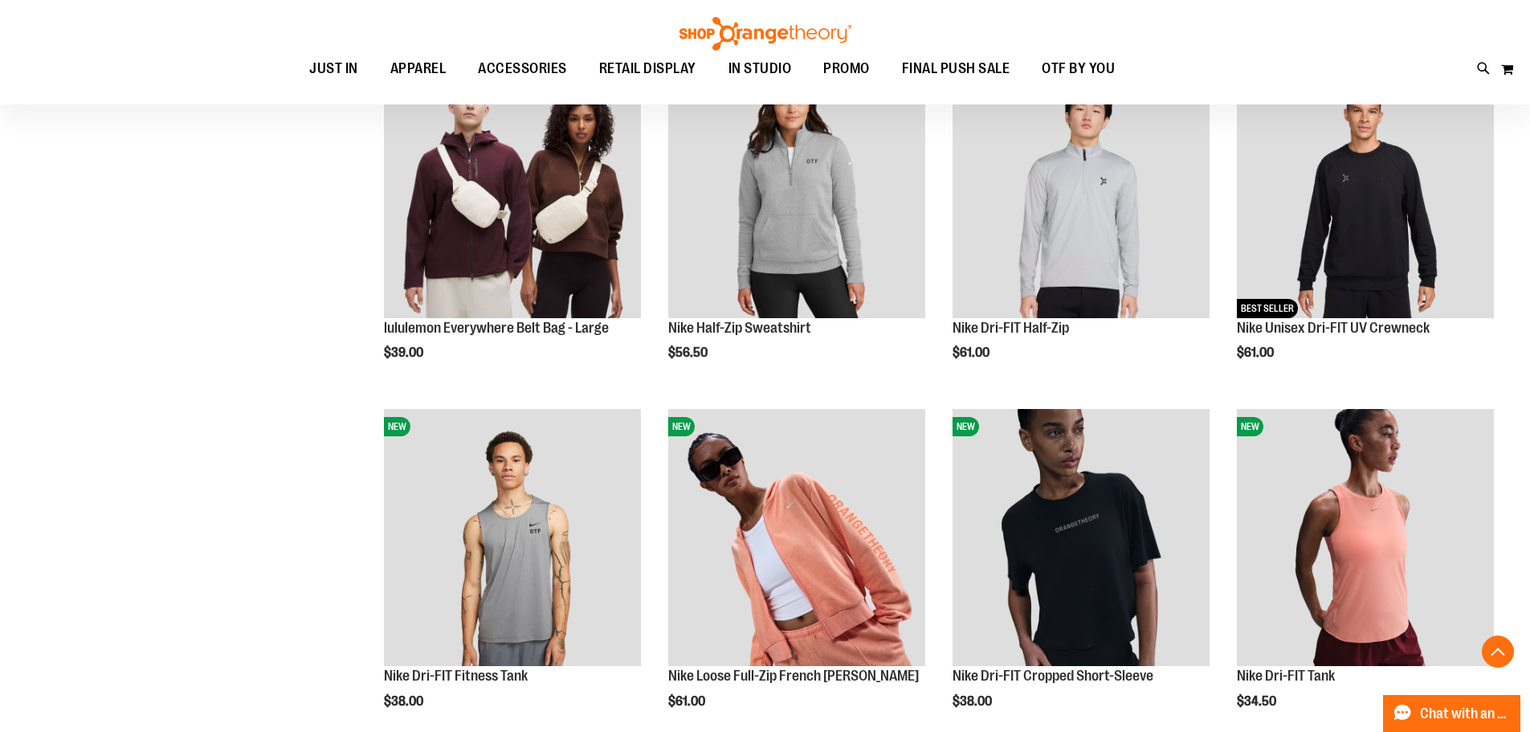
type input "**********"
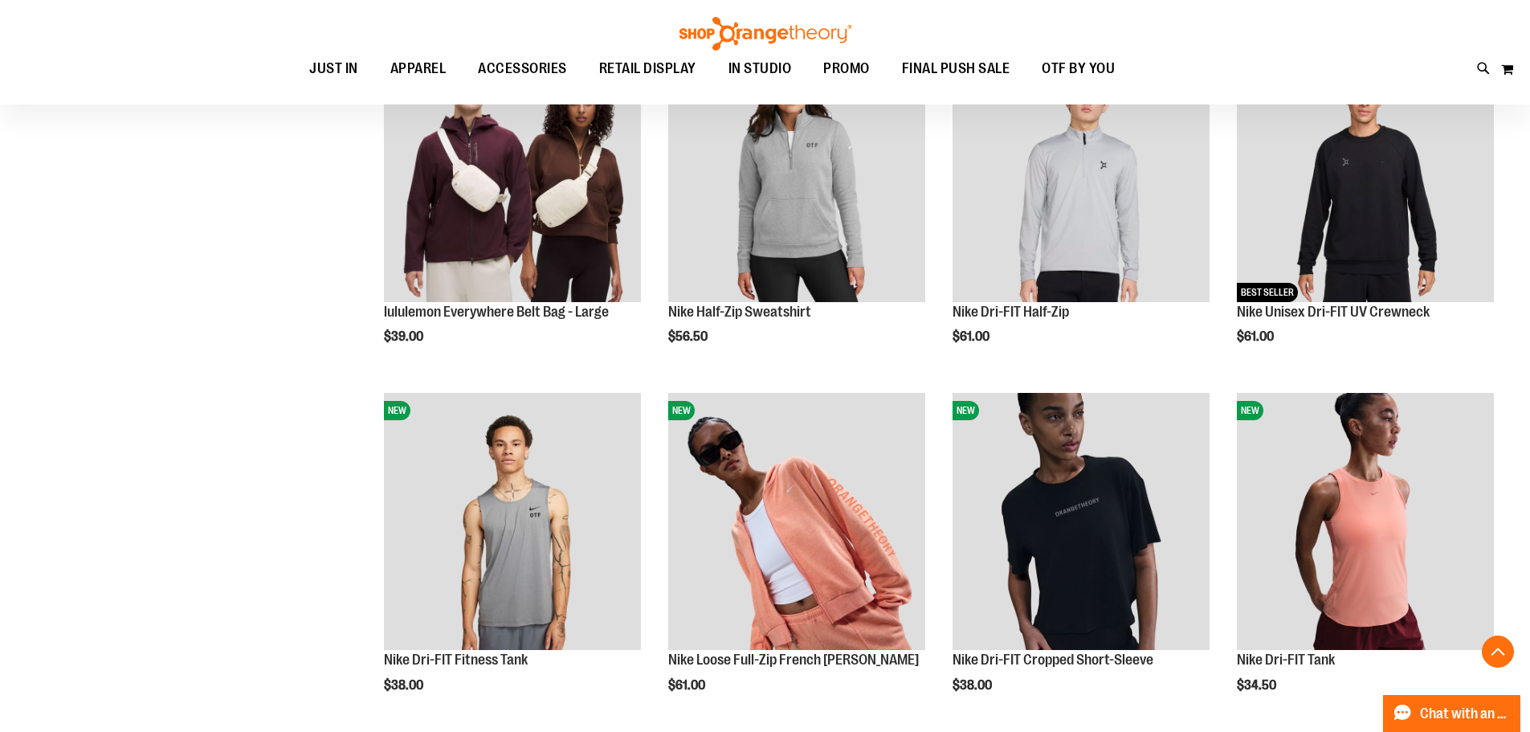
scroll to position [950, 0]
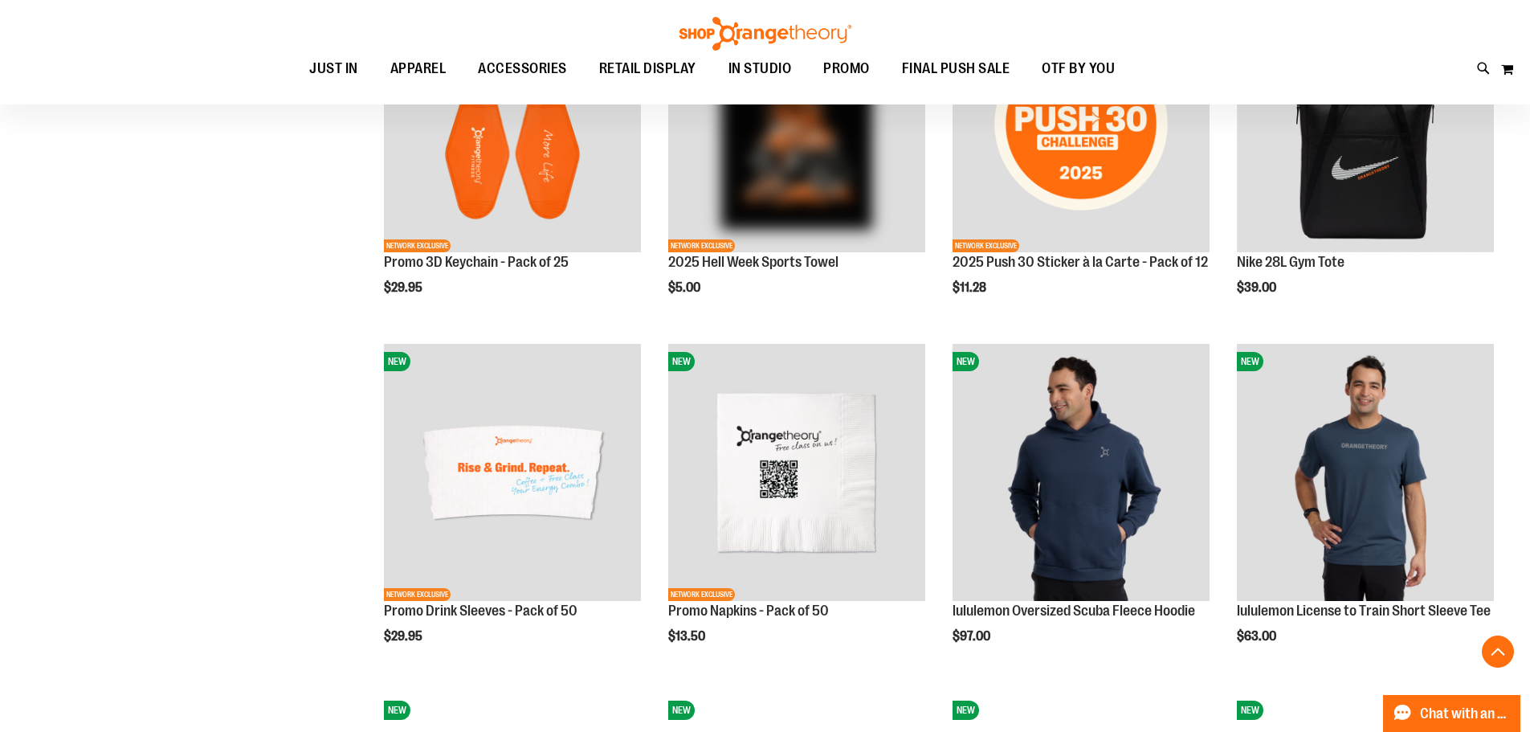
scroll to position [1828, 0]
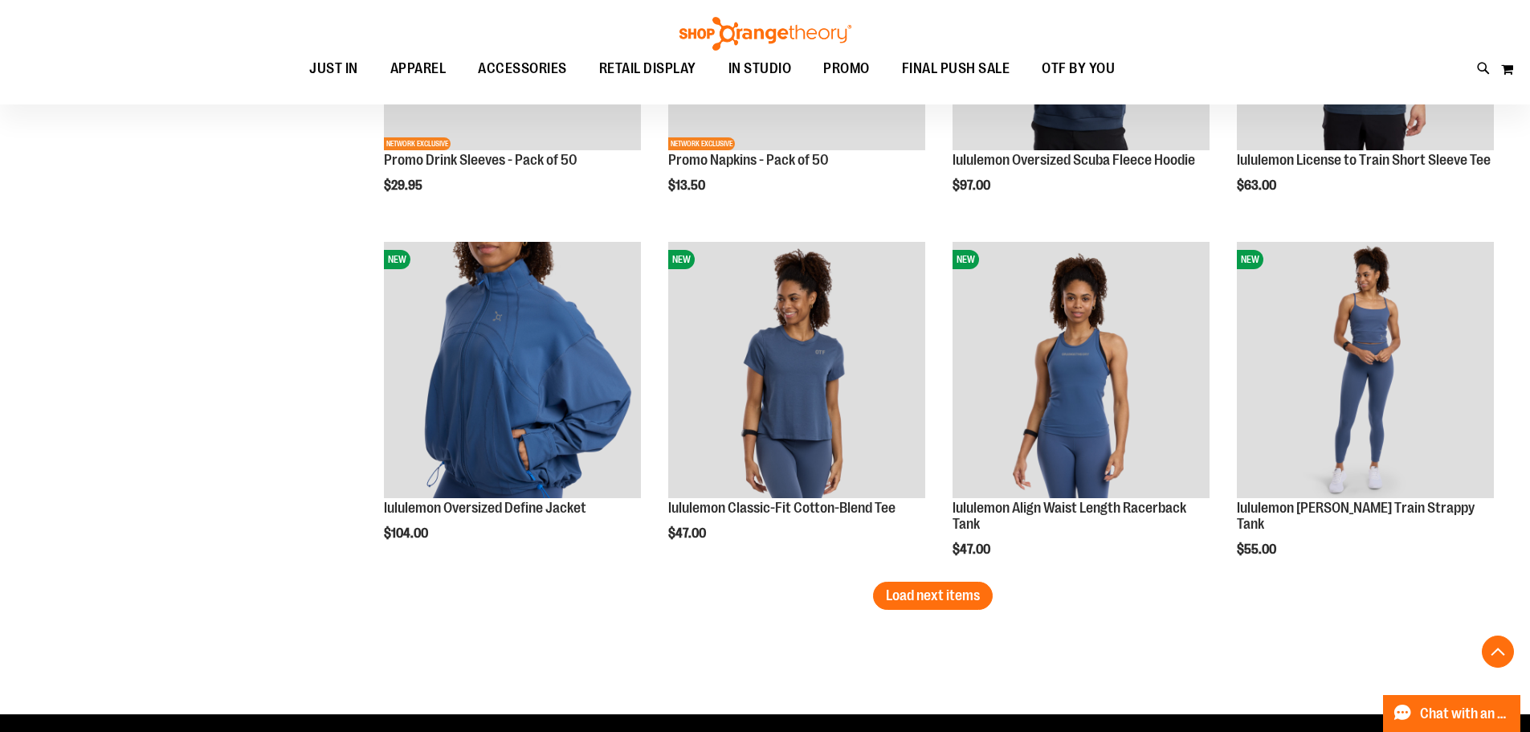
scroll to position [2882, 0]
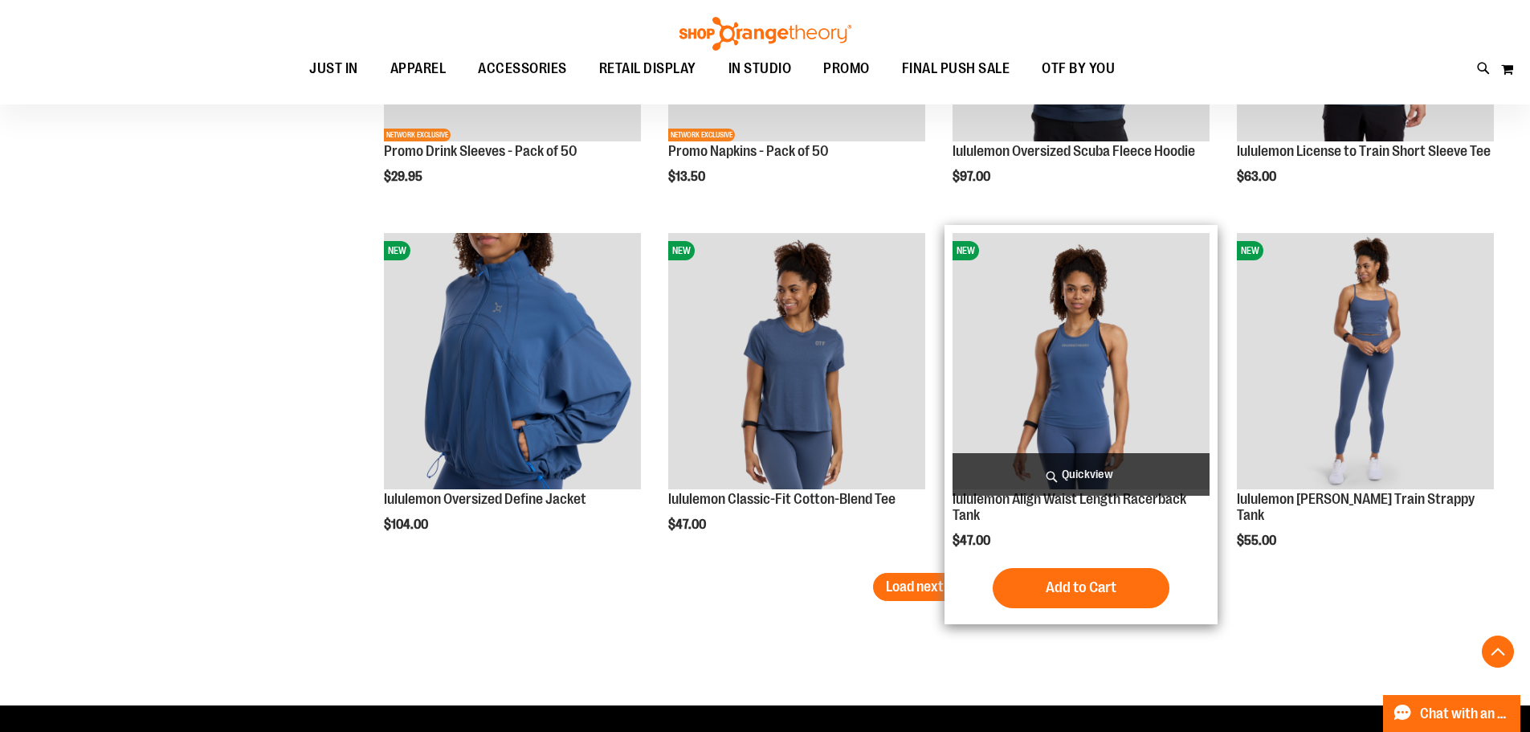
click at [948, 584] on span "Load next items" at bounding box center [933, 586] width 94 height 16
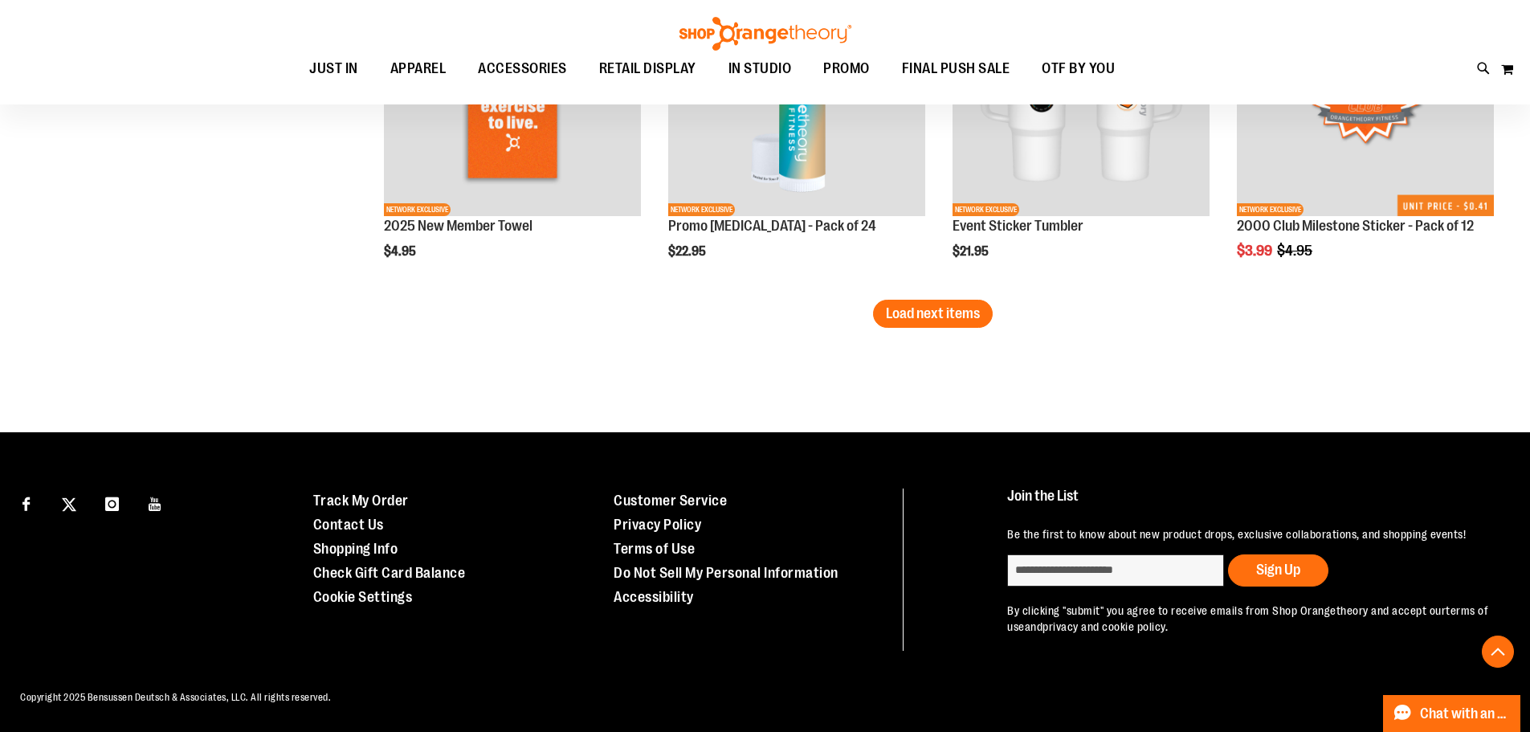
scroll to position [4001, 0]
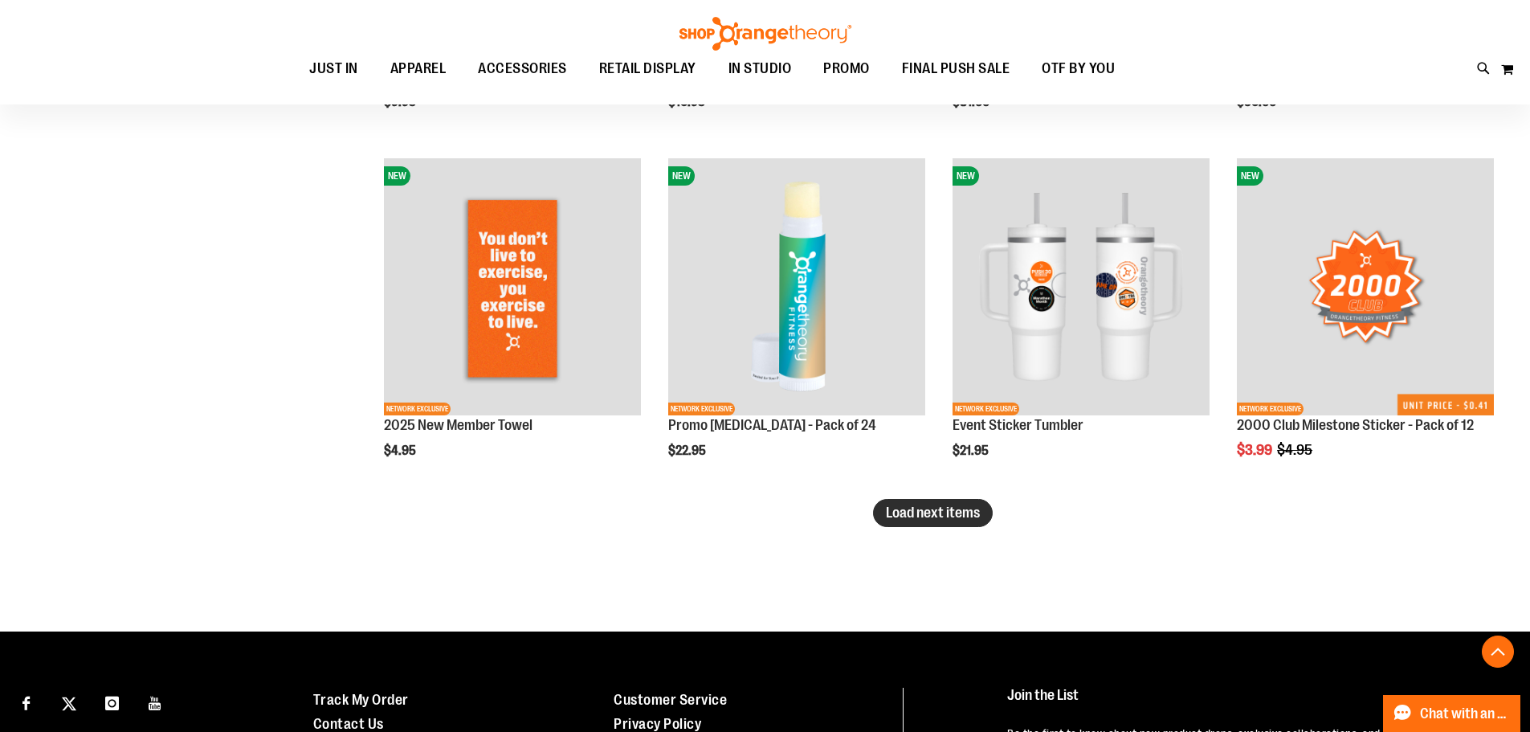
click at [925, 503] on button "Load next items" at bounding box center [933, 513] width 120 height 28
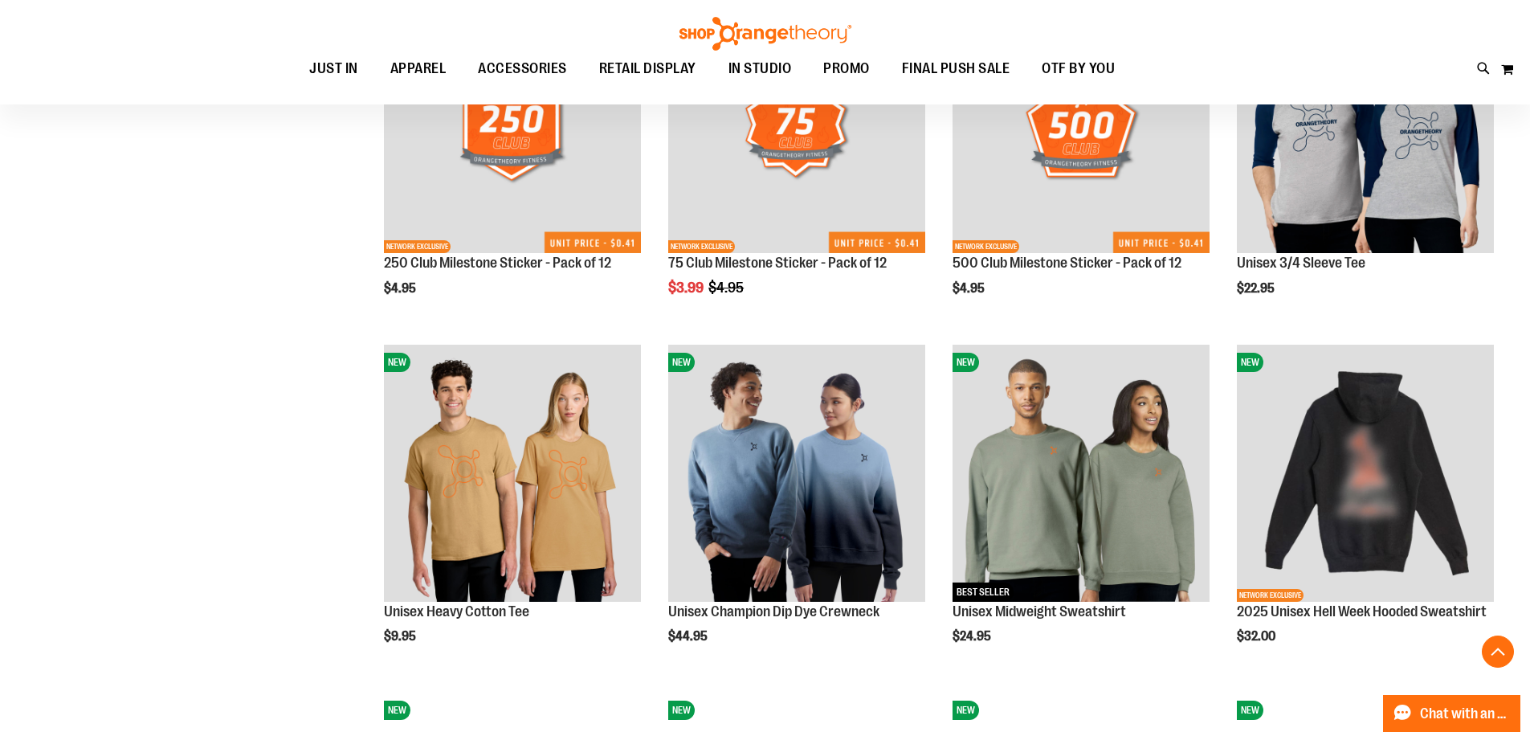
scroll to position [4989, 0]
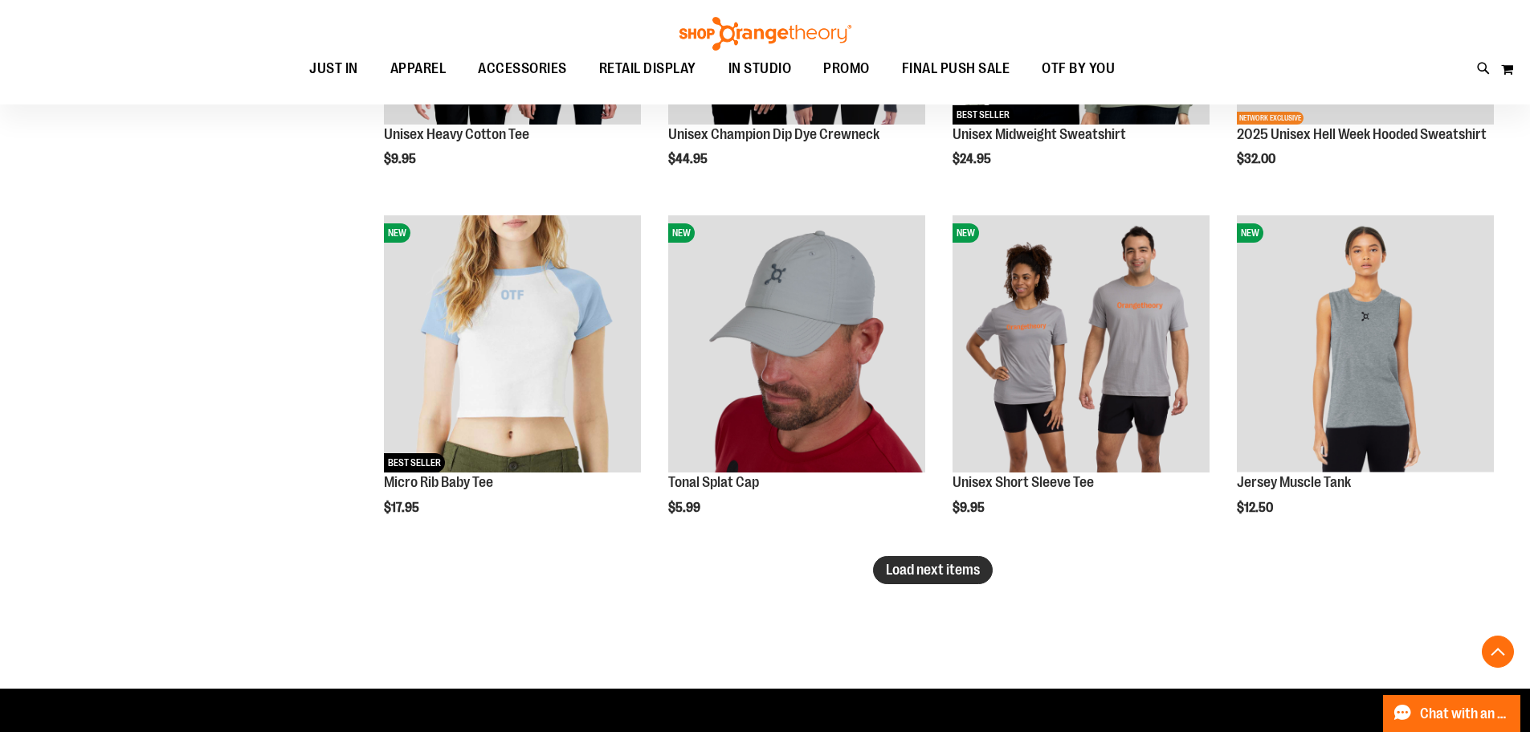
click at [947, 574] on span "Load next items" at bounding box center [933, 570] width 94 height 16
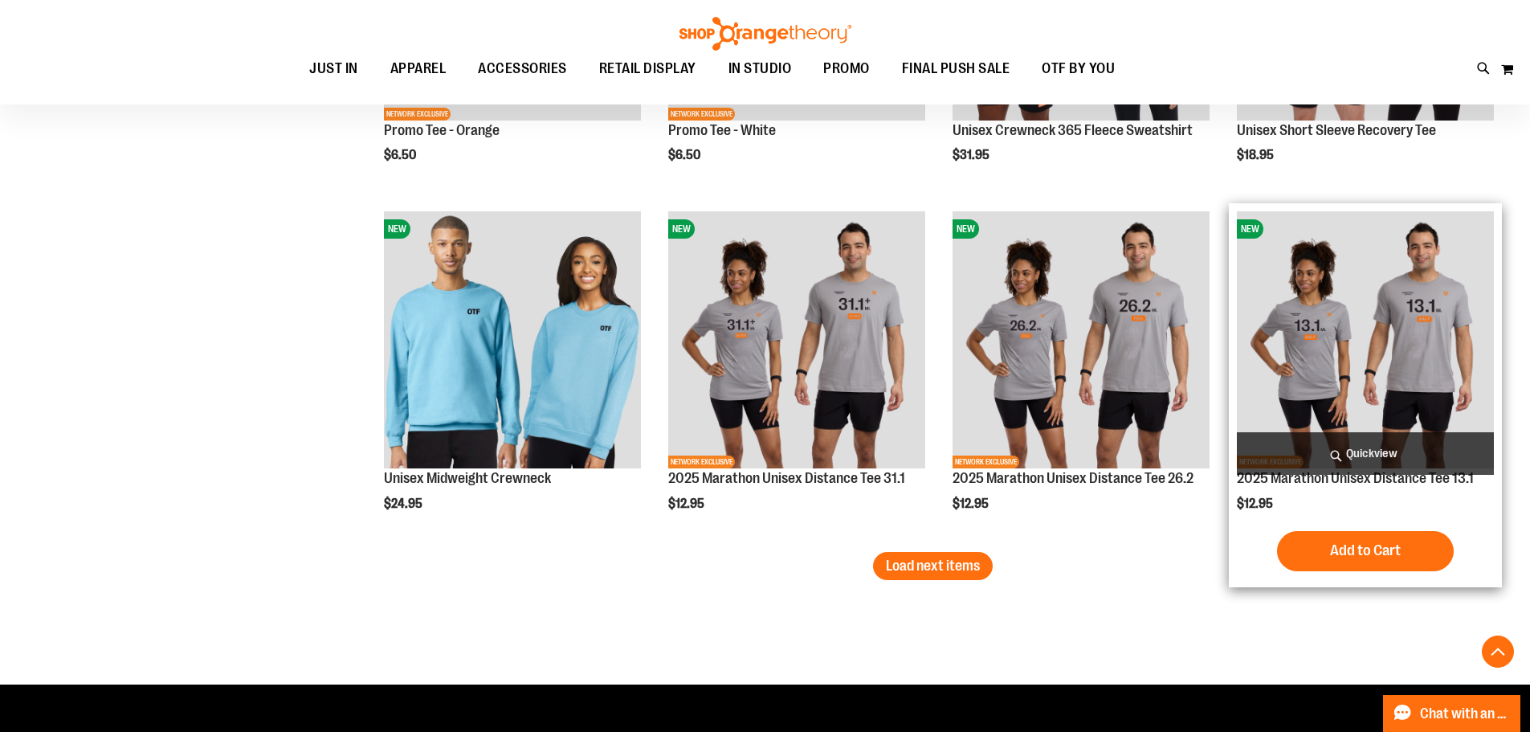
scroll to position [6030, 0]
